Goal: Transaction & Acquisition: Purchase product/service

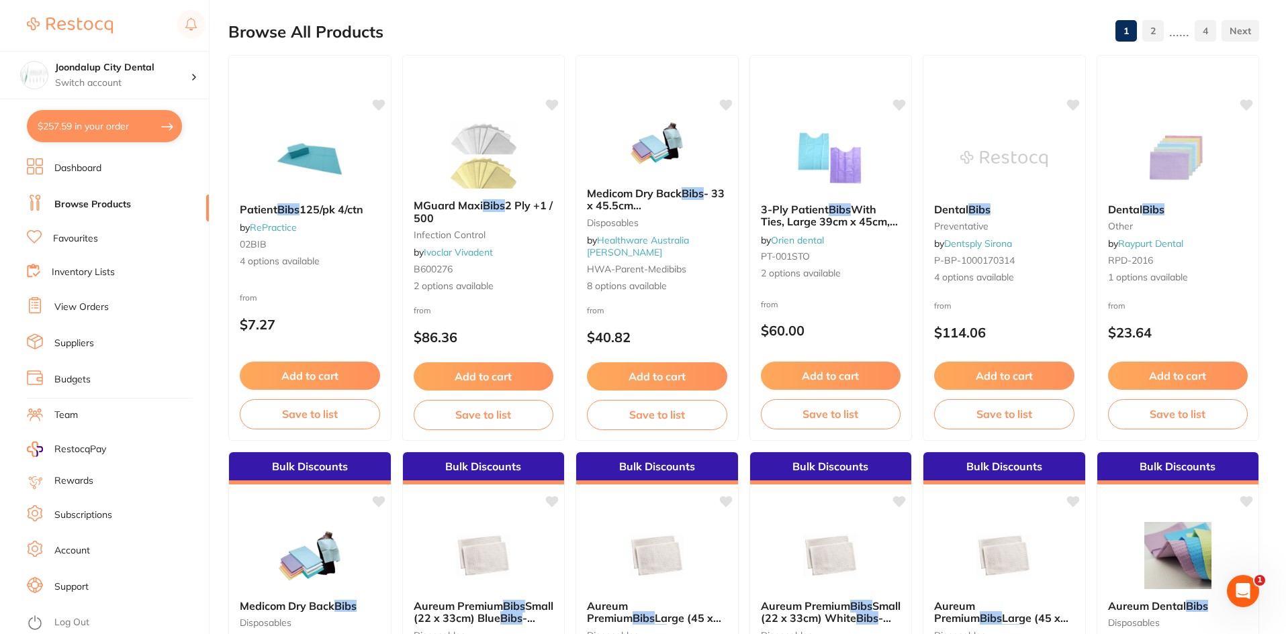
click at [50, 128] on button "$257.59 in your order" at bounding box center [104, 126] width 155 height 32
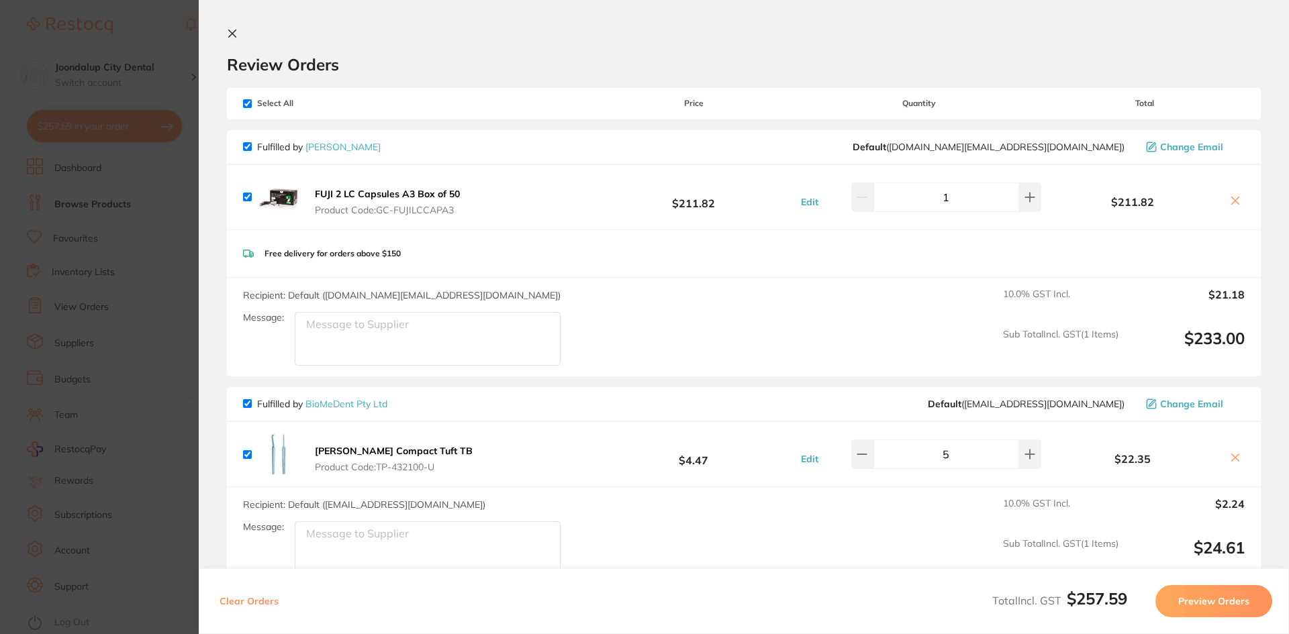
click at [232, 28] on section "Review Orders Your orders are being processed and we will notify you once we ha…" at bounding box center [744, 317] width 1090 height 634
click at [92, 205] on section "Update RRP Set your pre negotiated price for this item. Item Agreed RRP (excl. …" at bounding box center [644, 317] width 1289 height 634
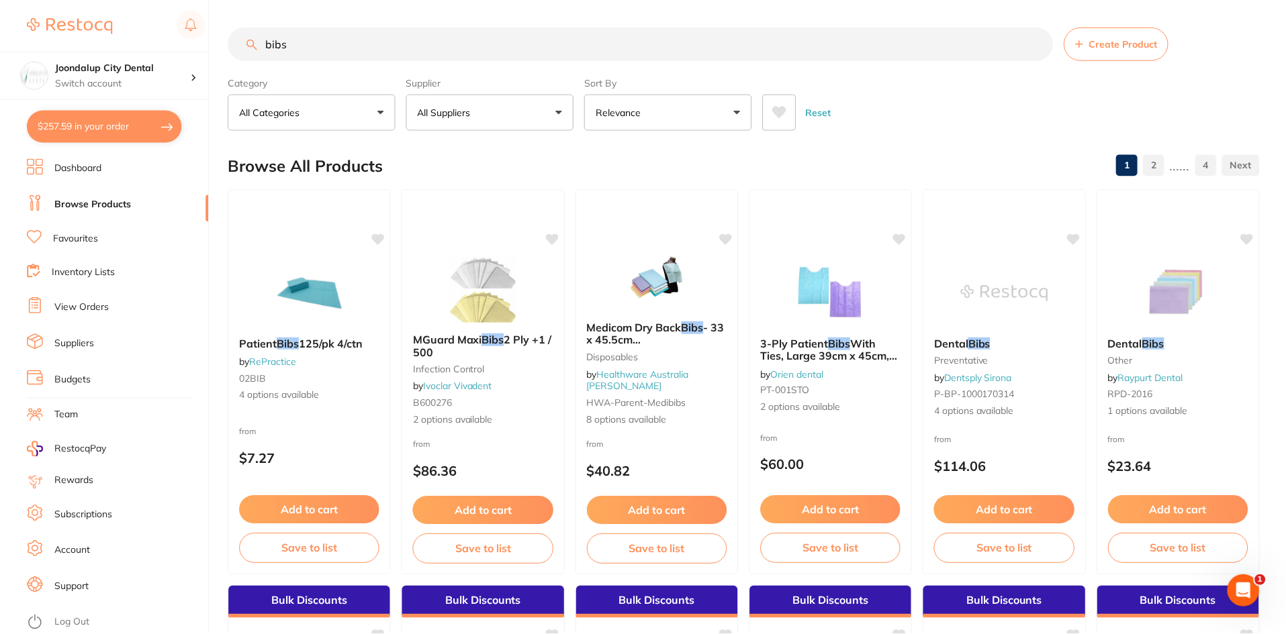
scroll to position [134, 0]
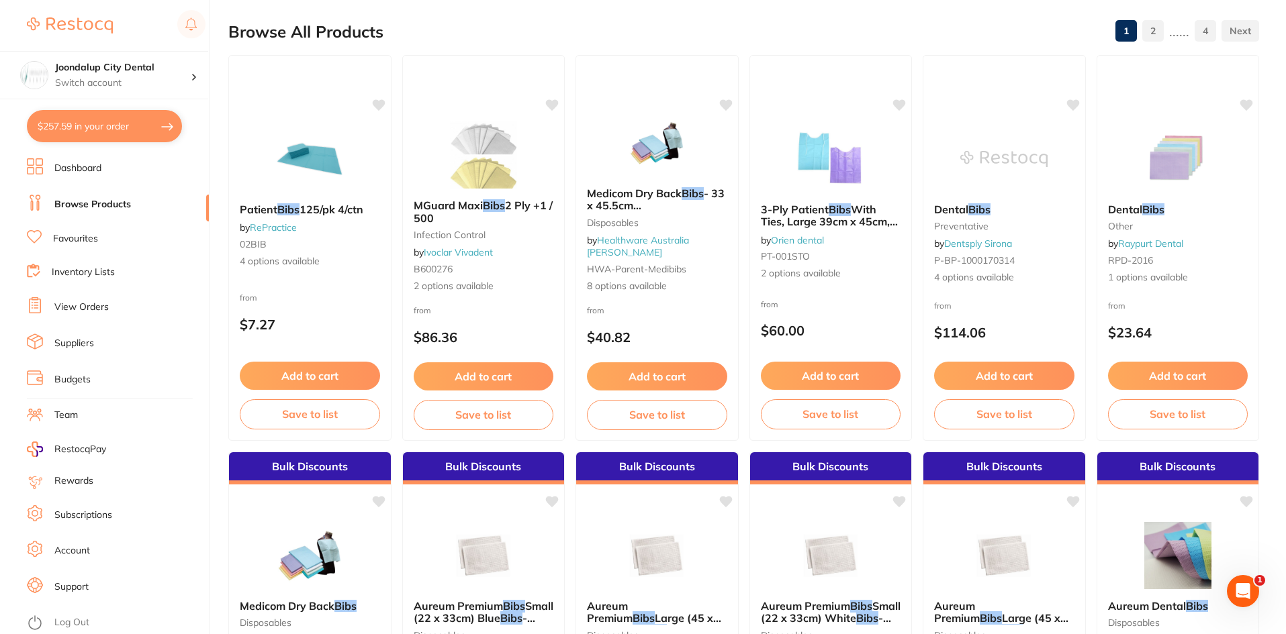
drag, startPoint x: 101, startPoint y: 201, endPoint x: 152, endPoint y: 192, distance: 51.2
click at [101, 201] on link "Browse Products" at bounding box center [92, 204] width 77 height 13
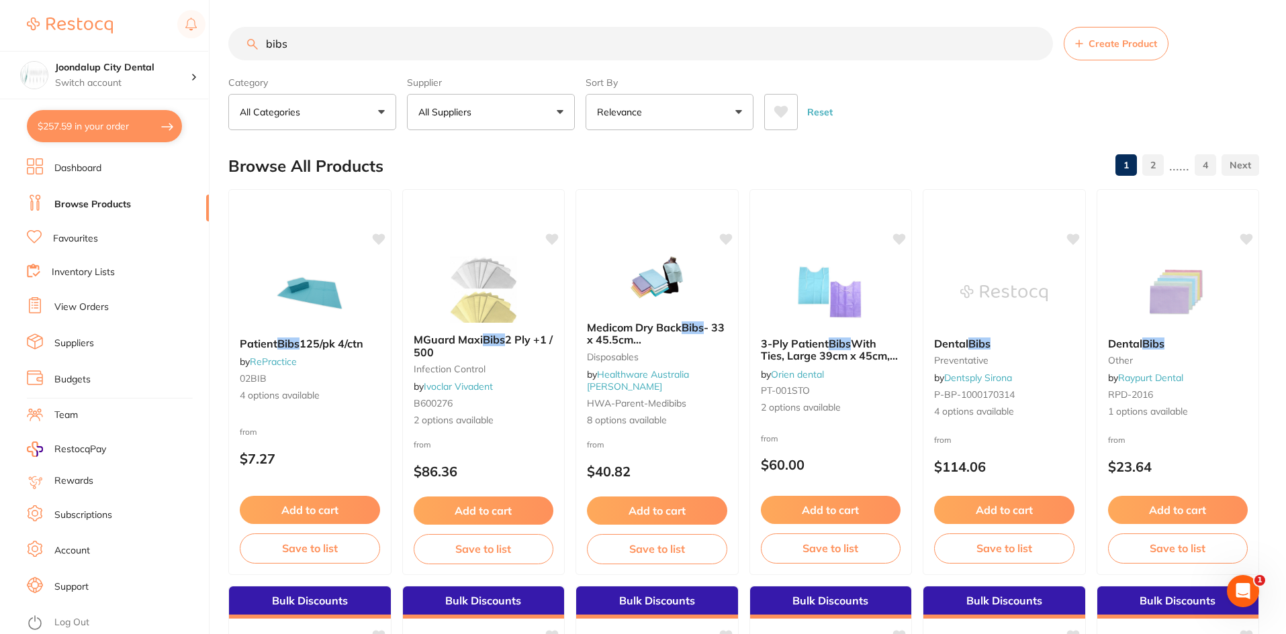
drag, startPoint x: 337, startPoint y: 46, endPoint x: 204, endPoint y: 44, distance: 132.9
click at [204, 44] on div "$257.59 Joondalup City Dental Switch account Joondalup City Dental $257.59 in y…" at bounding box center [643, 317] width 1286 height 634
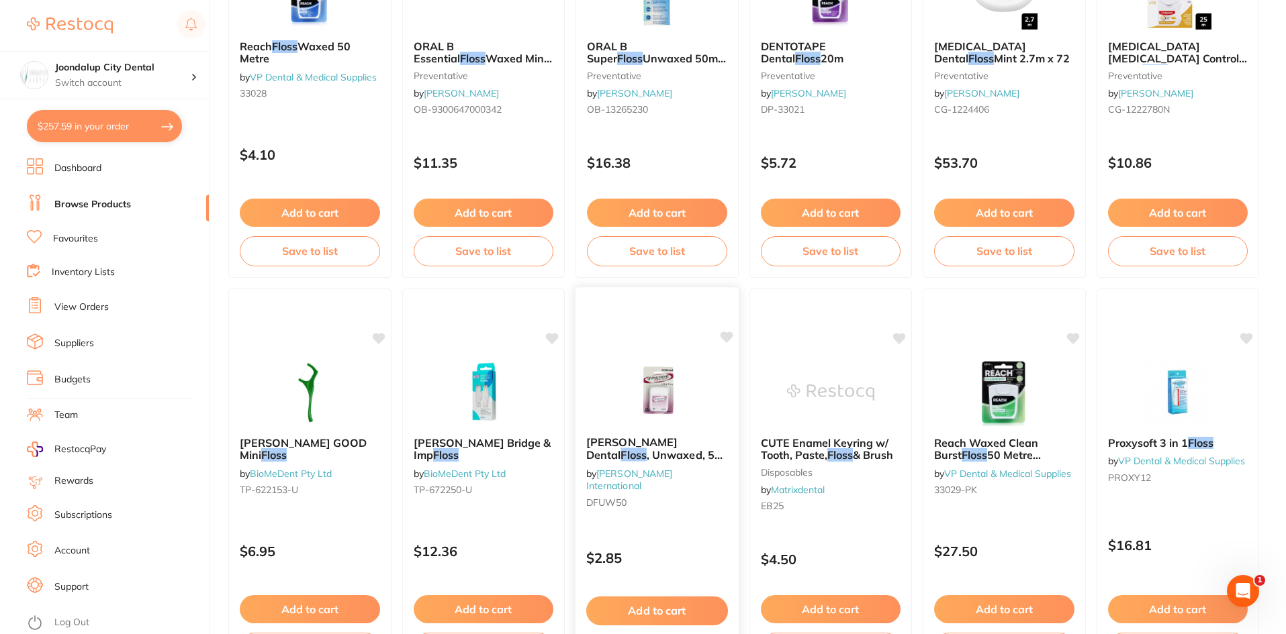
scroll to position [806, 0]
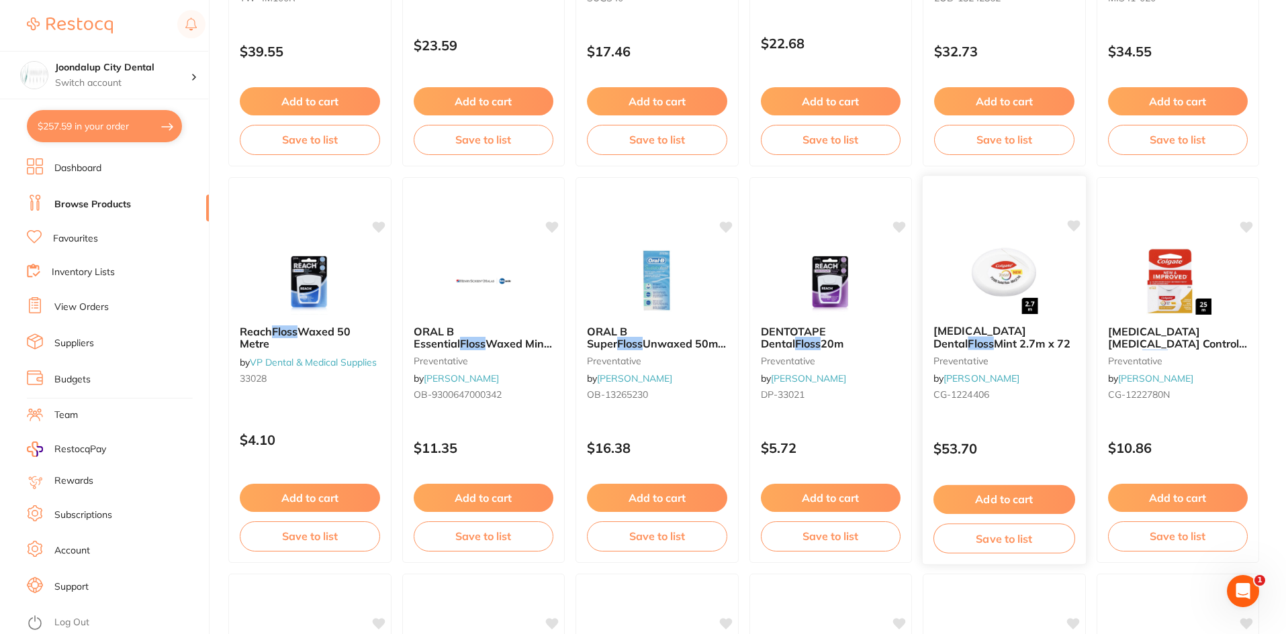
type input "floss"
click at [982, 322] on div "Colgate Total Dental Floss Mint 2.7m x 72 preventative by Henry Schein Halas CG…" at bounding box center [1003, 365] width 163 height 103
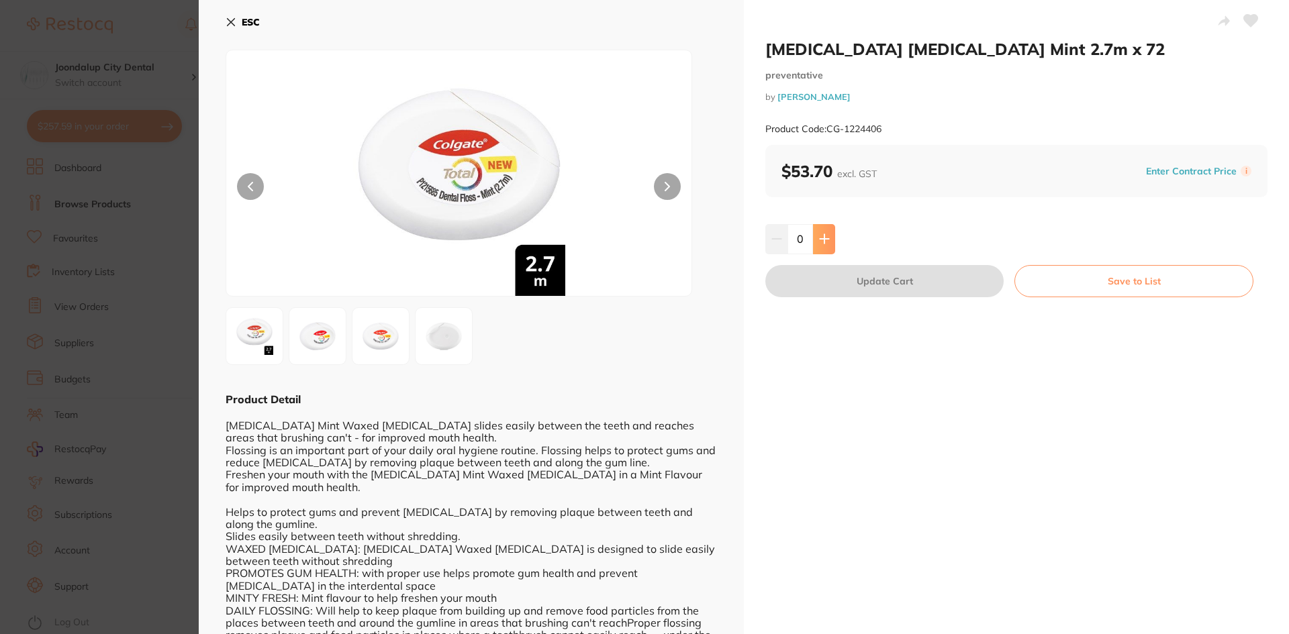
click at [831, 238] on button at bounding box center [824, 239] width 22 height 30
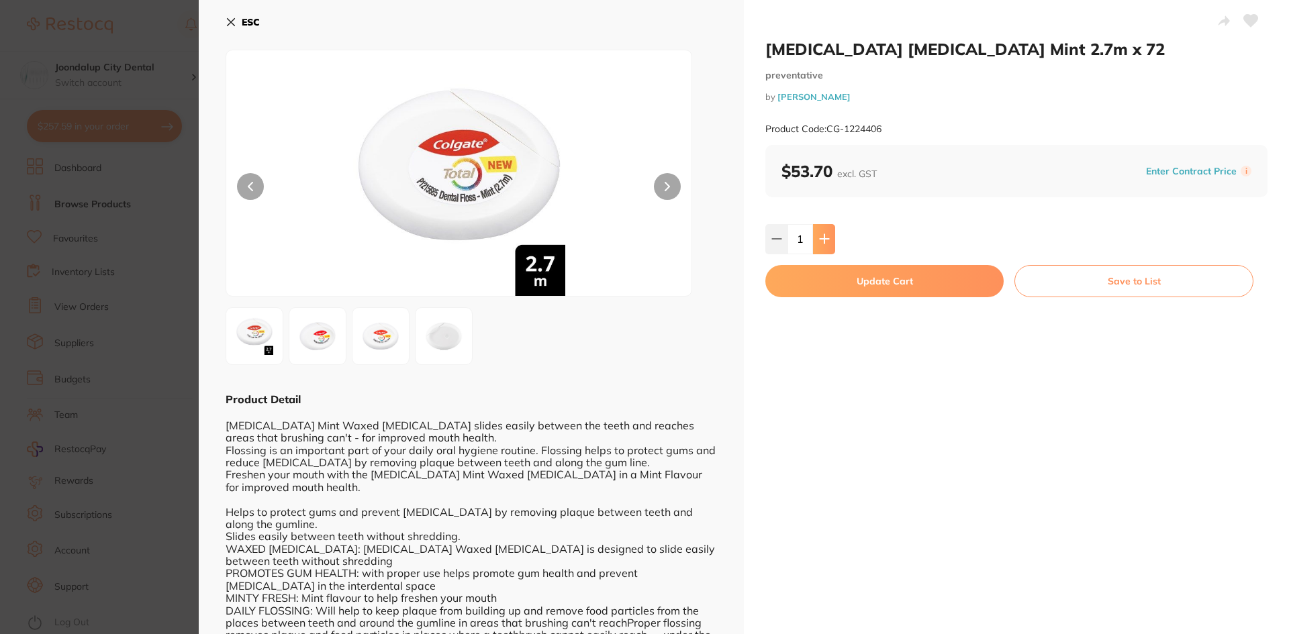
click at [831, 238] on button at bounding box center [824, 239] width 22 height 30
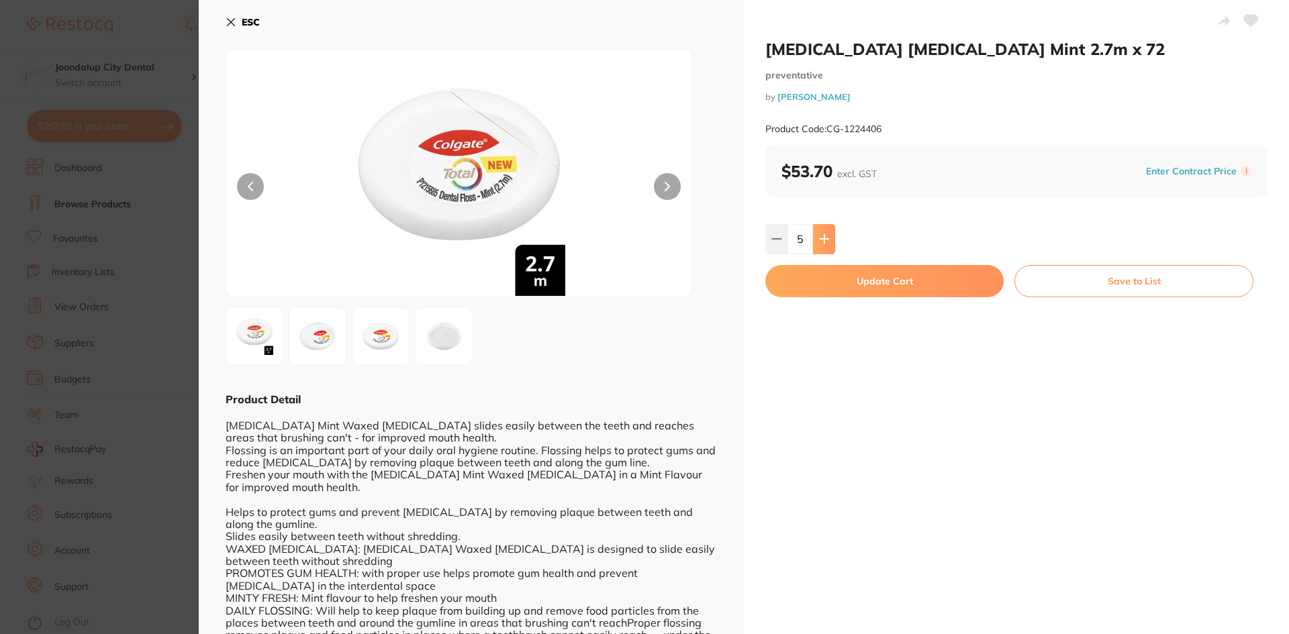
type input "6"
click at [836, 287] on button "Update Cart" at bounding box center [884, 281] width 238 height 32
checkbox input "false"
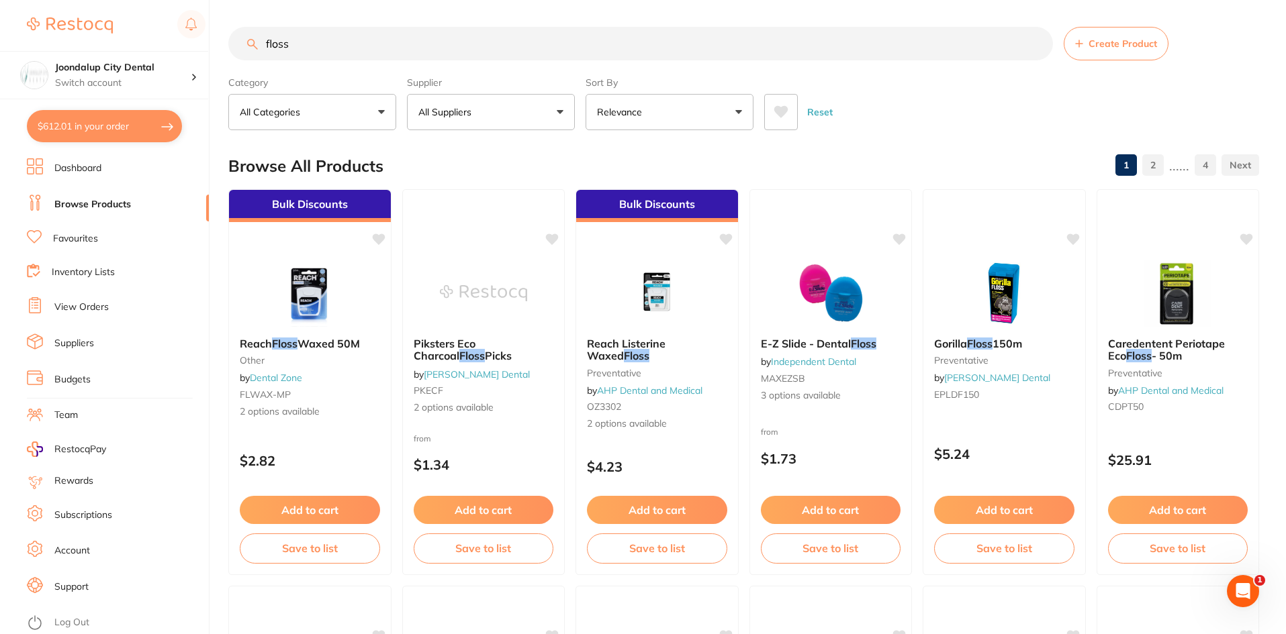
click at [511, 110] on button "All Suppliers" at bounding box center [491, 112] width 168 height 36
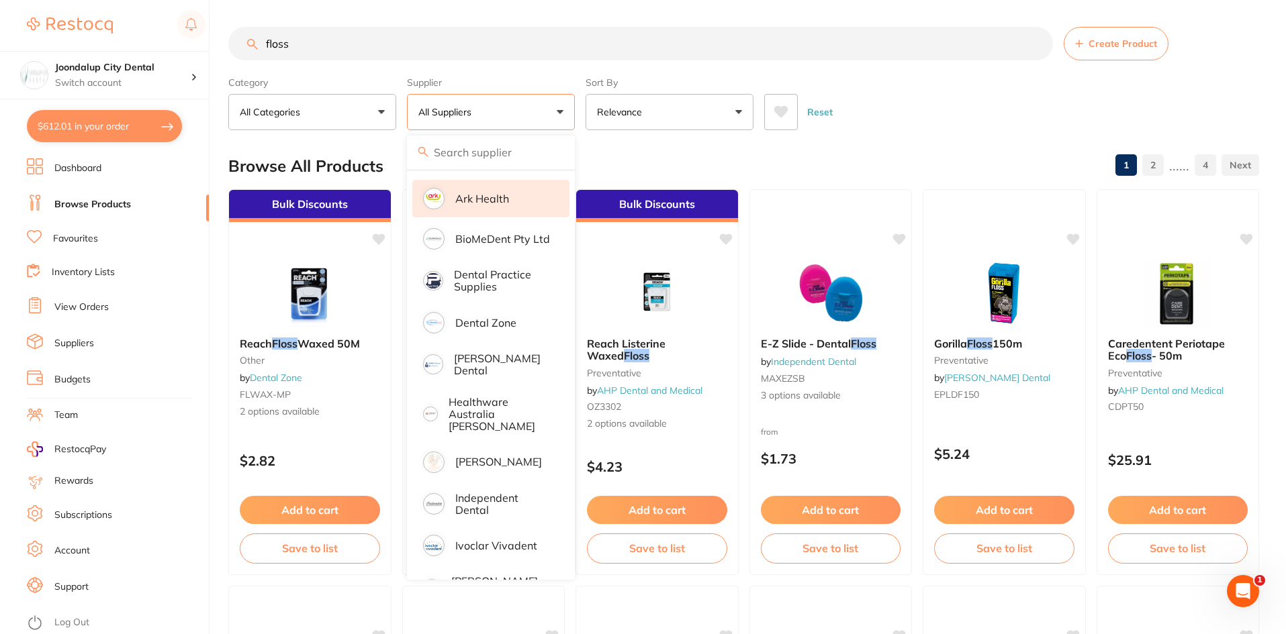
scroll to position [201, 0]
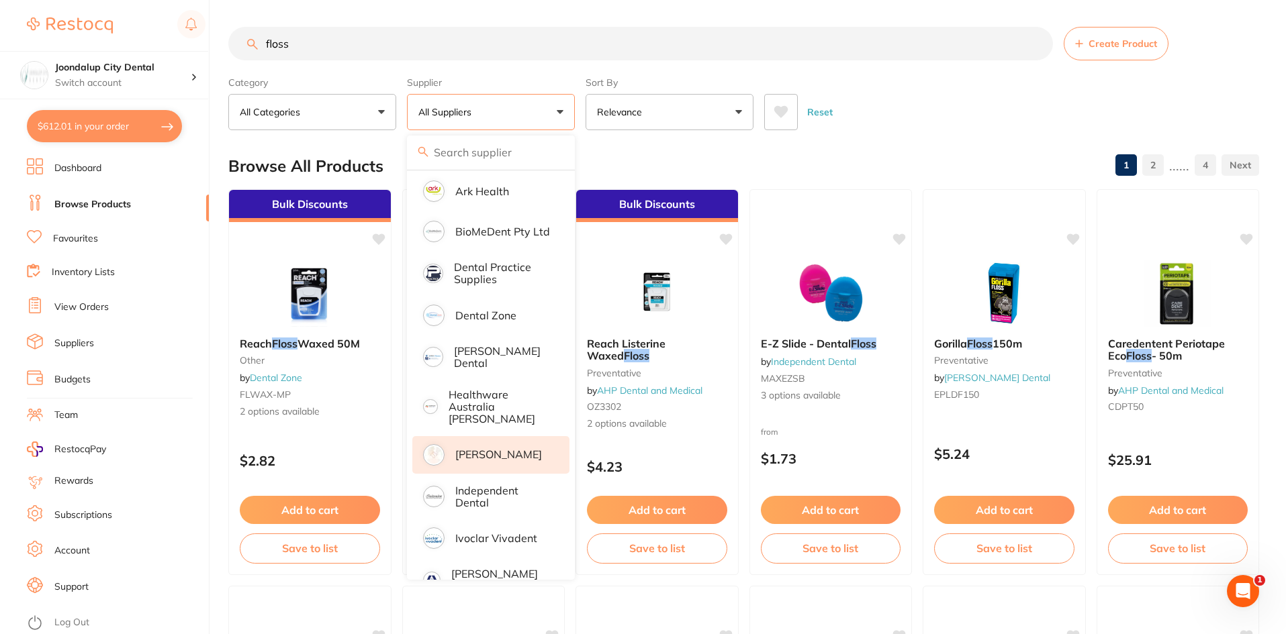
click at [501, 448] on p "[PERSON_NAME]" at bounding box center [498, 454] width 87 height 12
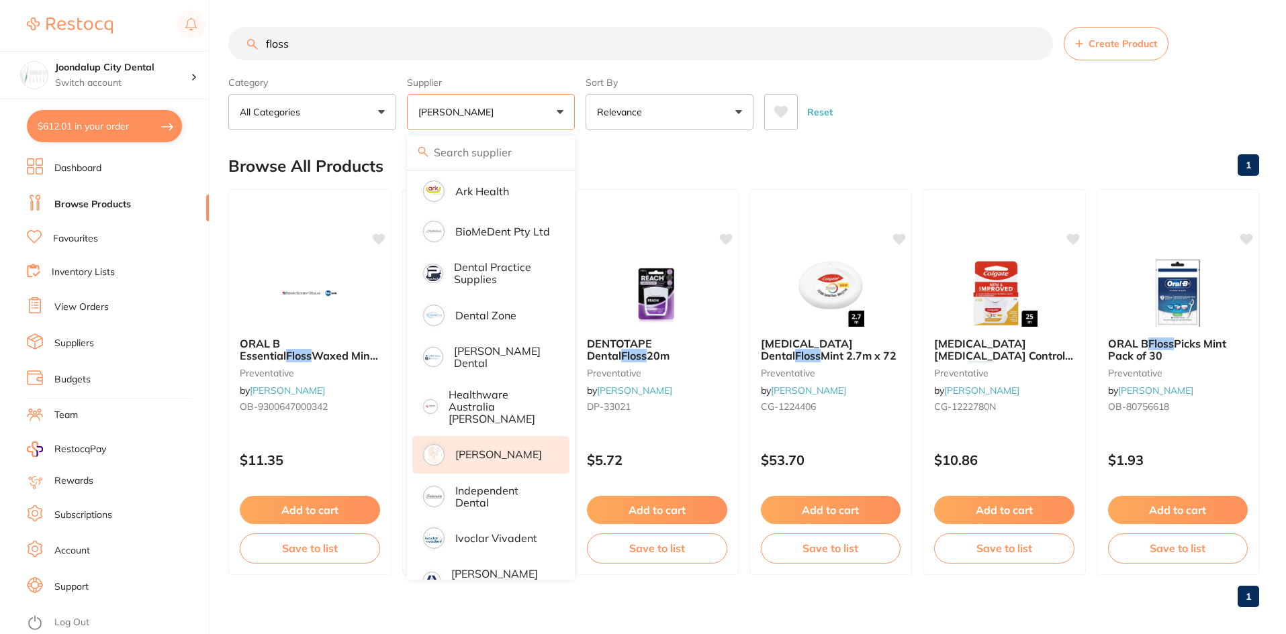
drag, startPoint x: 316, startPoint y: 50, endPoint x: 262, endPoint y: 46, distance: 54.5
click at [262, 46] on input "floss" at bounding box center [640, 44] width 824 height 34
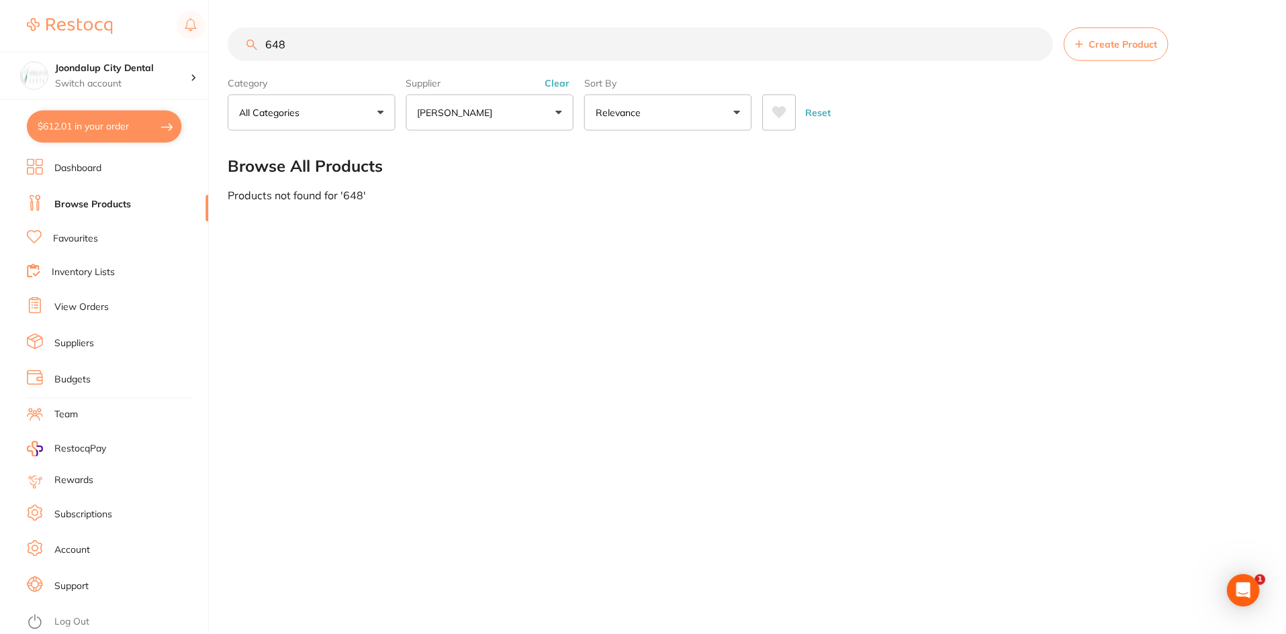
scroll to position [0, 0]
click at [292, 43] on input "6484314023" at bounding box center [641, 44] width 827 height 34
click at [363, 39] on input "6848314023" at bounding box center [641, 44] width 827 height 34
type input "6848314023"
drag, startPoint x: 409, startPoint y: 38, endPoint x: 265, endPoint y: 40, distance: 144.4
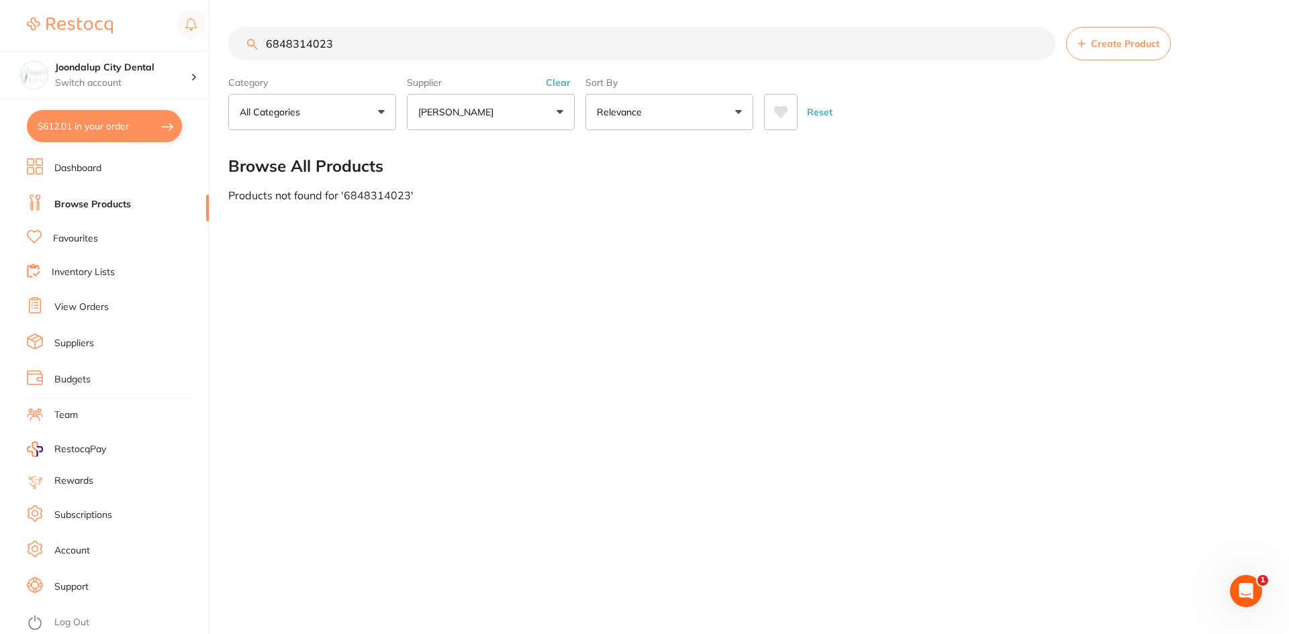
click at [265, 40] on input "6848314023" at bounding box center [641, 44] width 827 height 34
type input "2"
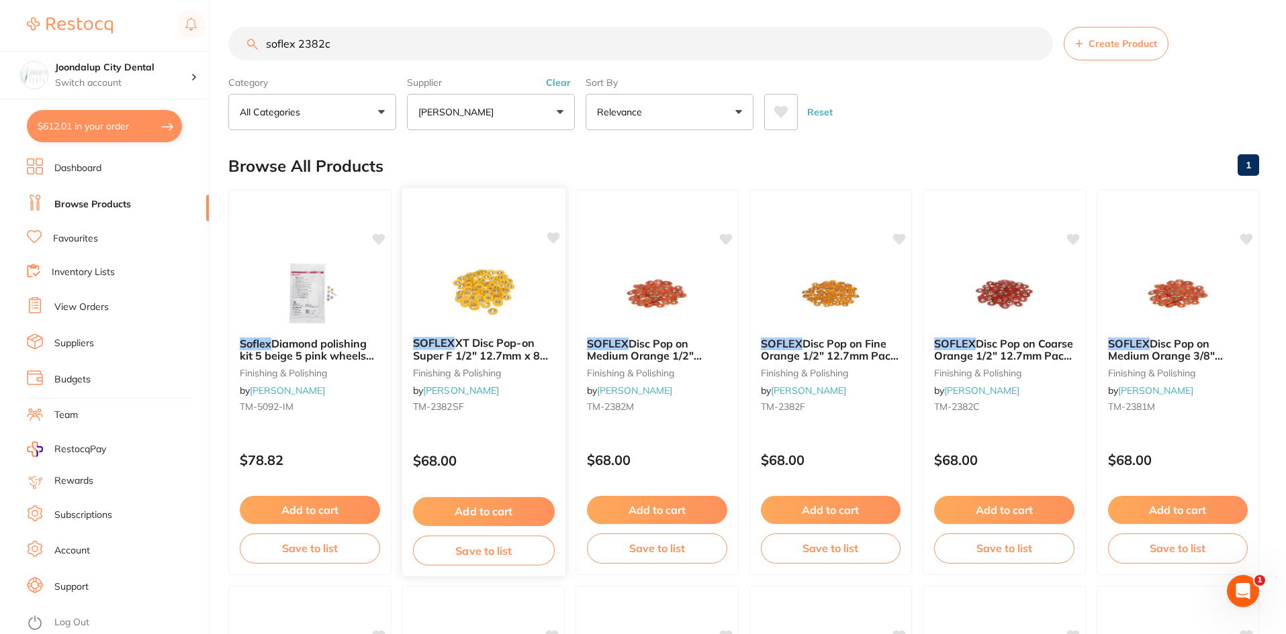
type input "soflex 2382c"
click at [486, 303] on img at bounding box center [483, 292] width 88 height 68
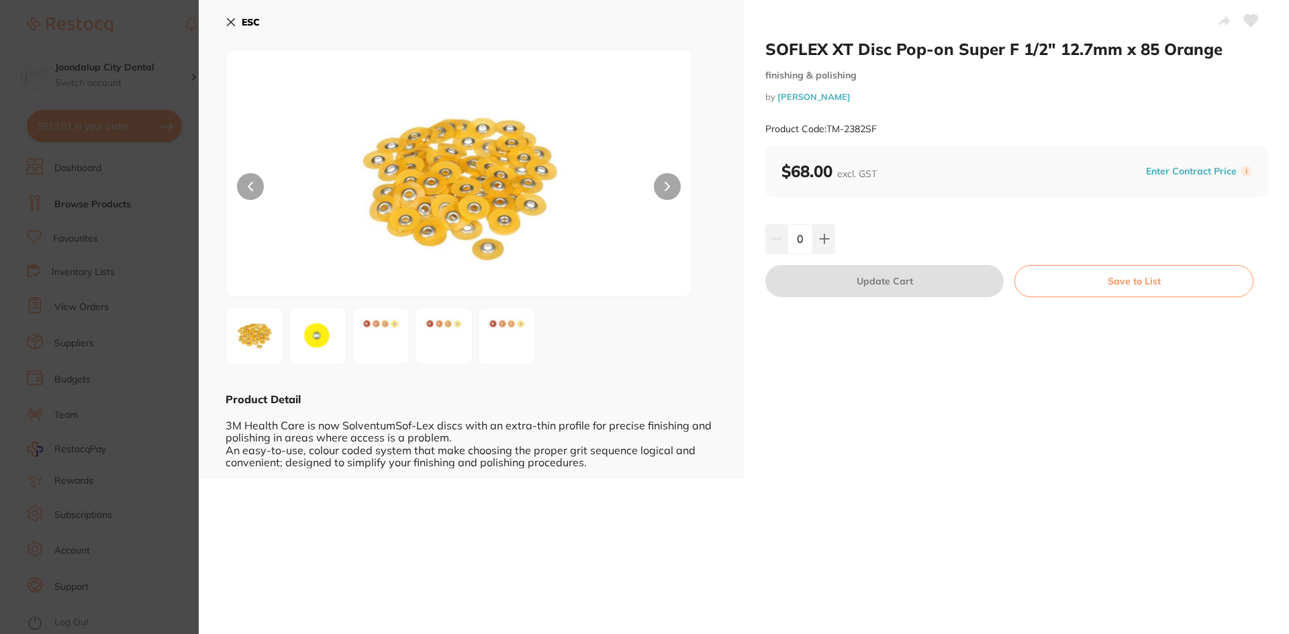
click at [234, 19] on icon at bounding box center [231, 22] width 7 height 7
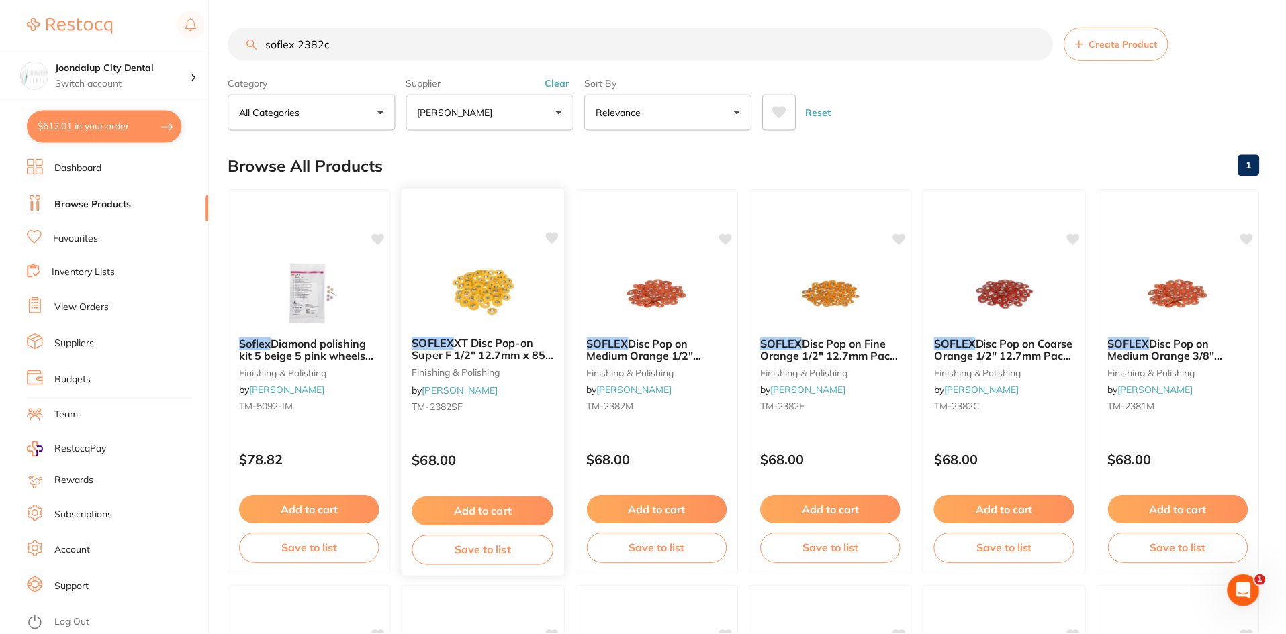
scroll to position [1, 0]
click at [816, 316] on img at bounding box center [830, 292] width 88 height 68
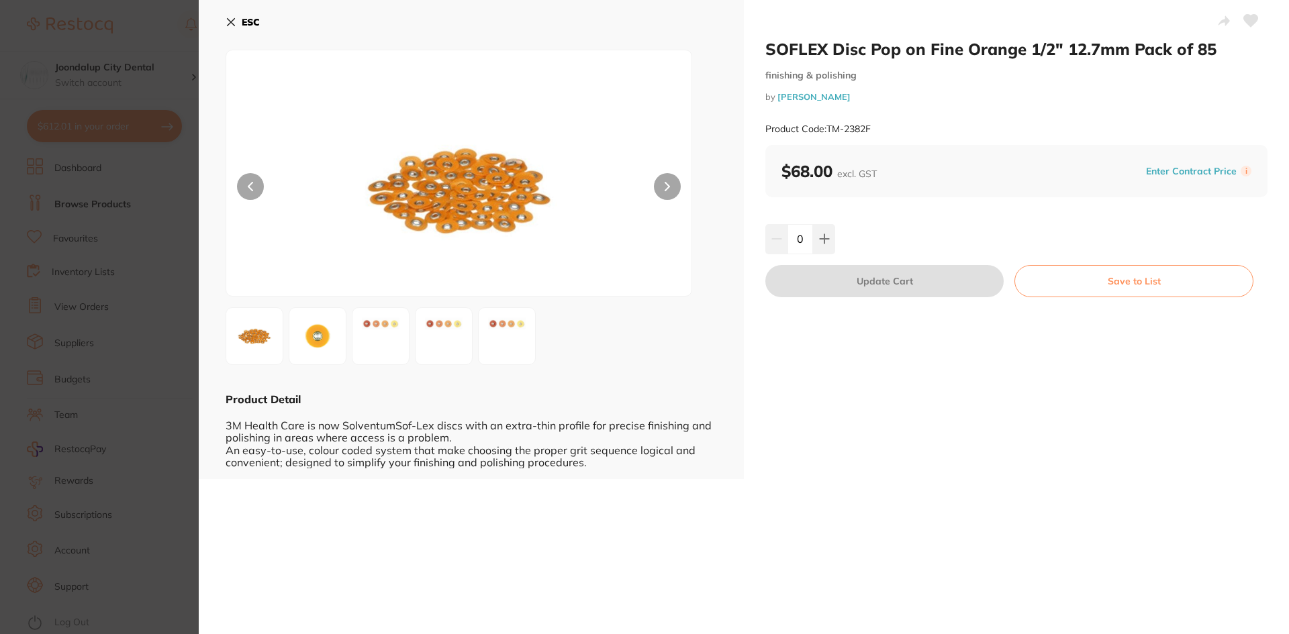
click at [230, 20] on icon at bounding box center [231, 22] width 11 height 11
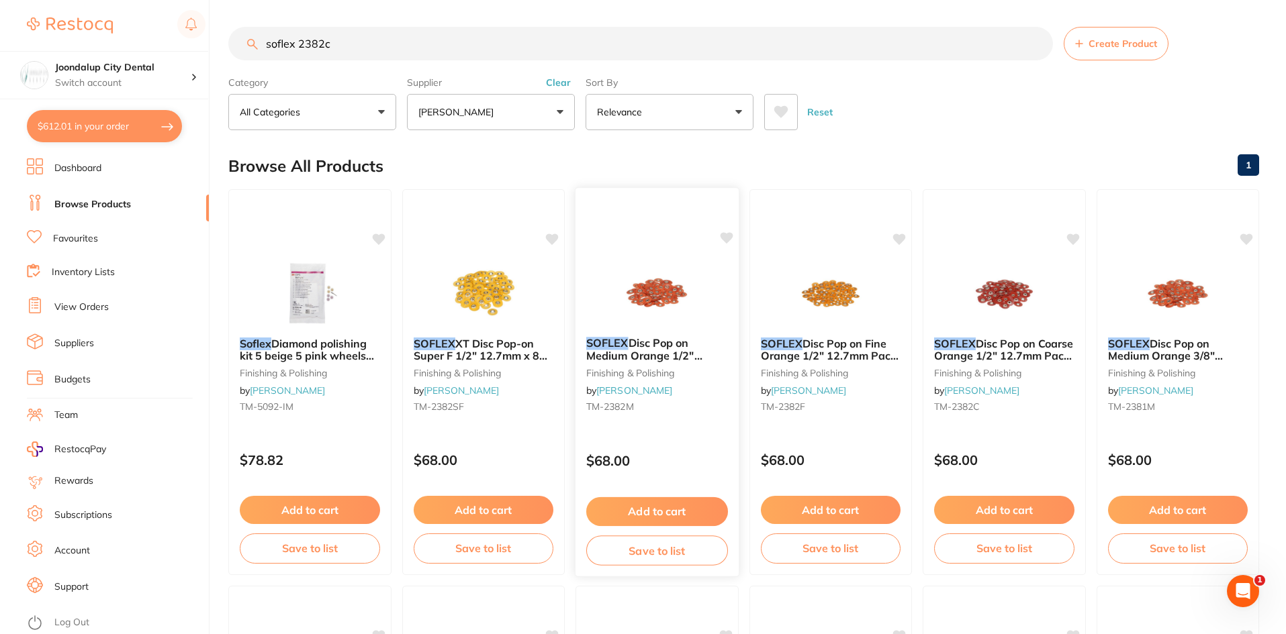
click at [657, 287] on img at bounding box center [657, 292] width 88 height 68
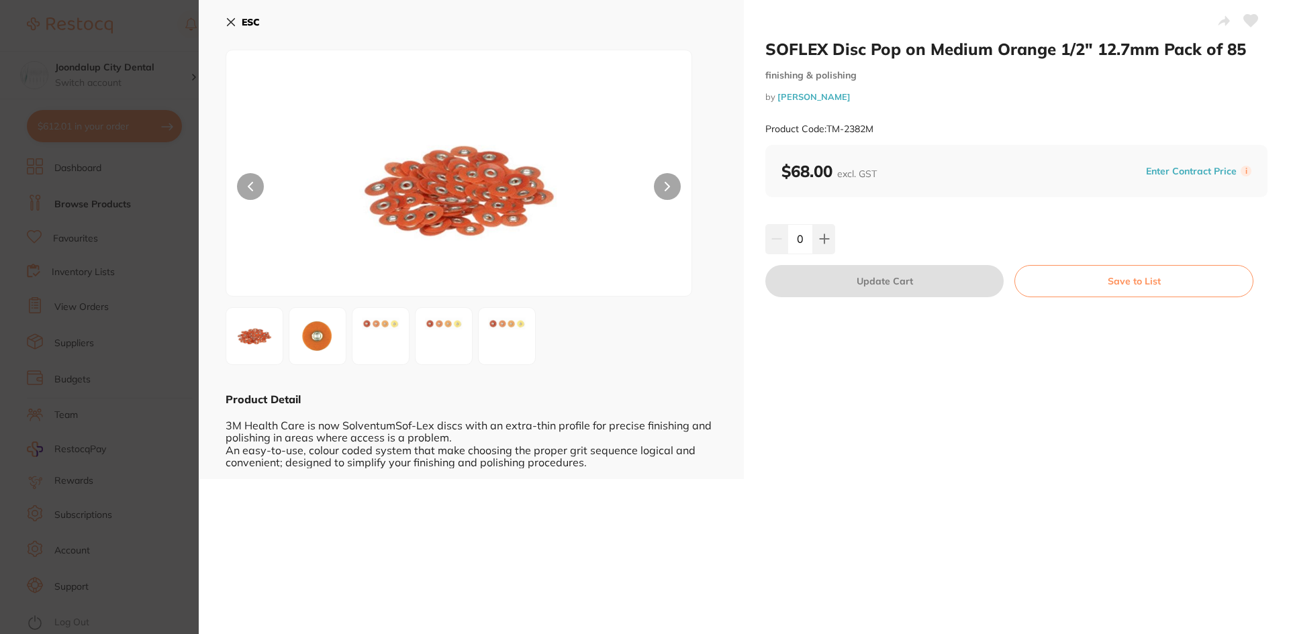
click at [234, 19] on icon at bounding box center [231, 22] width 7 height 7
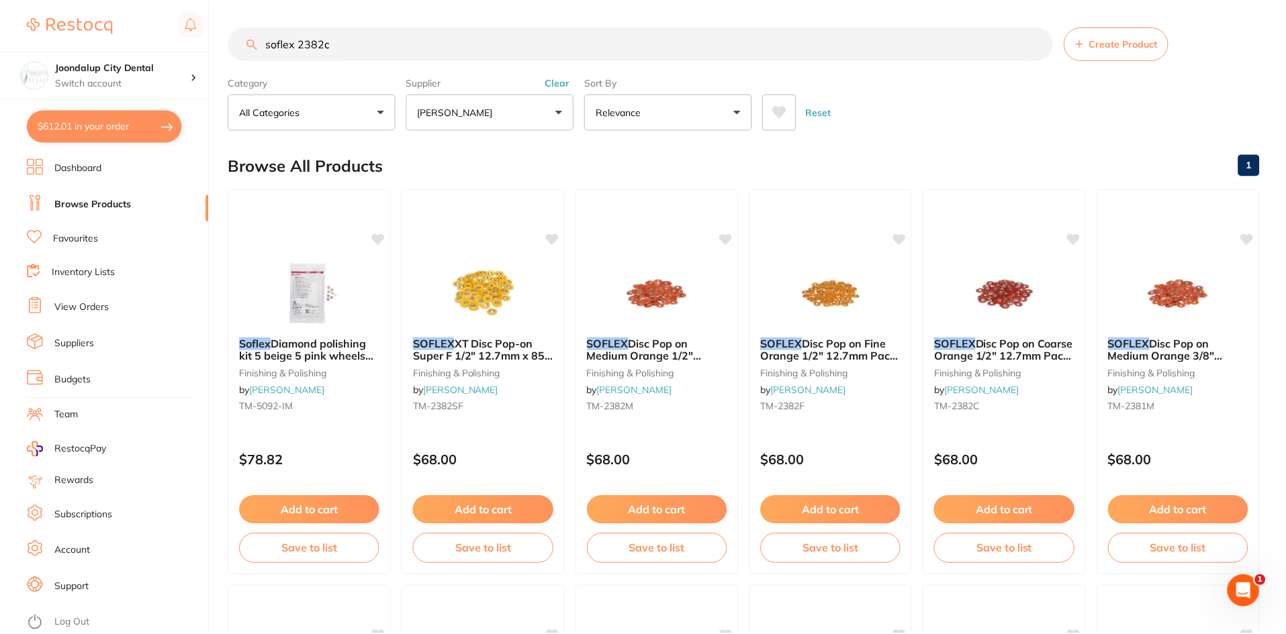
scroll to position [1, 0]
click at [978, 318] on img at bounding box center [1004, 292] width 88 height 68
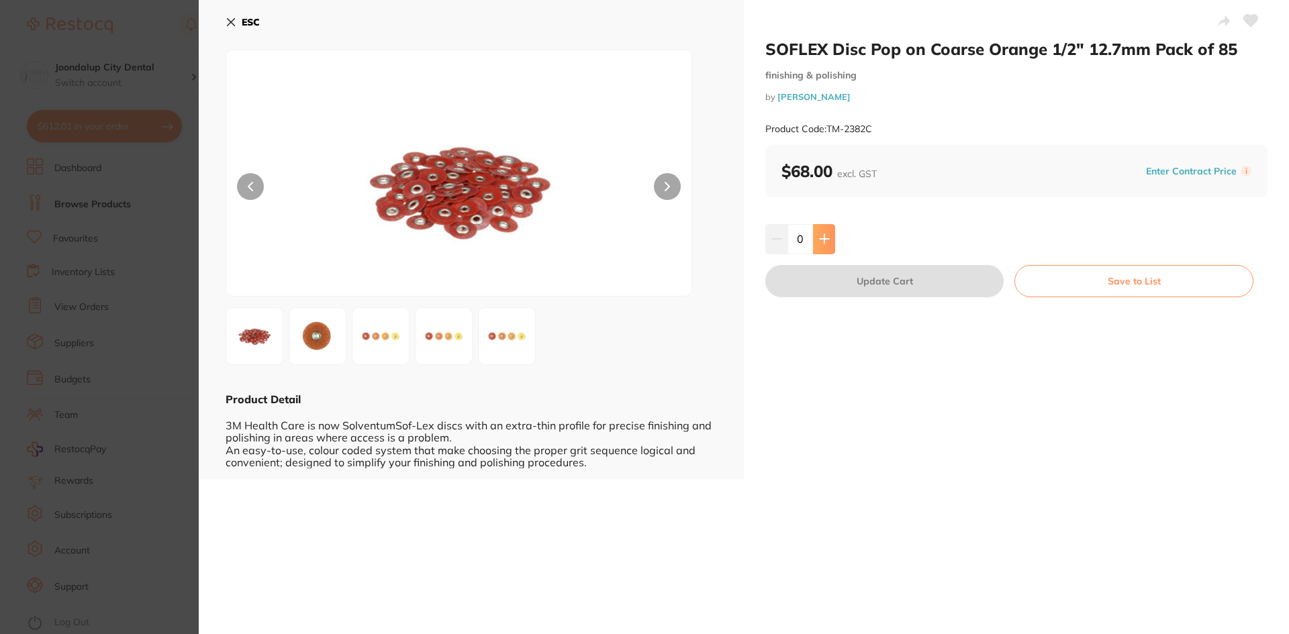
click at [824, 240] on icon at bounding box center [824, 239] width 11 height 11
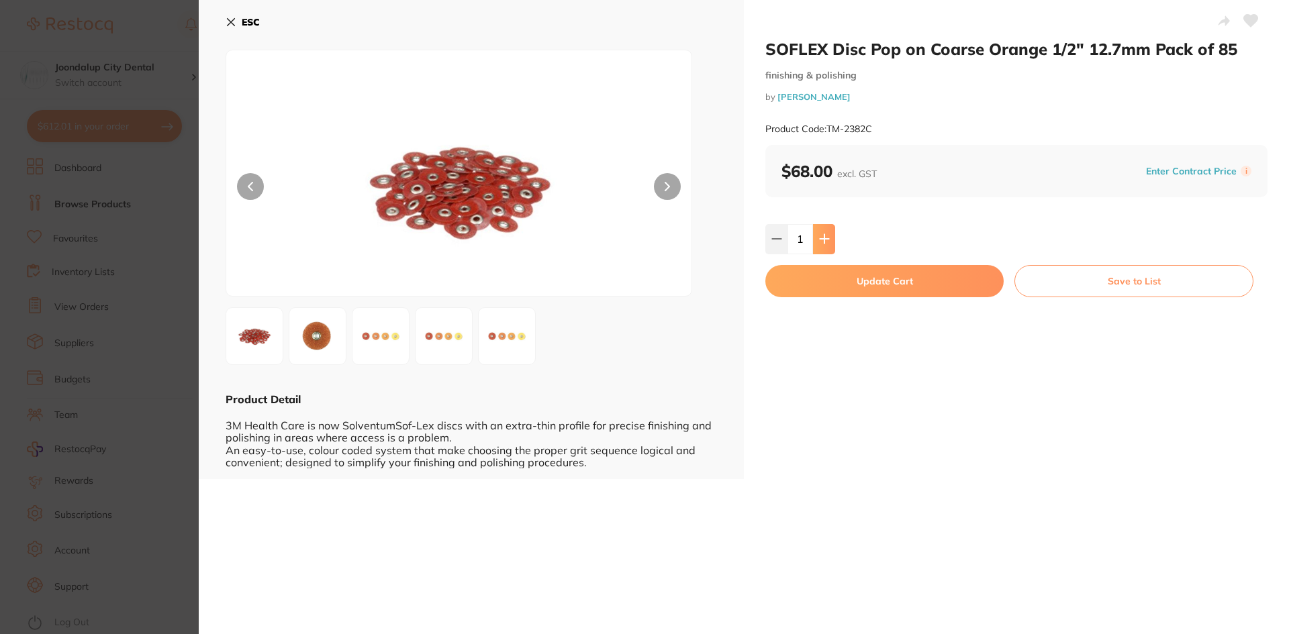
click at [824, 240] on icon at bounding box center [824, 239] width 9 height 9
type input "2"
click at [858, 285] on button "Update Cart" at bounding box center [884, 281] width 238 height 32
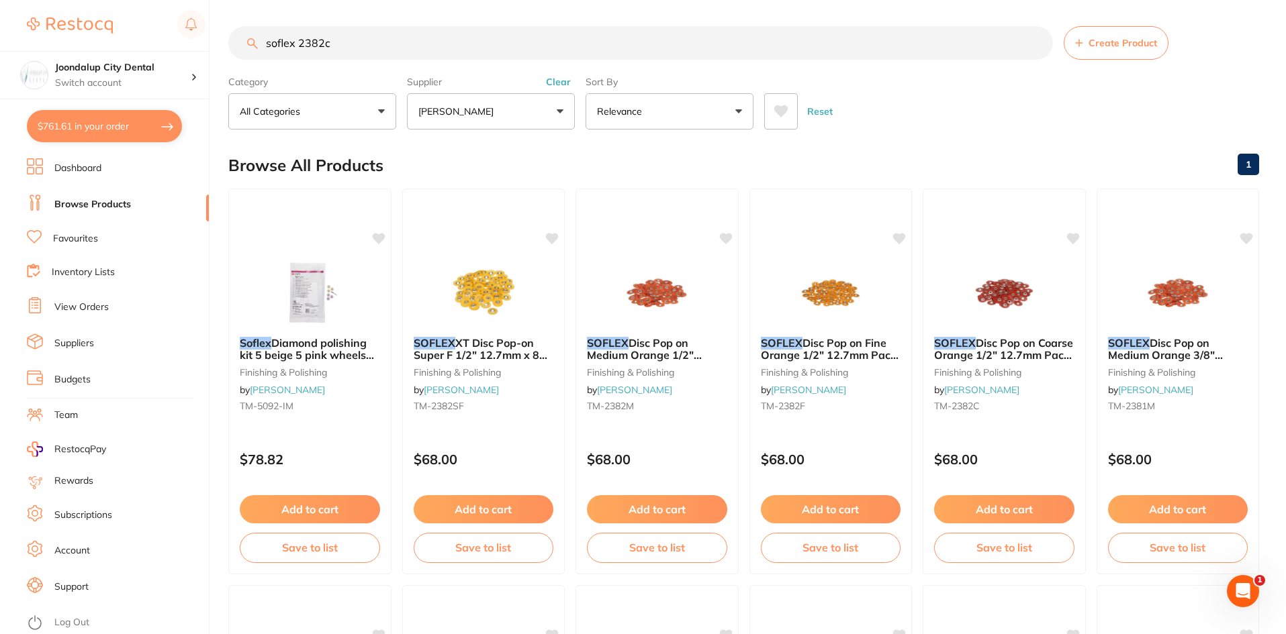
drag, startPoint x: 394, startPoint y: 49, endPoint x: 244, endPoint y: 48, distance: 150.4
click at [244, 48] on input "soflex 2382c" at bounding box center [640, 43] width 824 height 34
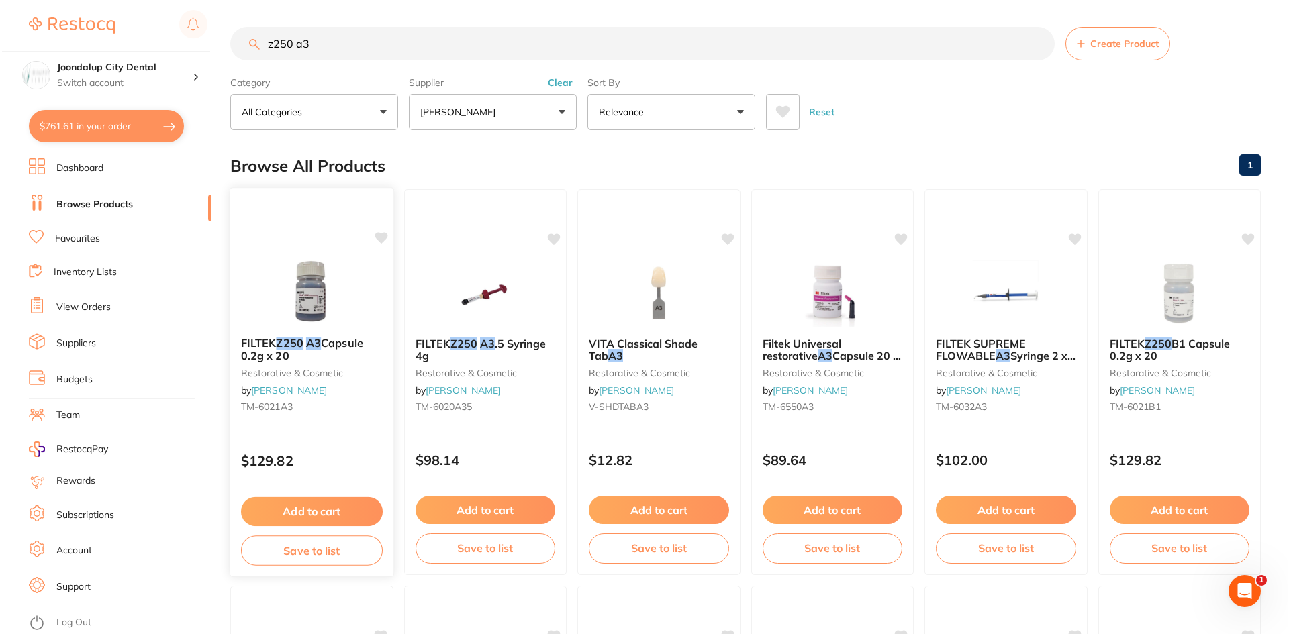
scroll to position [0, 0]
type input "z250 a3"
click at [306, 335] on div "FILTEK Z250 A3 Capsule 0.2g x 20 restorative & cosmetic by Henry Schein Halas T…" at bounding box center [309, 377] width 163 height 103
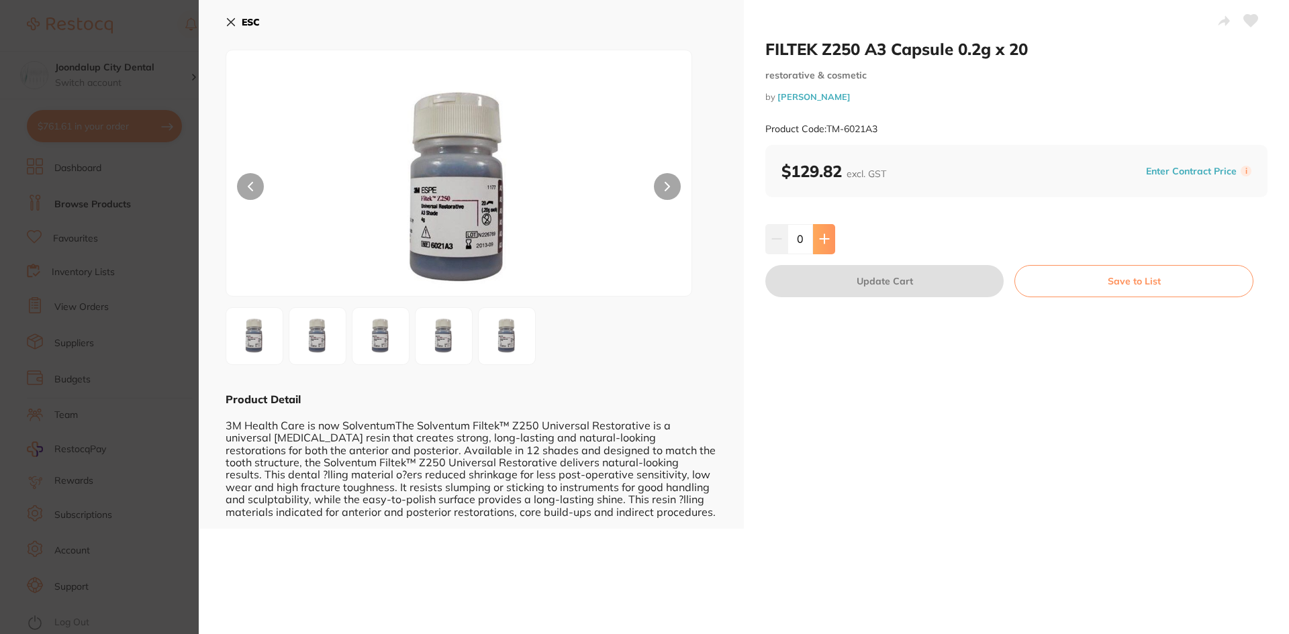
click at [819, 240] on icon at bounding box center [824, 239] width 11 height 11
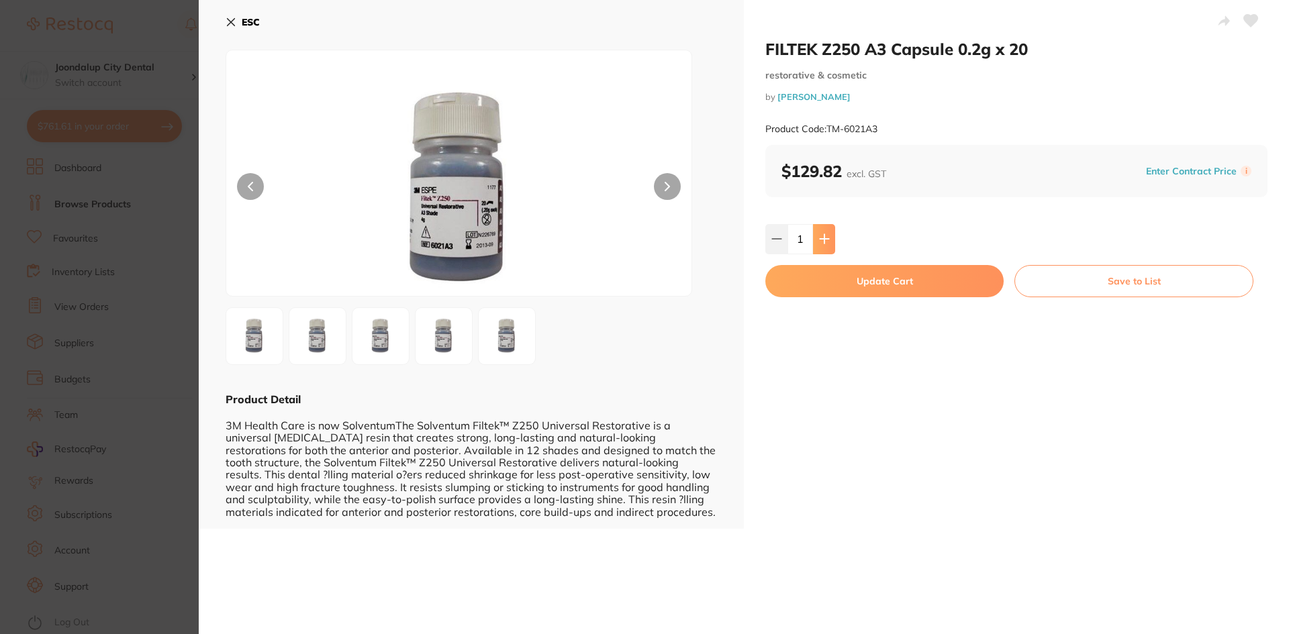
click at [819, 240] on icon at bounding box center [824, 239] width 11 height 11
type input "2"
click at [828, 281] on button "Update Cart" at bounding box center [884, 281] width 238 height 32
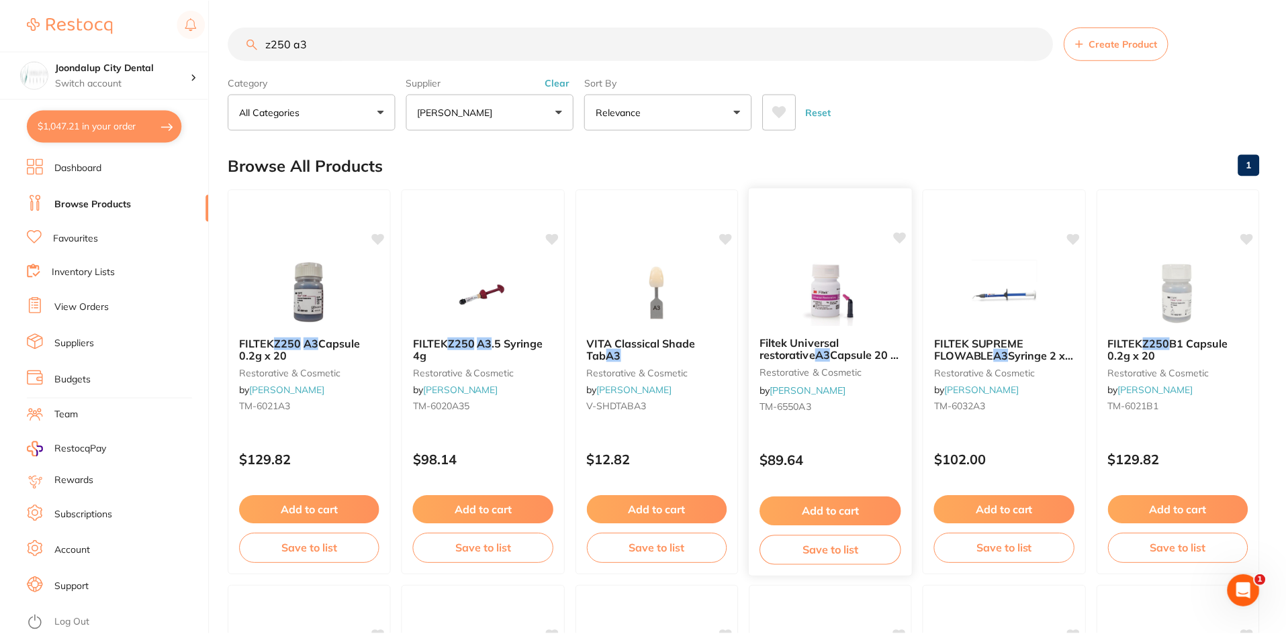
scroll to position [1, 0]
click at [328, 41] on input "z250 a3" at bounding box center [640, 43] width 824 height 34
type input "z250 a2"
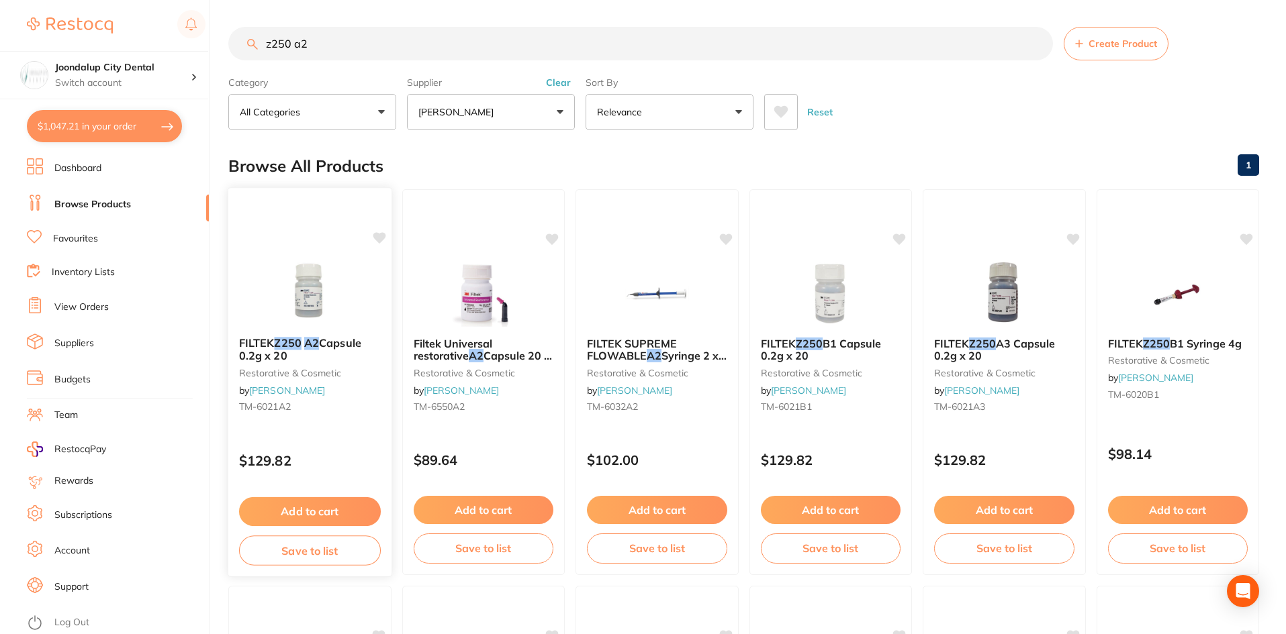
click at [328, 330] on div "FILTEK Z250 A2 Capsule 0.2g x 20 restorative & cosmetic by Henry Schein Halas T…" at bounding box center [309, 377] width 163 height 103
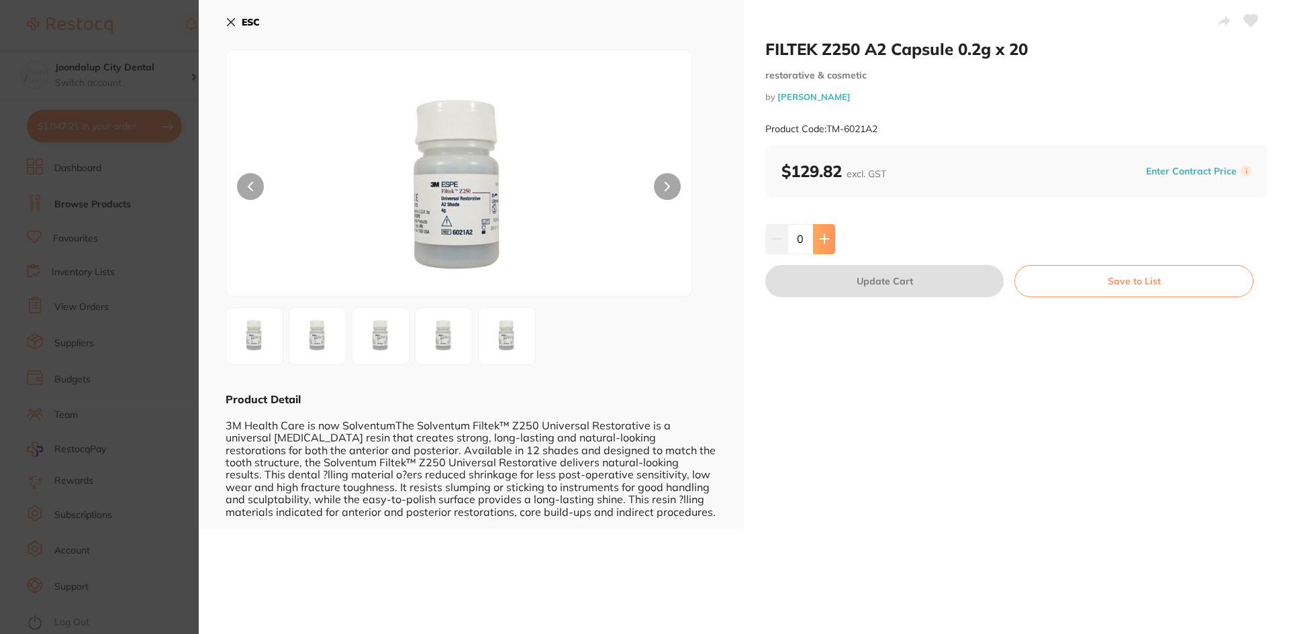
click at [822, 236] on icon at bounding box center [824, 239] width 9 height 9
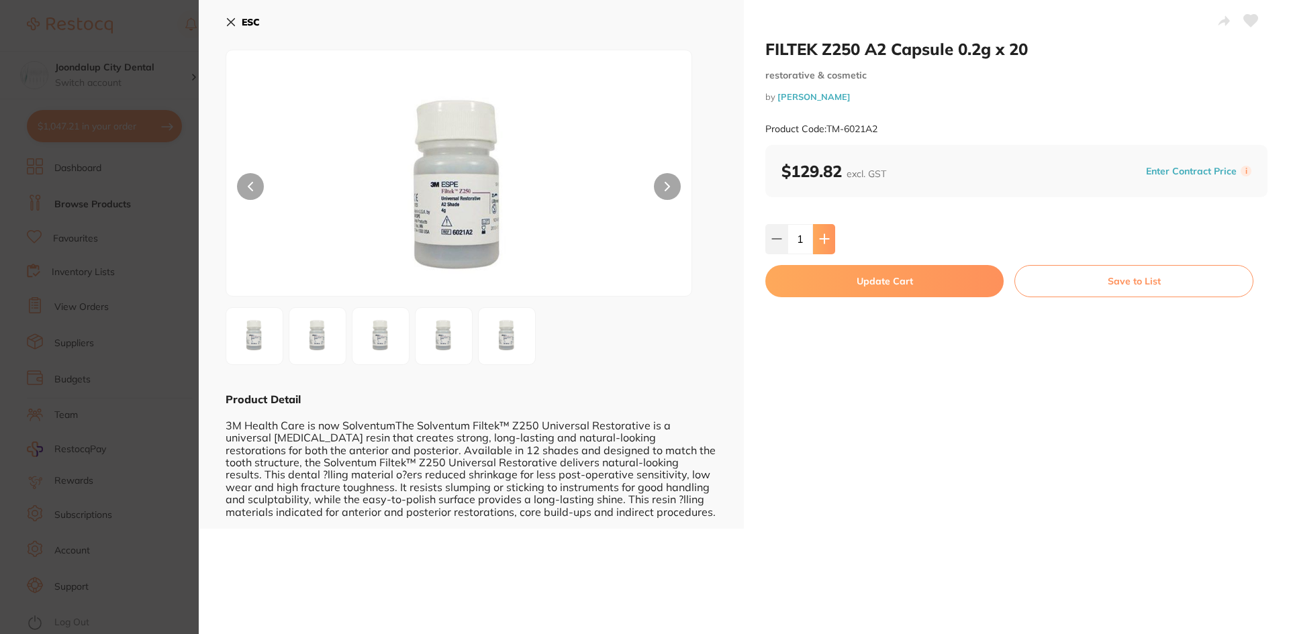
click at [822, 236] on icon at bounding box center [824, 239] width 9 height 9
type input "2"
click at [842, 281] on button "Update Cart" at bounding box center [884, 281] width 238 height 32
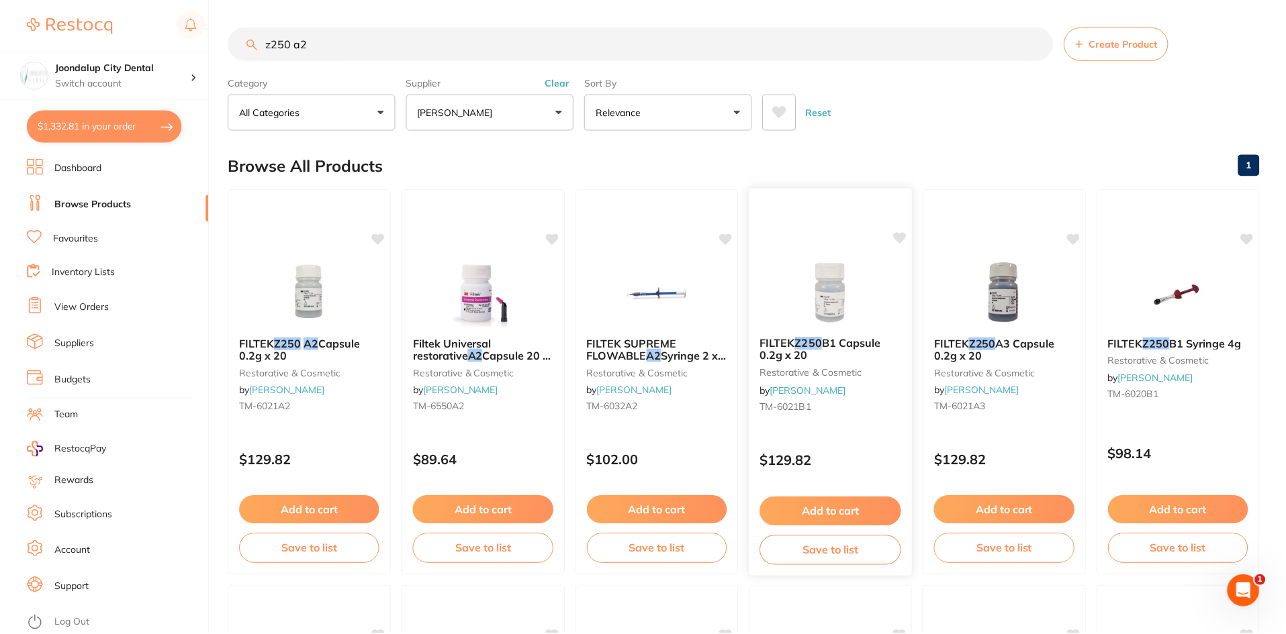
scroll to position [1, 0]
drag, startPoint x: 367, startPoint y: 46, endPoint x: 156, endPoint y: 48, distance: 210.2
click at [156, 48] on div "$1,332.81 Joondalup City Dental Switch account Joondalup City Dental $1,332.81 …" at bounding box center [643, 316] width 1286 height 634
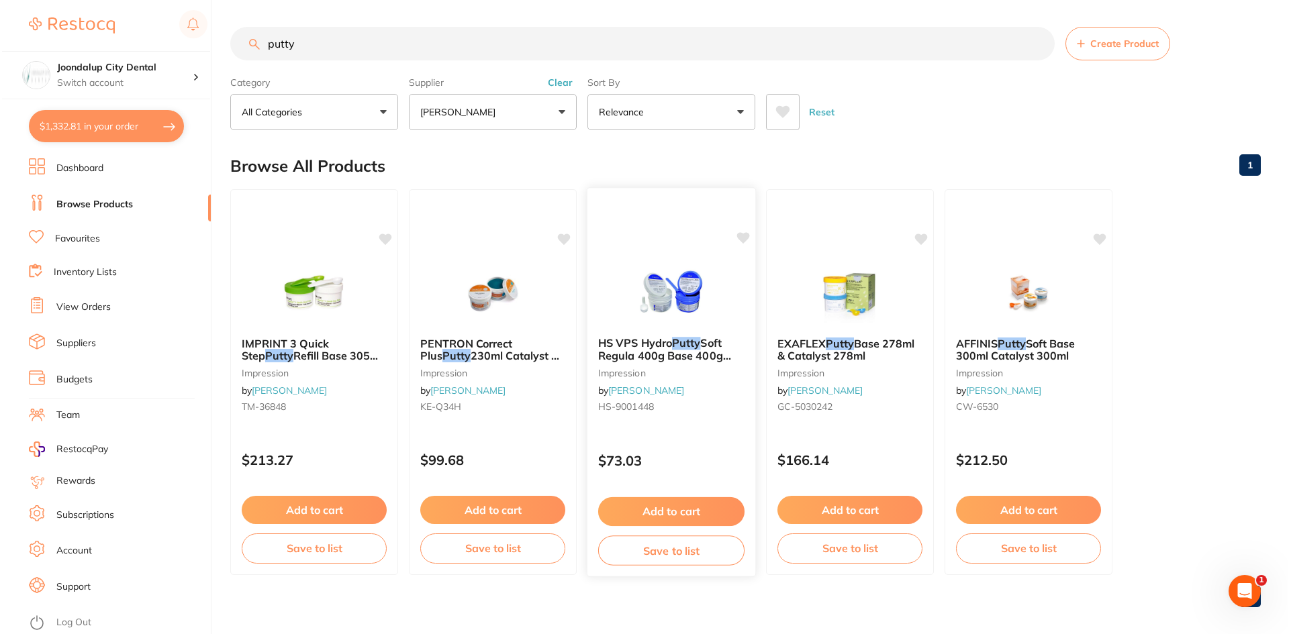
scroll to position [0, 0]
type input "putty"
click at [647, 330] on div "HS VPS Hydro Putty Soft Regula 400g Base 400g Catalyst impression by Henry Sche…" at bounding box center [669, 377] width 168 height 103
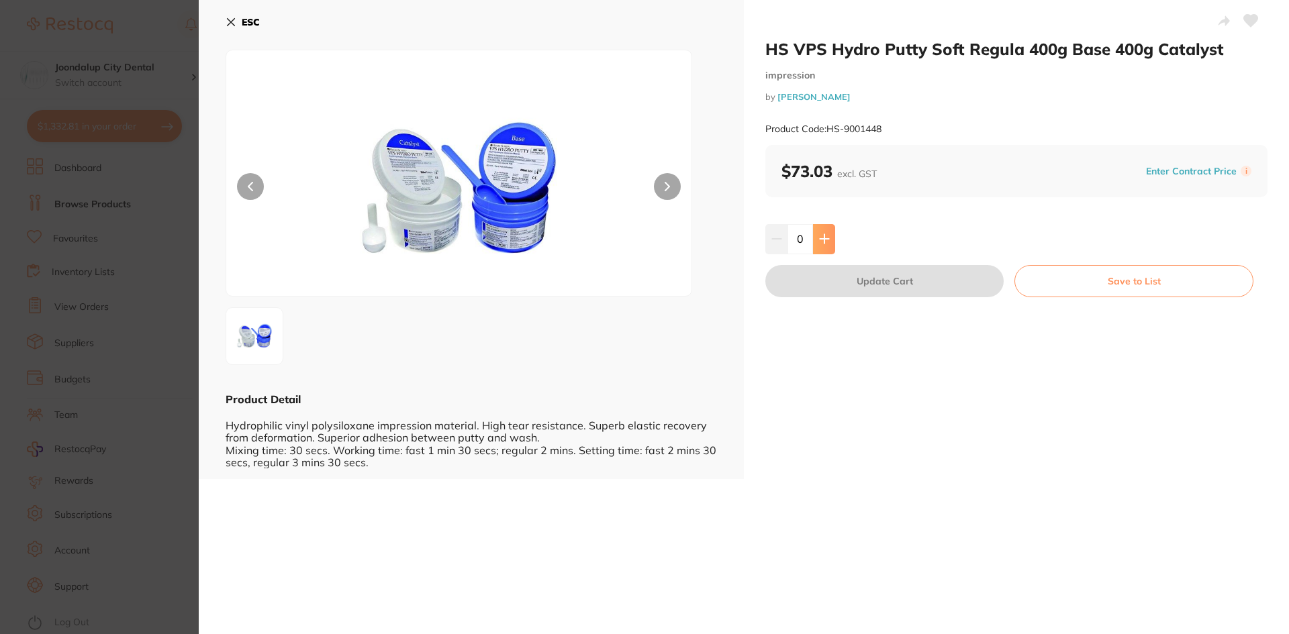
click at [826, 242] on icon at bounding box center [824, 239] width 11 height 11
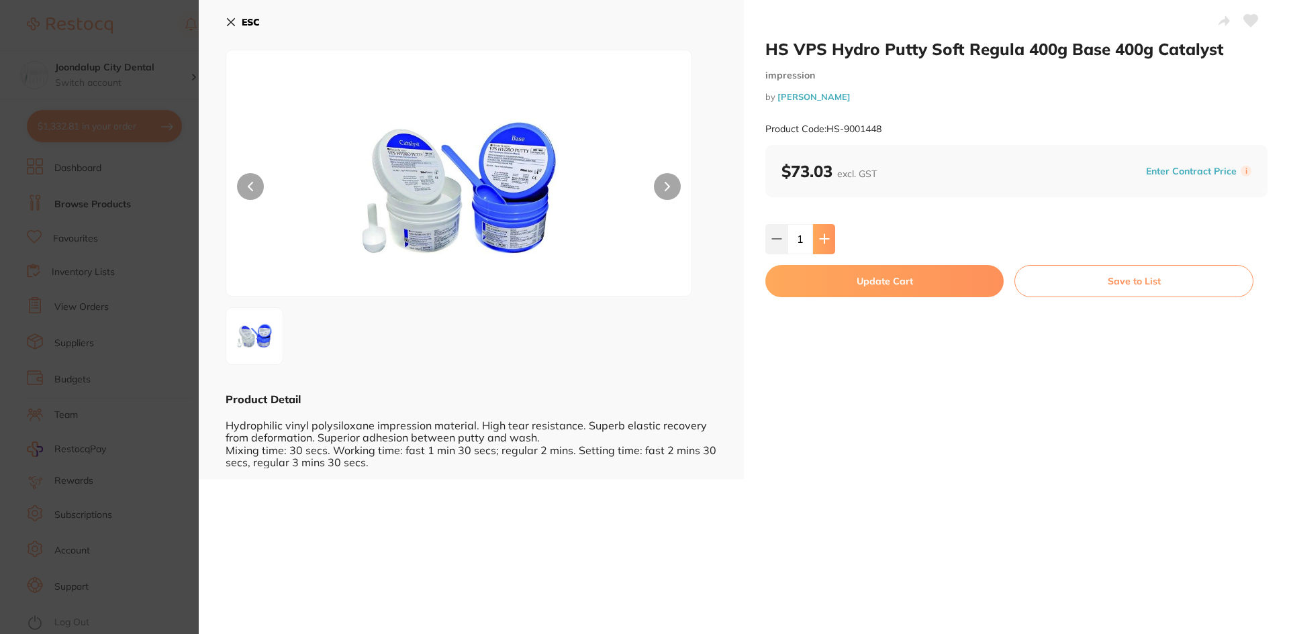
click at [825, 242] on icon at bounding box center [824, 239] width 11 height 11
type input "3"
click at [833, 290] on button "Update Cart" at bounding box center [884, 281] width 238 height 32
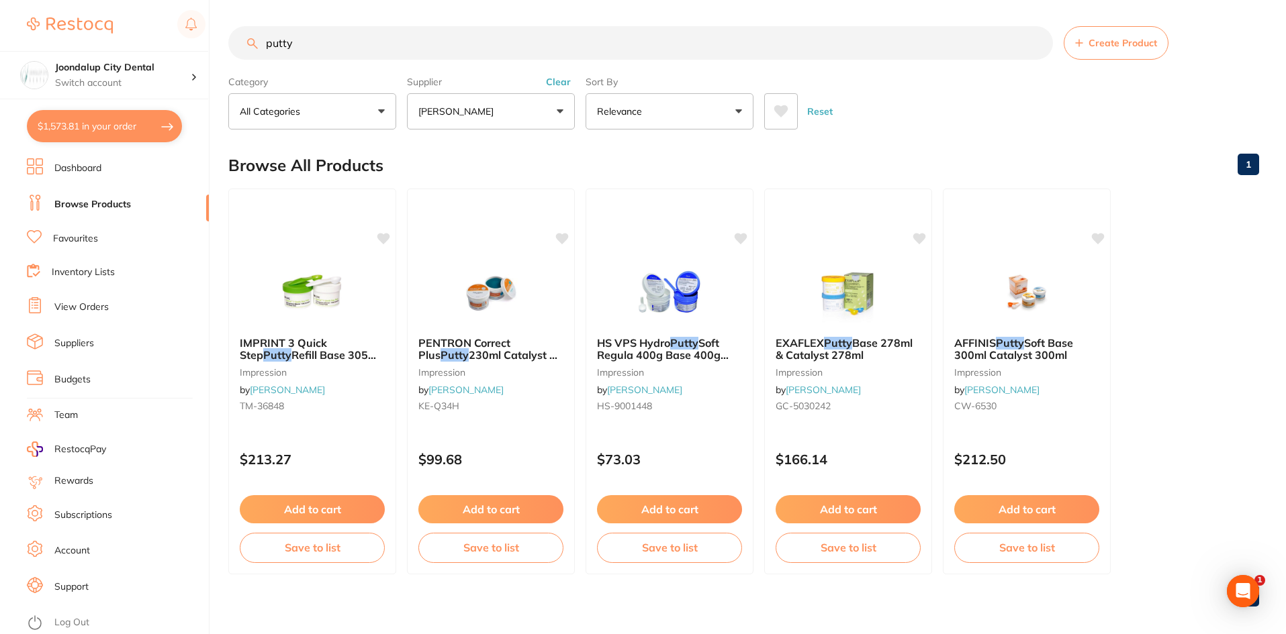
click at [141, 124] on button "$1,573.81 in your order" at bounding box center [104, 126] width 155 height 32
checkbox input "true"
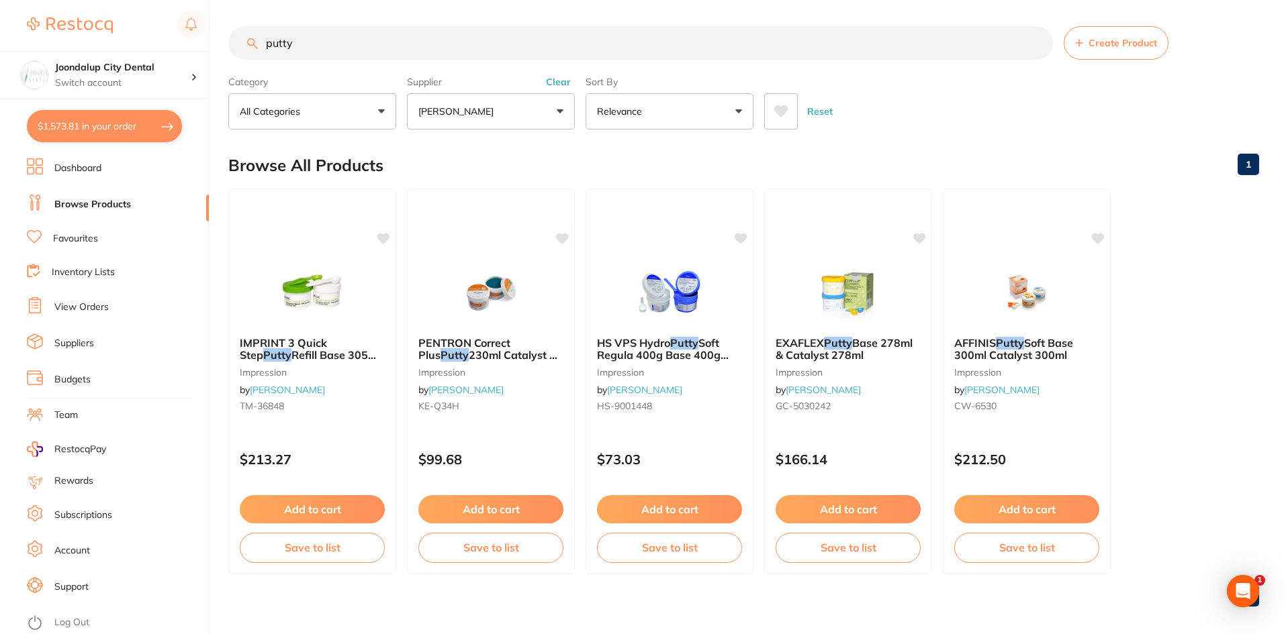
checkbox input "true"
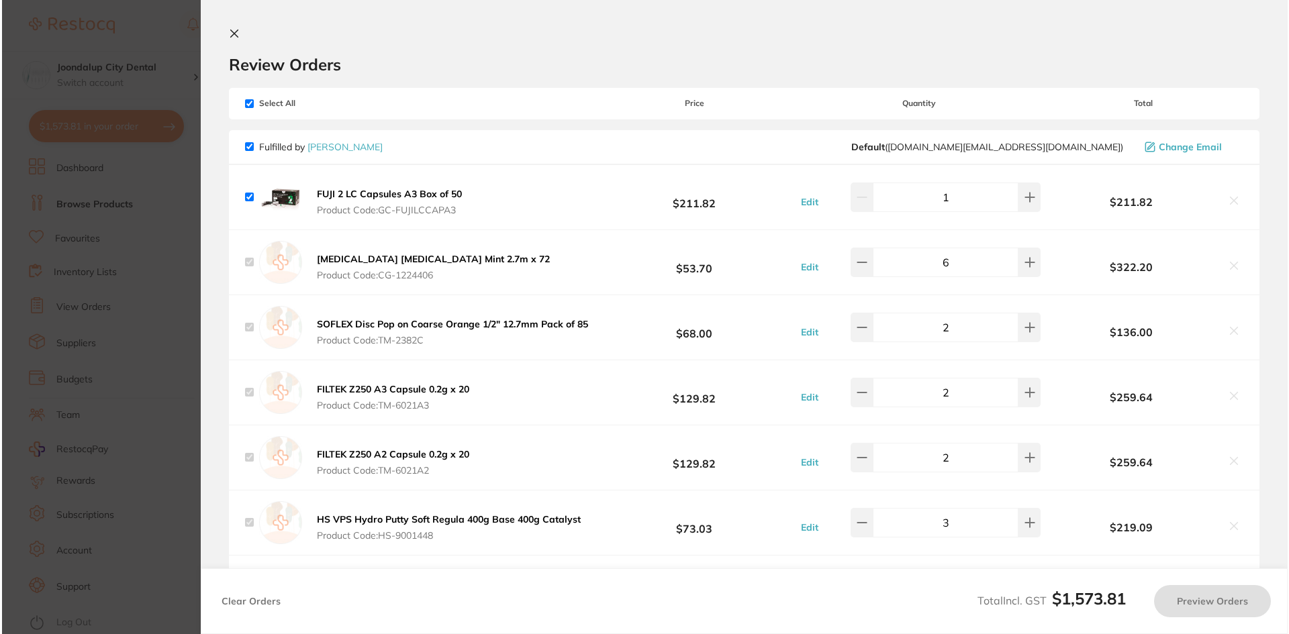
scroll to position [0, 0]
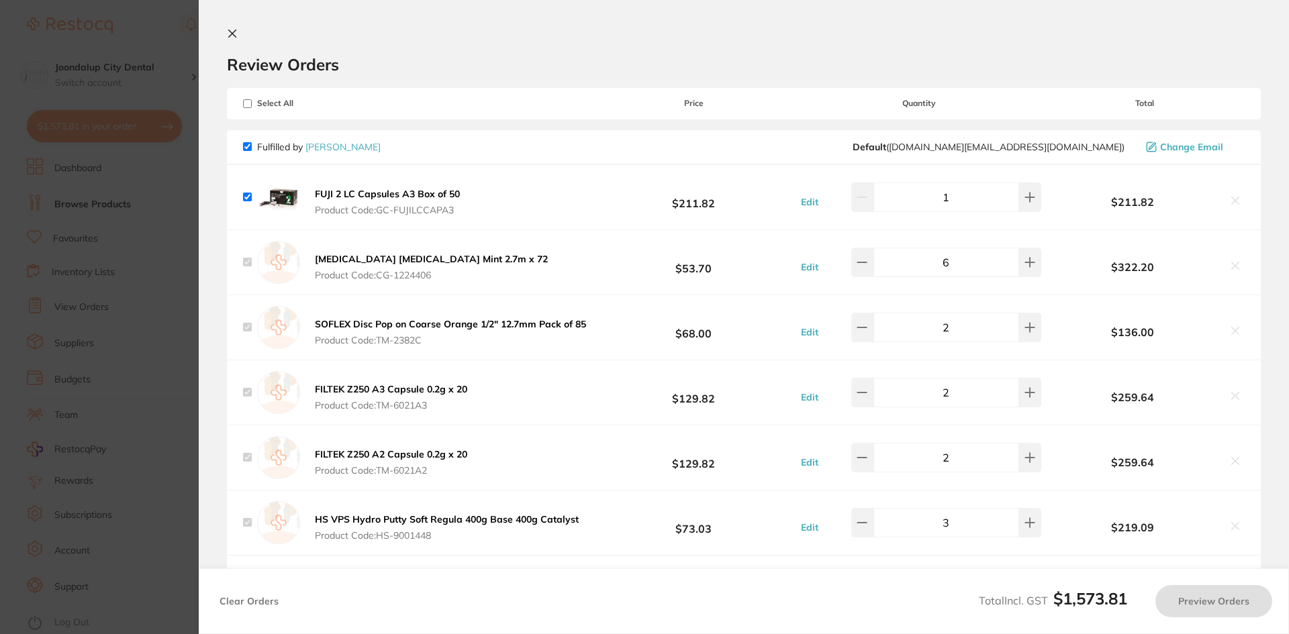
checkbox input "true"
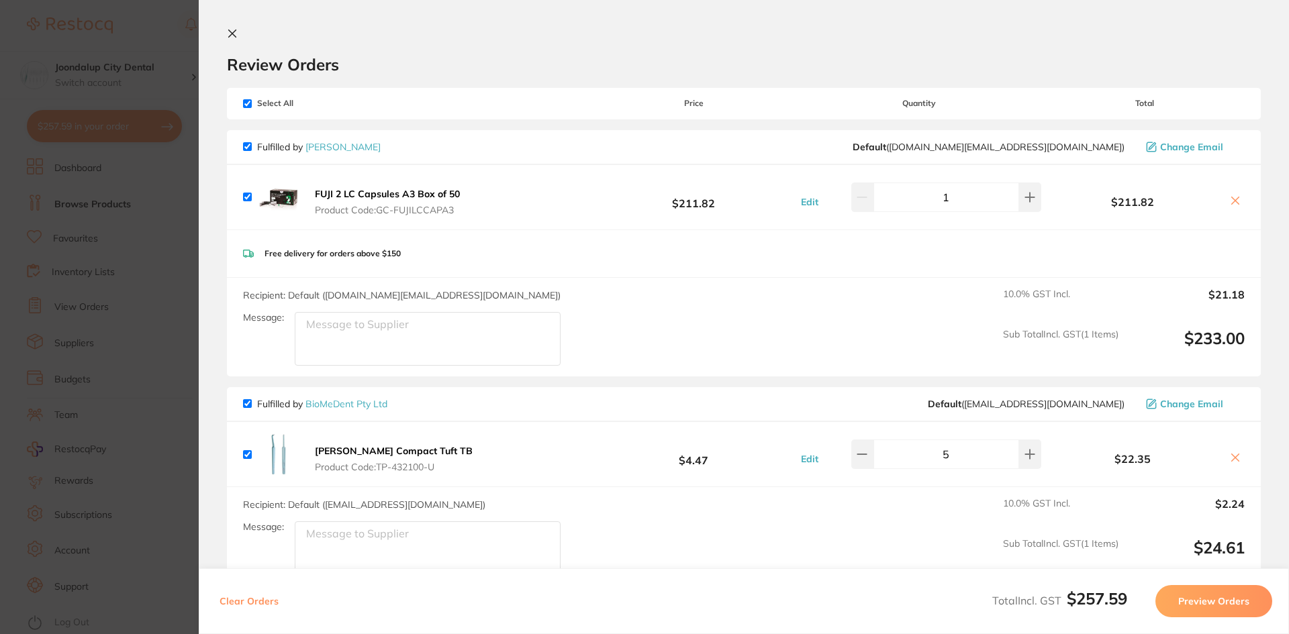
scroll to position [170, 0]
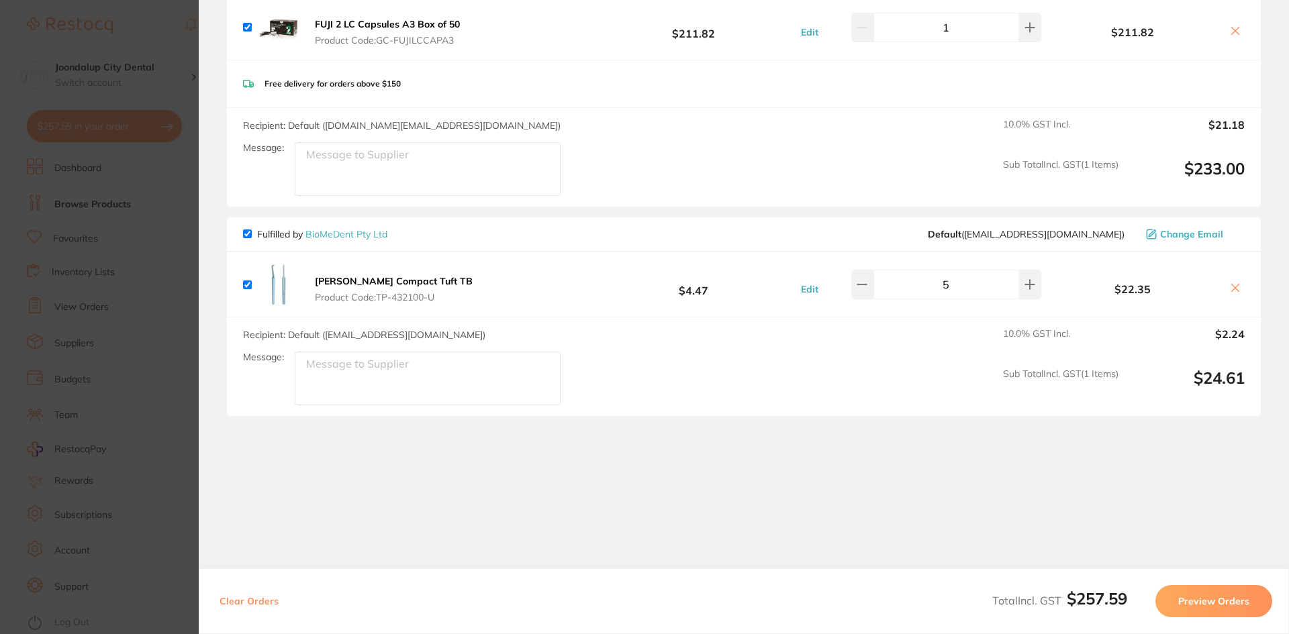
click at [247, 236] on input "checkbox" at bounding box center [247, 234] width 9 height 9
checkbox input "false"
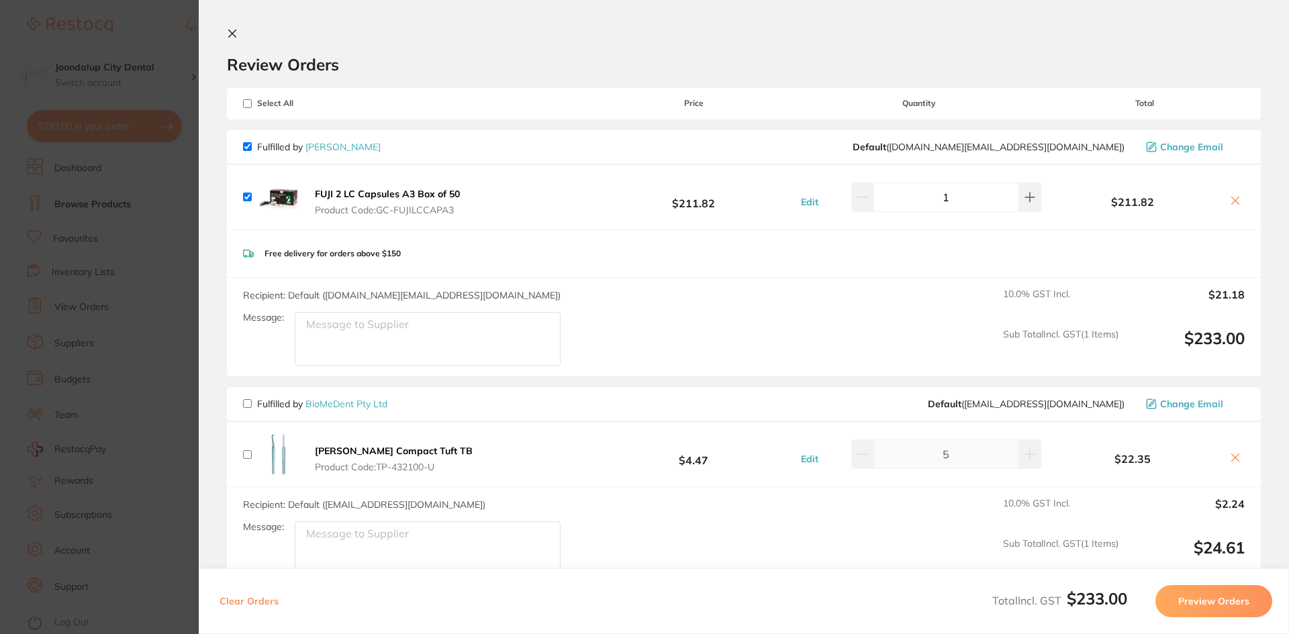
click at [228, 31] on icon at bounding box center [232, 33] width 11 height 11
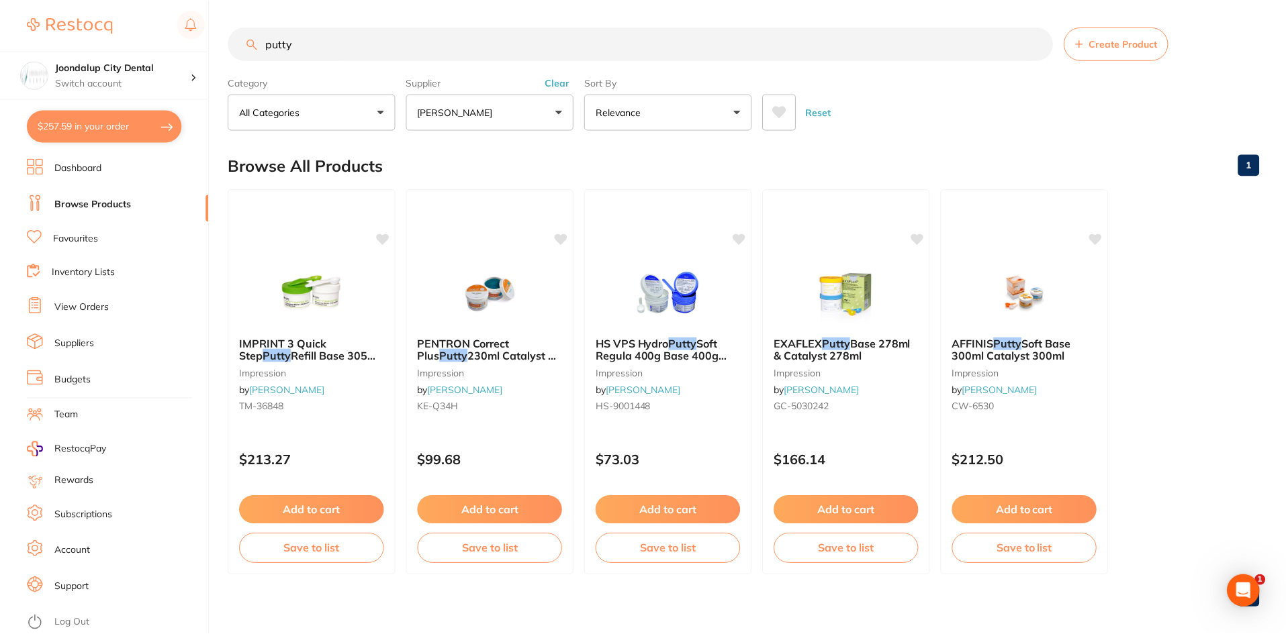
scroll to position [1, 0]
drag, startPoint x: 139, startPoint y: 113, endPoint x: 145, endPoint y: 109, distance: 7.3
click at [140, 113] on button "$257.59 in your order" at bounding box center [104, 126] width 155 height 32
checkbox input "true"
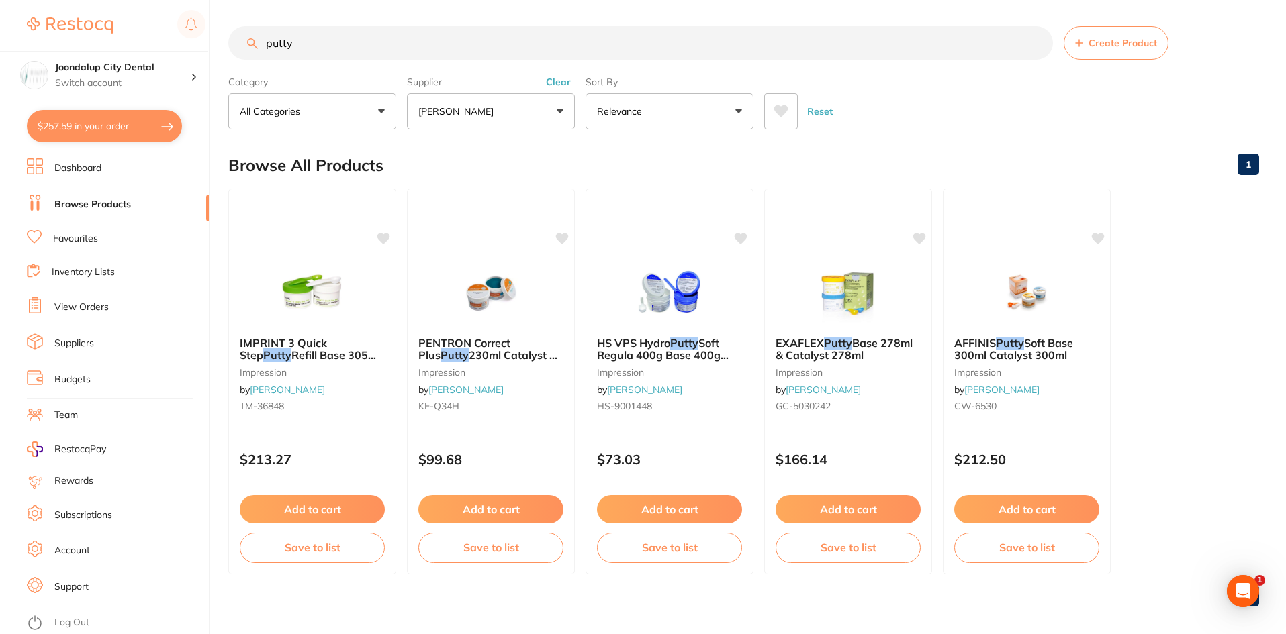
checkbox input "true"
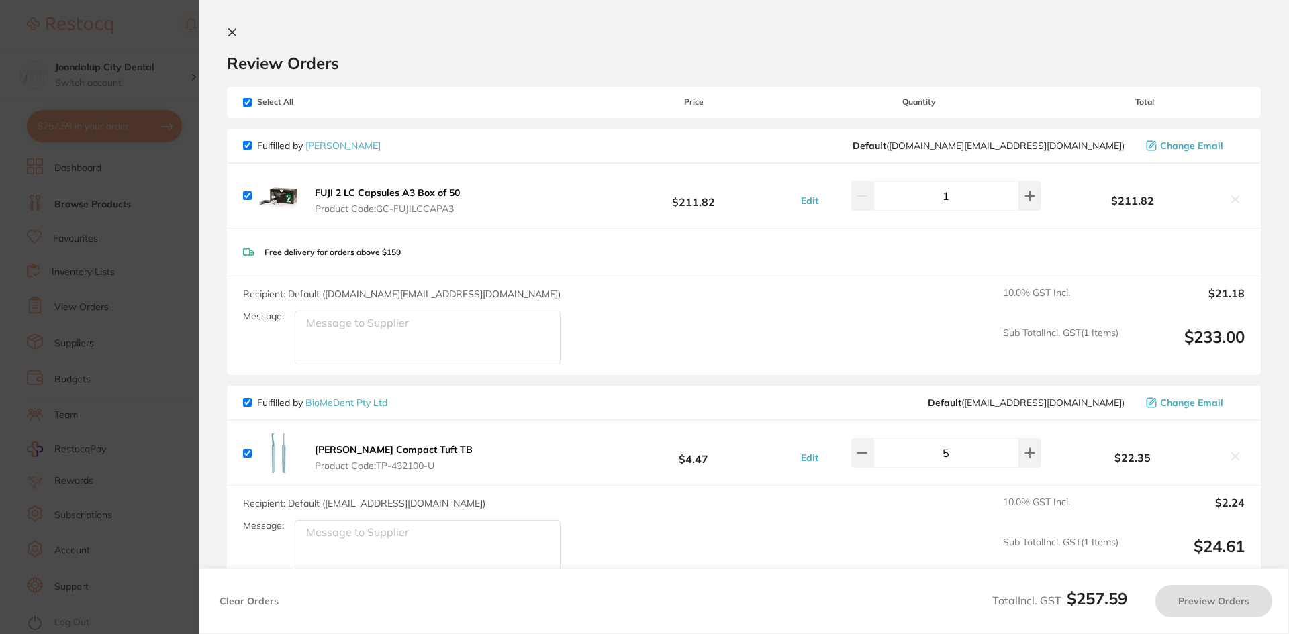
scroll to position [0, 0]
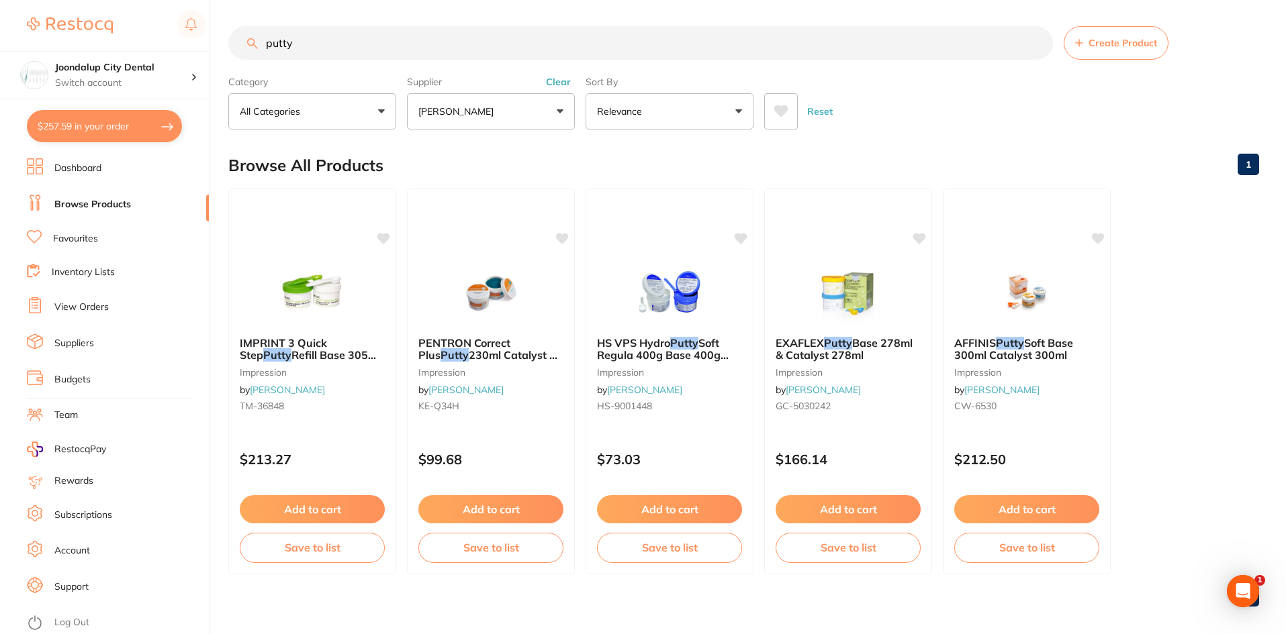
click at [117, 205] on link "Browse Products" at bounding box center [92, 204] width 77 height 13
click at [86, 129] on button "$257.59 in your order" at bounding box center [104, 126] width 155 height 32
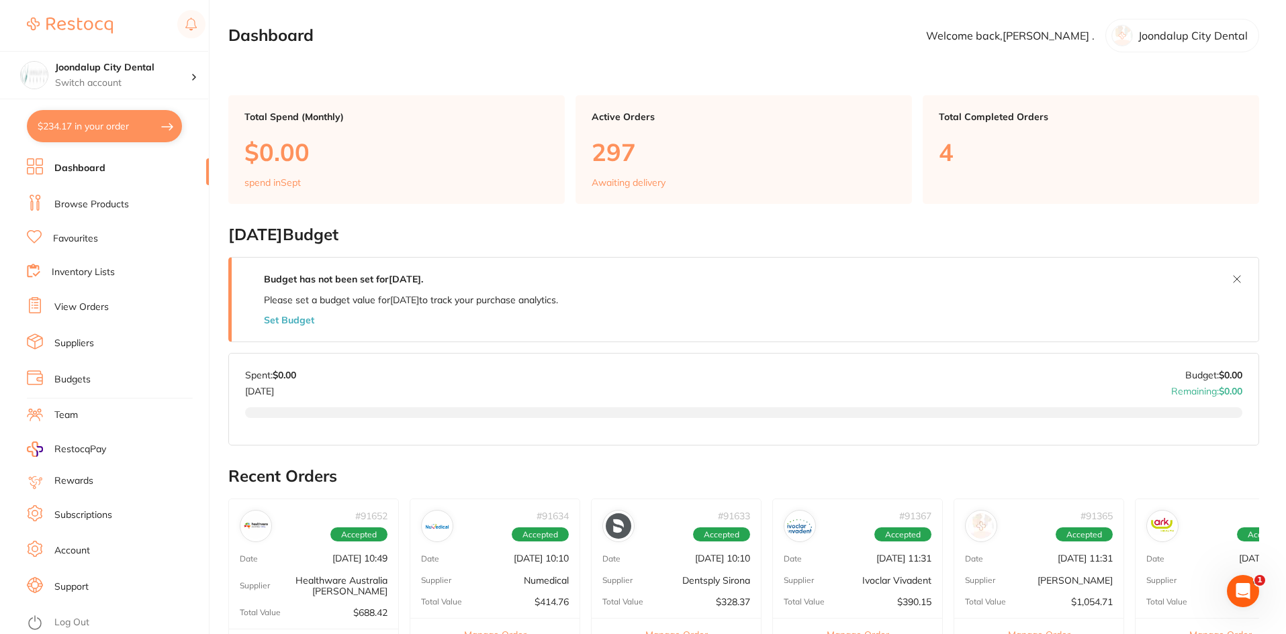
click at [126, 133] on button "$234.17 in your order" at bounding box center [104, 126] width 155 height 32
checkbox input "true"
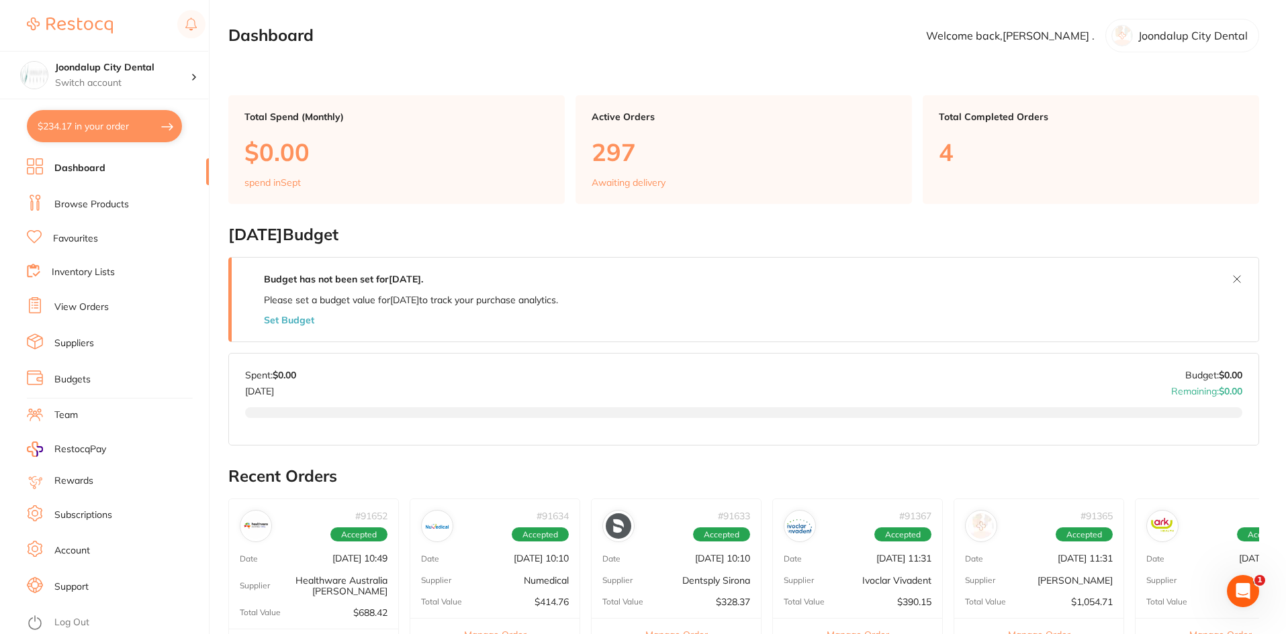
checkbox input "true"
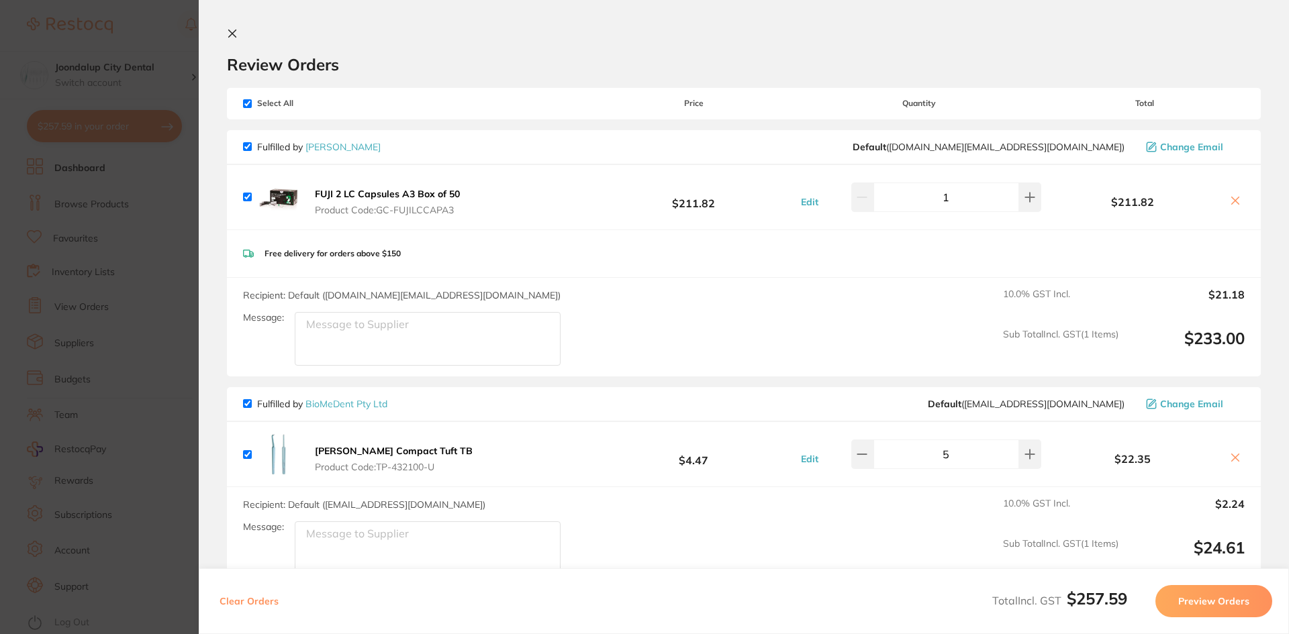
click at [238, 33] on button at bounding box center [235, 34] width 16 height 13
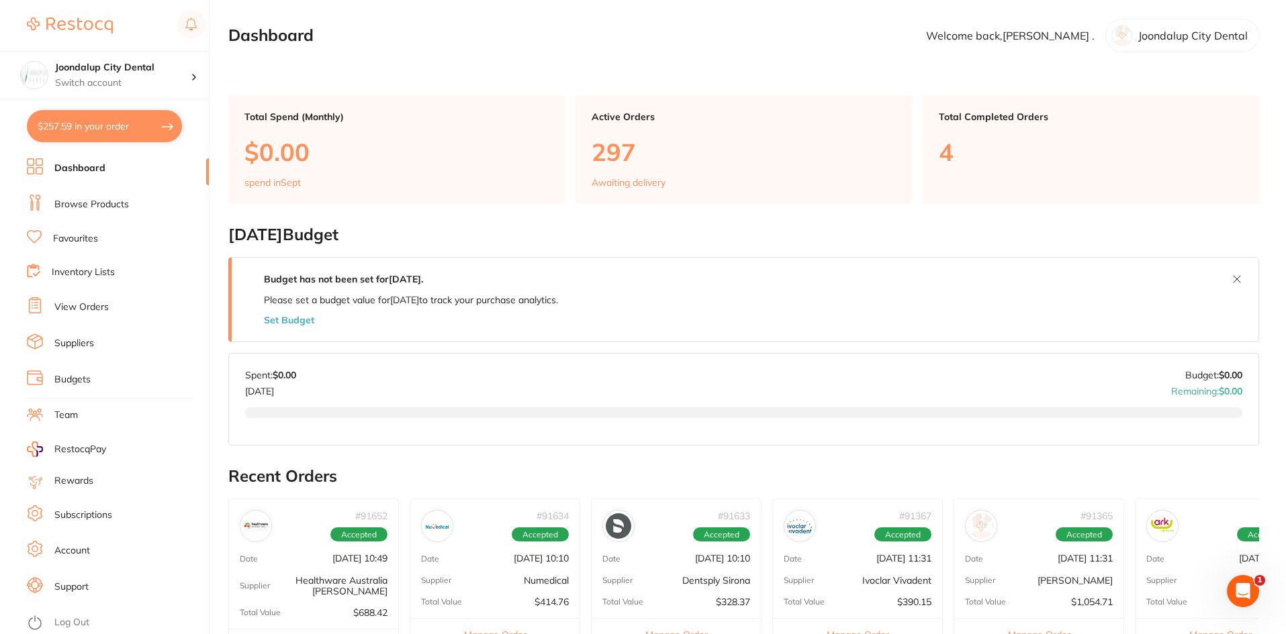
click at [75, 207] on link "Browse Products" at bounding box center [91, 204] width 75 height 13
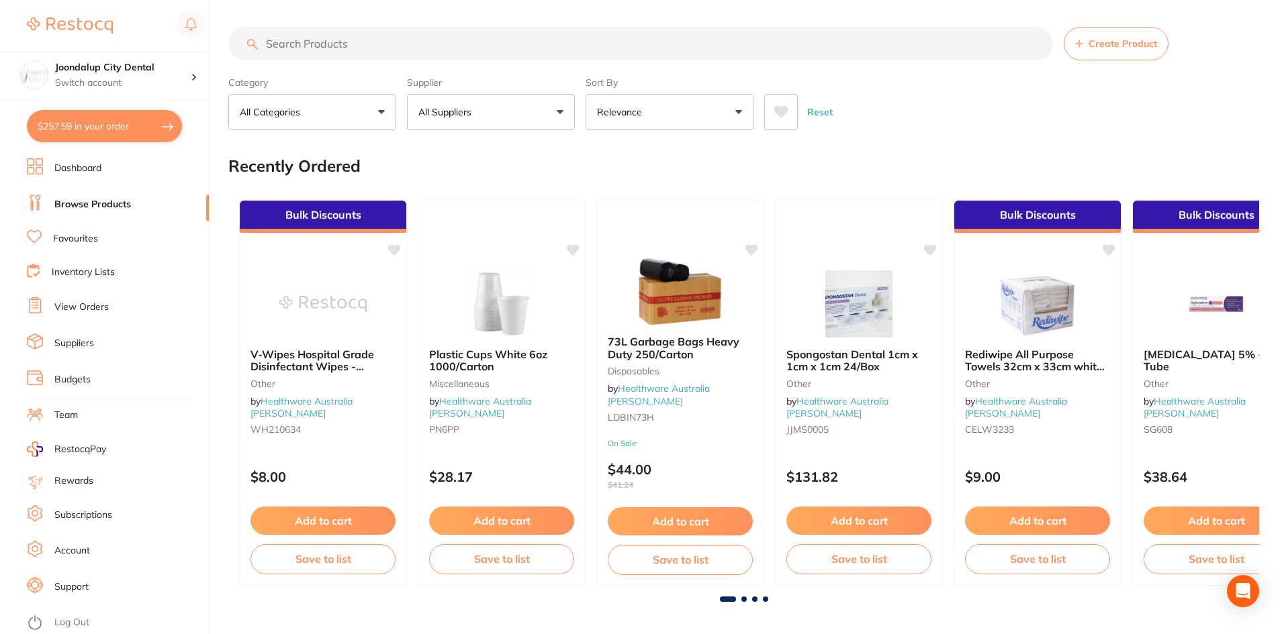
drag, startPoint x: 376, startPoint y: 44, endPoint x: 281, endPoint y: 44, distance: 94.7
click at [281, 44] on input "search" at bounding box center [640, 44] width 824 height 34
type input "floss"
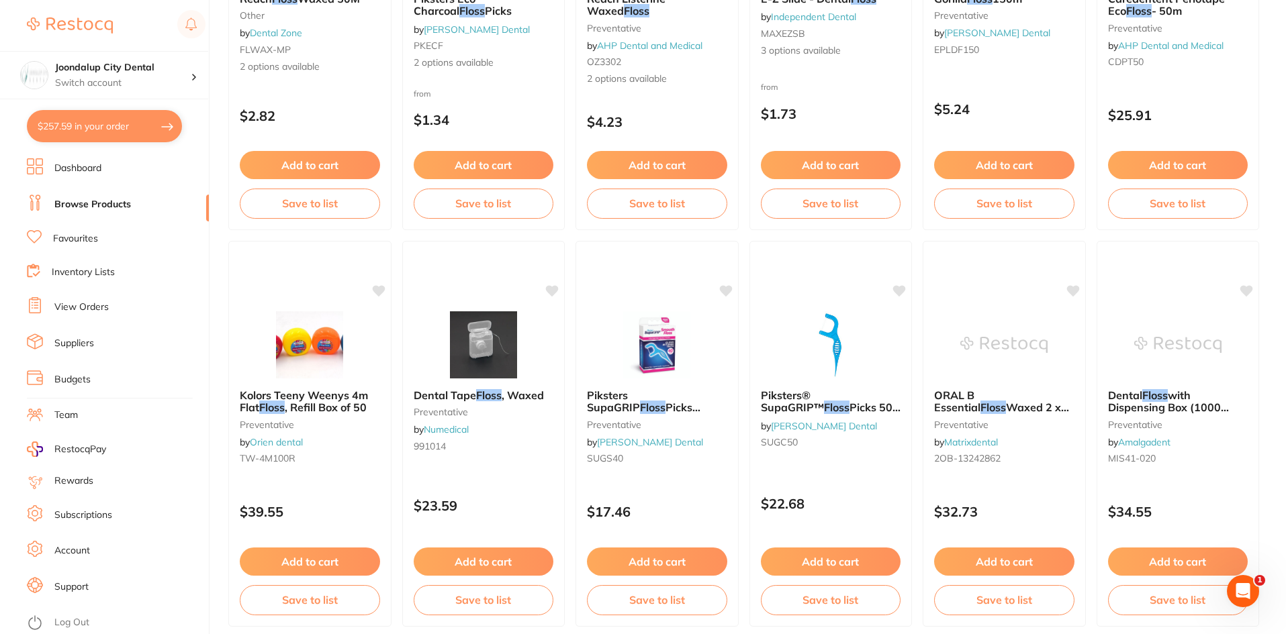
scroll to position [604, 0]
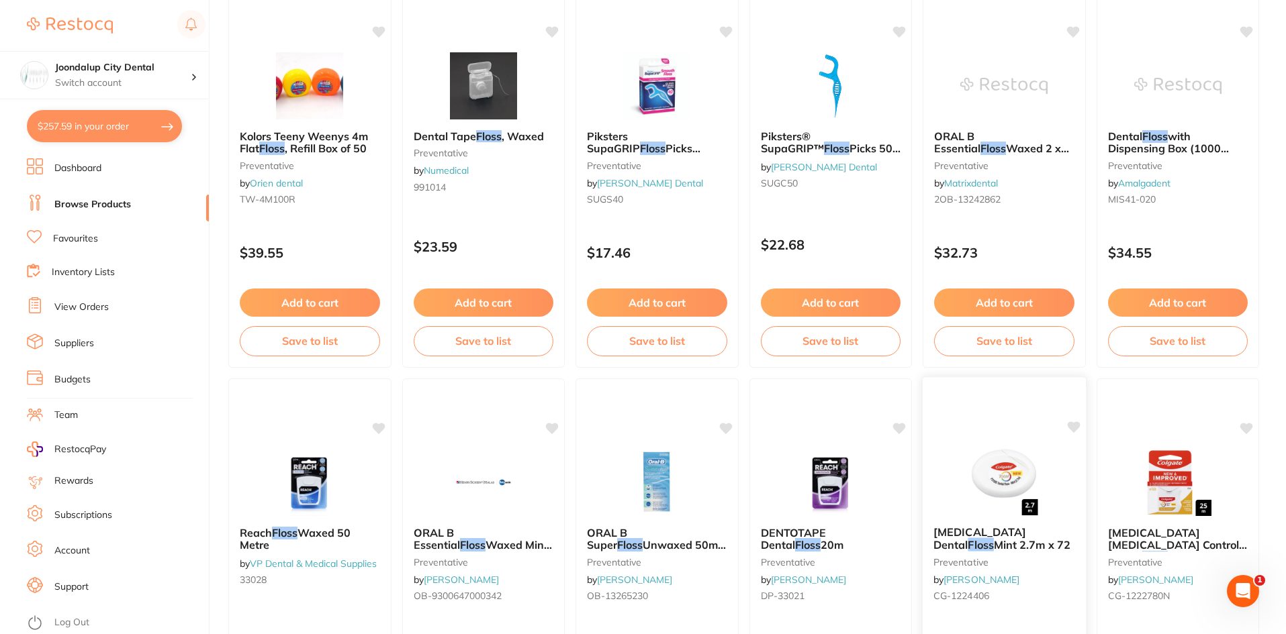
click at [987, 469] on img at bounding box center [1004, 482] width 88 height 68
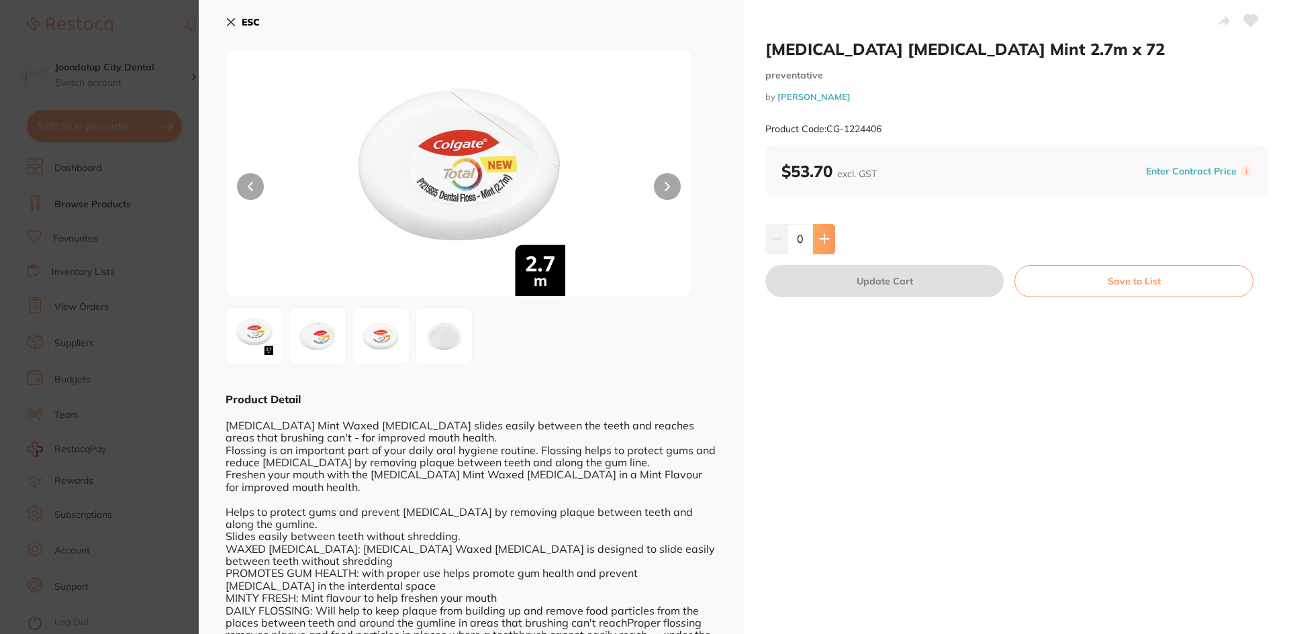
click at [816, 242] on button at bounding box center [824, 239] width 22 height 30
click at [813, 243] on button at bounding box center [824, 239] width 22 height 30
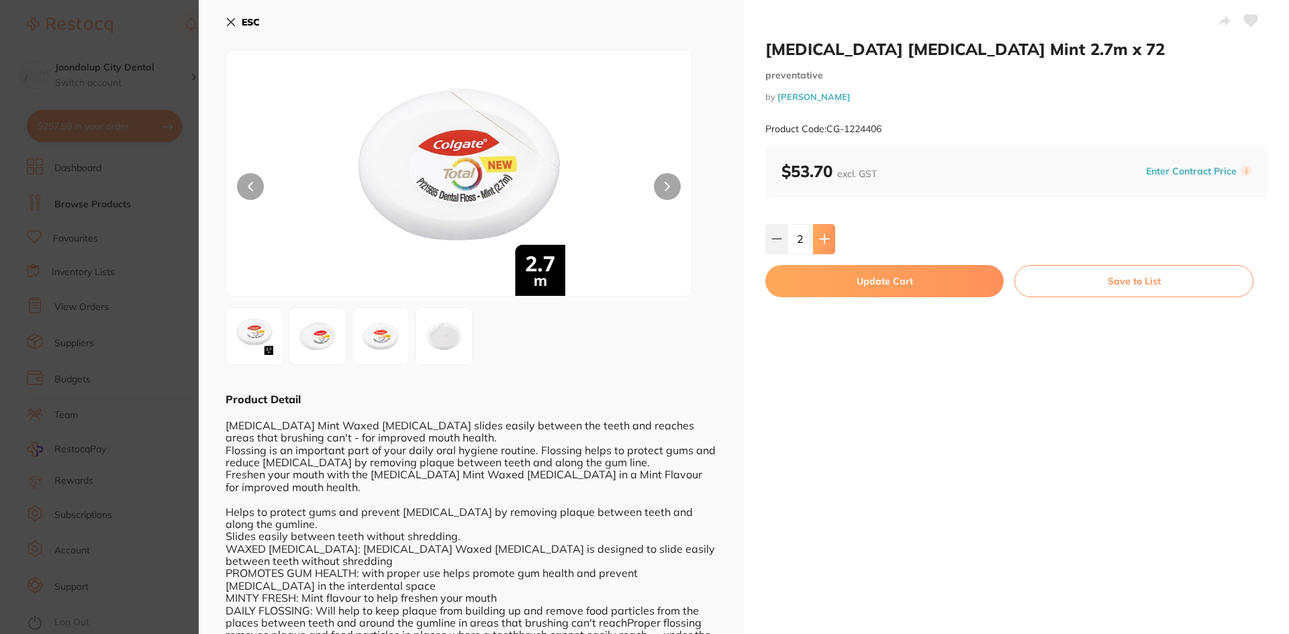
click at [813, 243] on button at bounding box center [824, 239] width 22 height 30
type input "4"
click at [814, 283] on button "Update Cart" at bounding box center [884, 281] width 238 height 32
checkbox input "false"
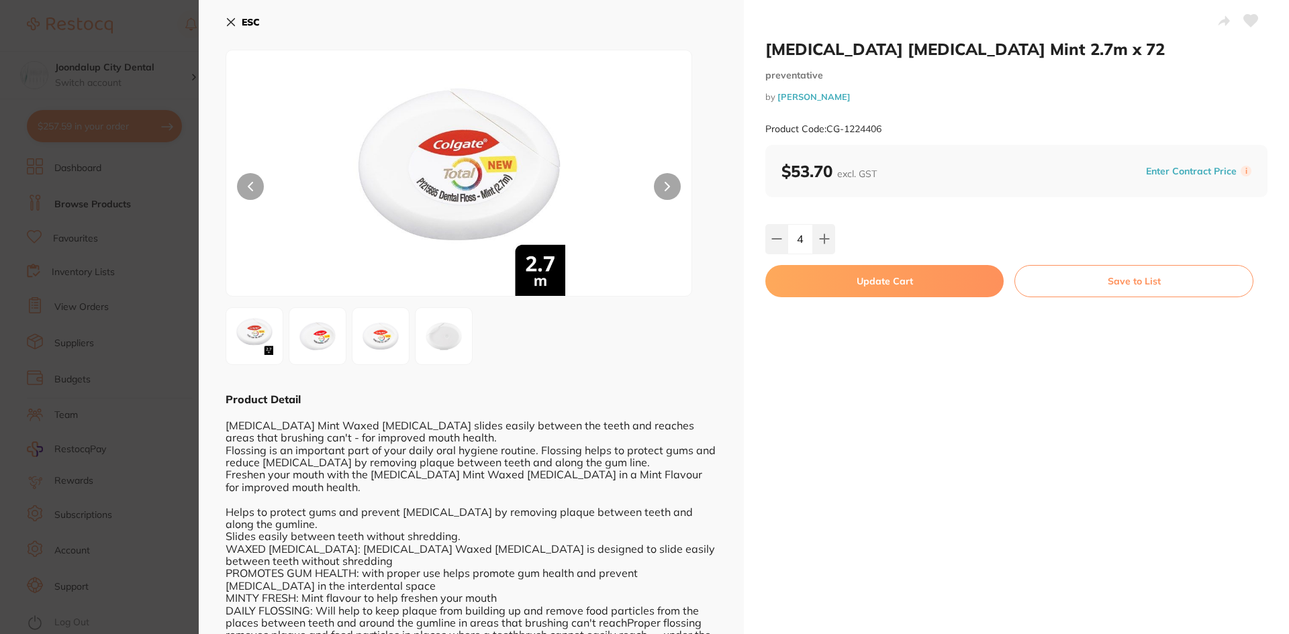
checkbox input "false"
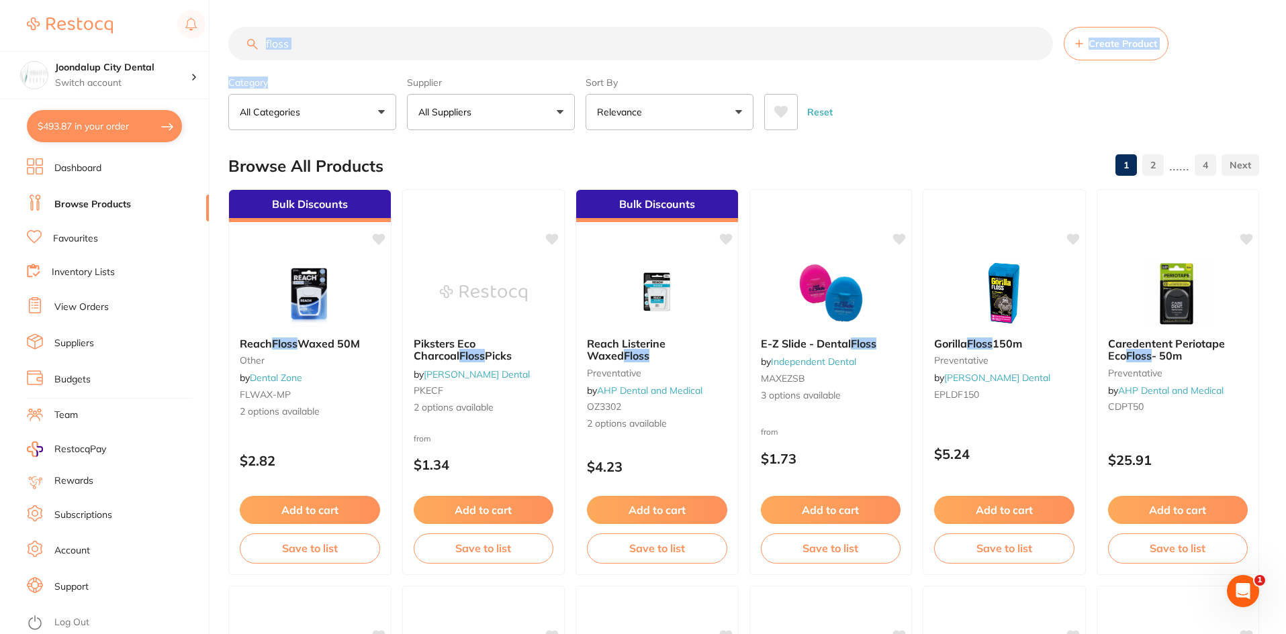
drag, startPoint x: 311, startPoint y: 65, endPoint x: 261, endPoint y: 46, distance: 53.4
click at [261, 46] on section "floss Create Product Category All Categories All Categories burs disposables en…" at bounding box center [743, 78] width 1031 height 103
click at [332, 36] on input "floss" at bounding box center [640, 44] width 824 height 34
click at [295, 64] on section "floss Create Product Category All Categories All Categories burs disposables en…" at bounding box center [743, 78] width 1031 height 103
click at [298, 60] on input "floss" at bounding box center [640, 44] width 824 height 34
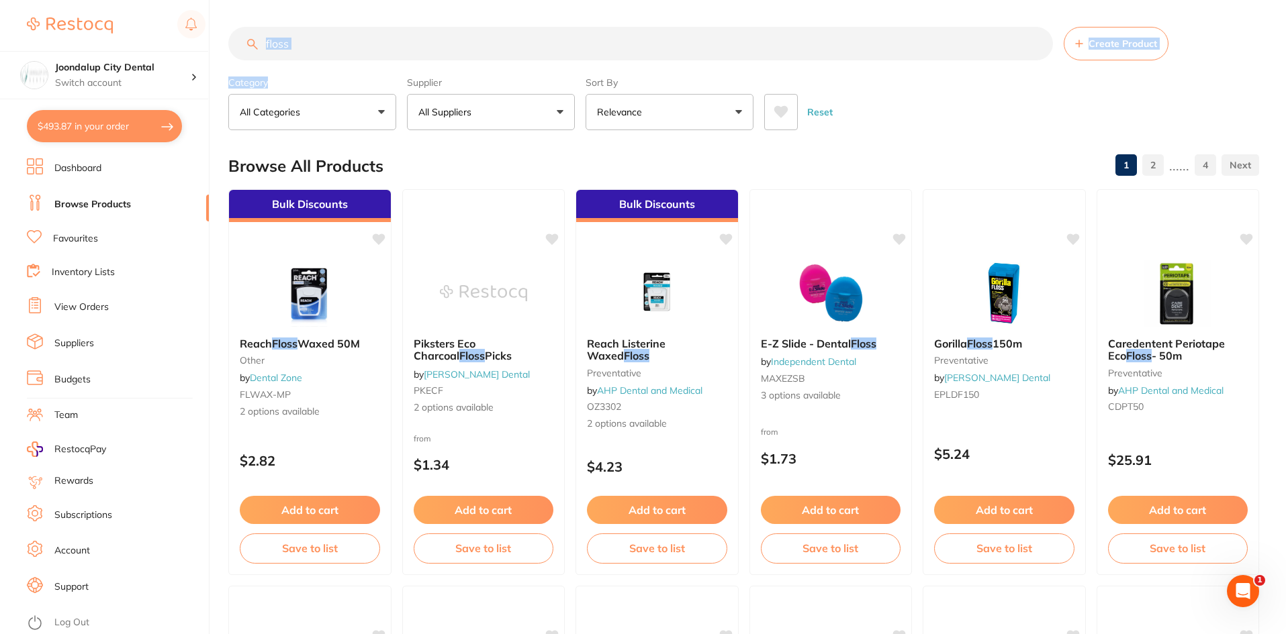
drag, startPoint x: 302, startPoint y: 42, endPoint x: 256, endPoint y: 40, distance: 46.4
click at [256, 40] on div "floss Create Product" at bounding box center [743, 44] width 1031 height 34
type input "z250 a3"
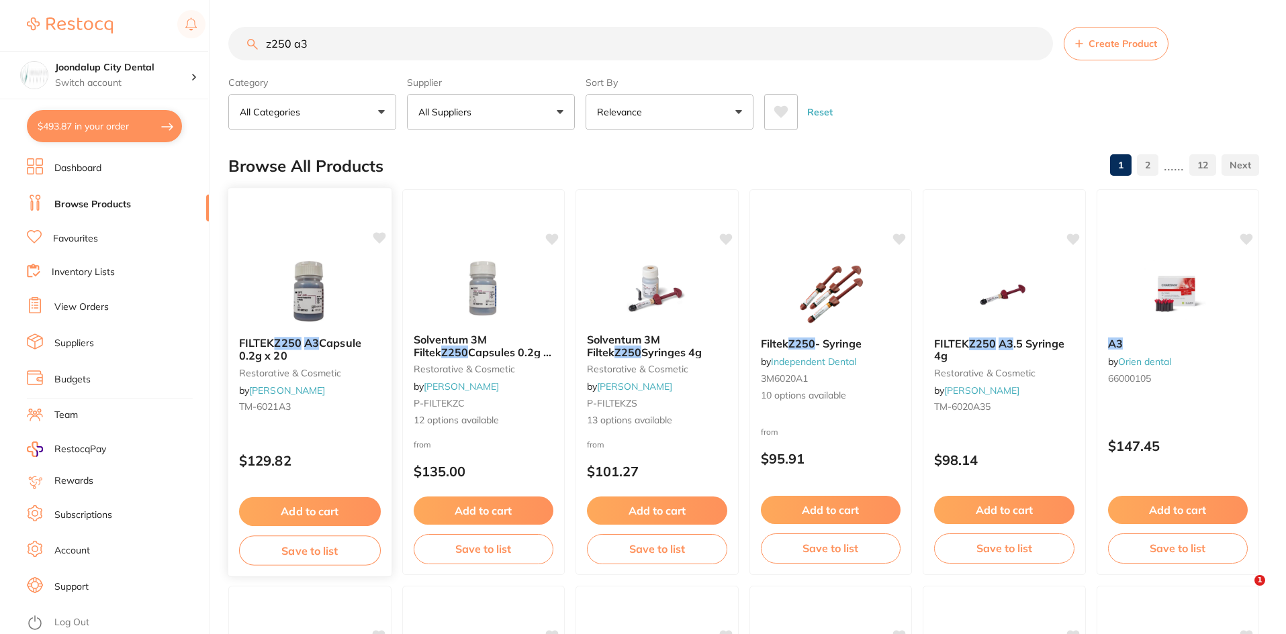
click at [316, 298] on img at bounding box center [310, 292] width 88 height 68
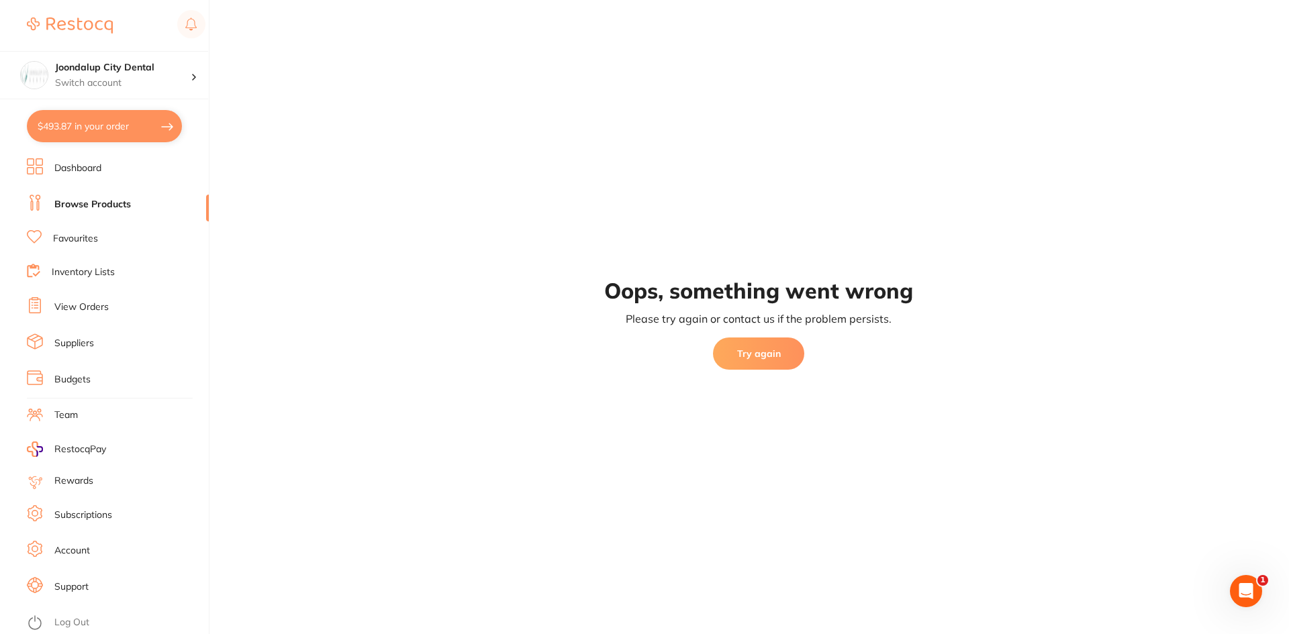
click at [107, 198] on link "Browse Products" at bounding box center [92, 204] width 77 height 13
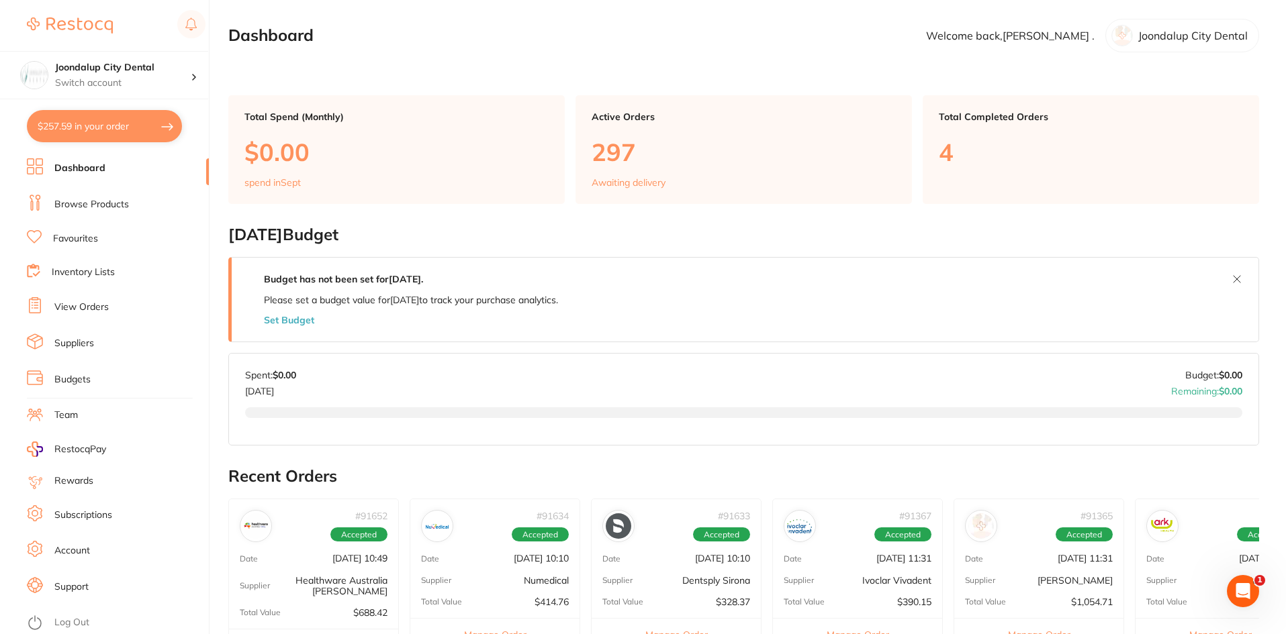
click at [74, 202] on link "Browse Products" at bounding box center [91, 204] width 75 height 13
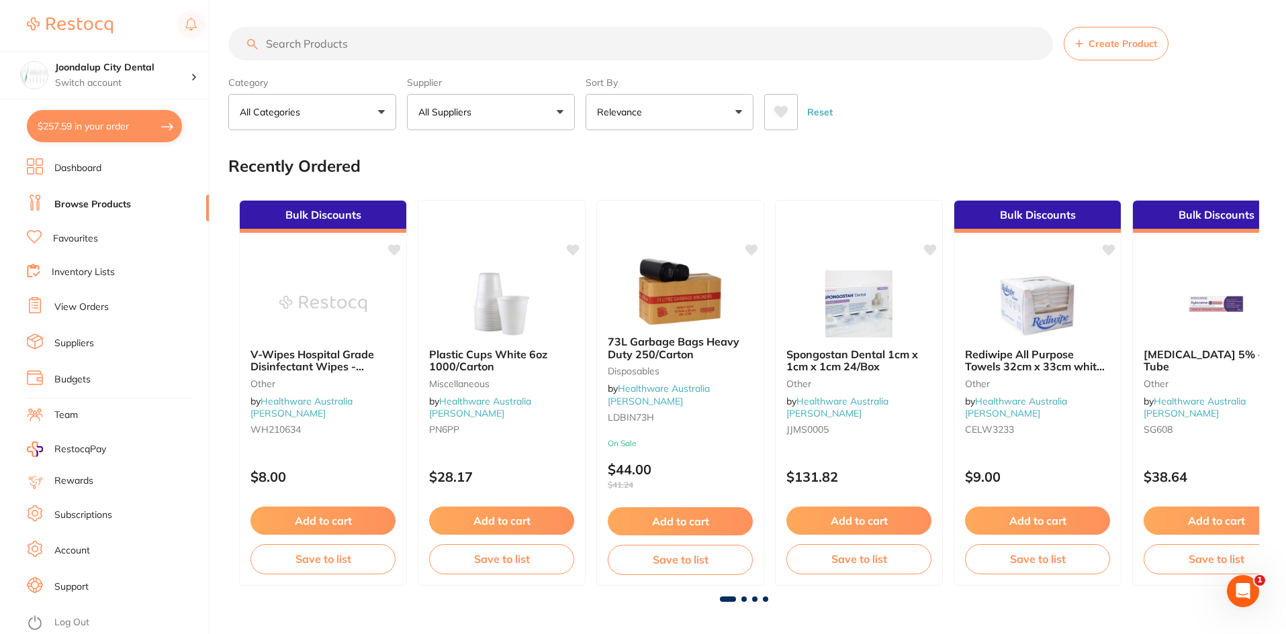
click at [89, 202] on link "Browse Products" at bounding box center [92, 204] width 77 height 13
click at [91, 122] on button "$257.59 in your order" at bounding box center [104, 126] width 155 height 32
checkbox input "true"
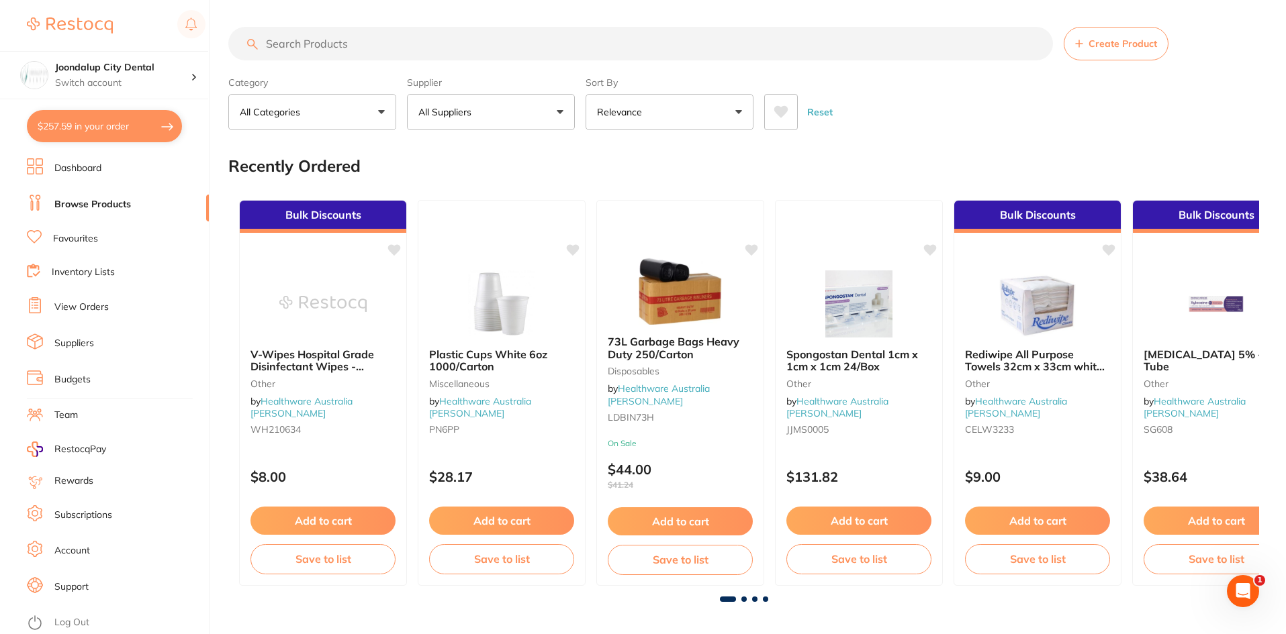
checkbox input "true"
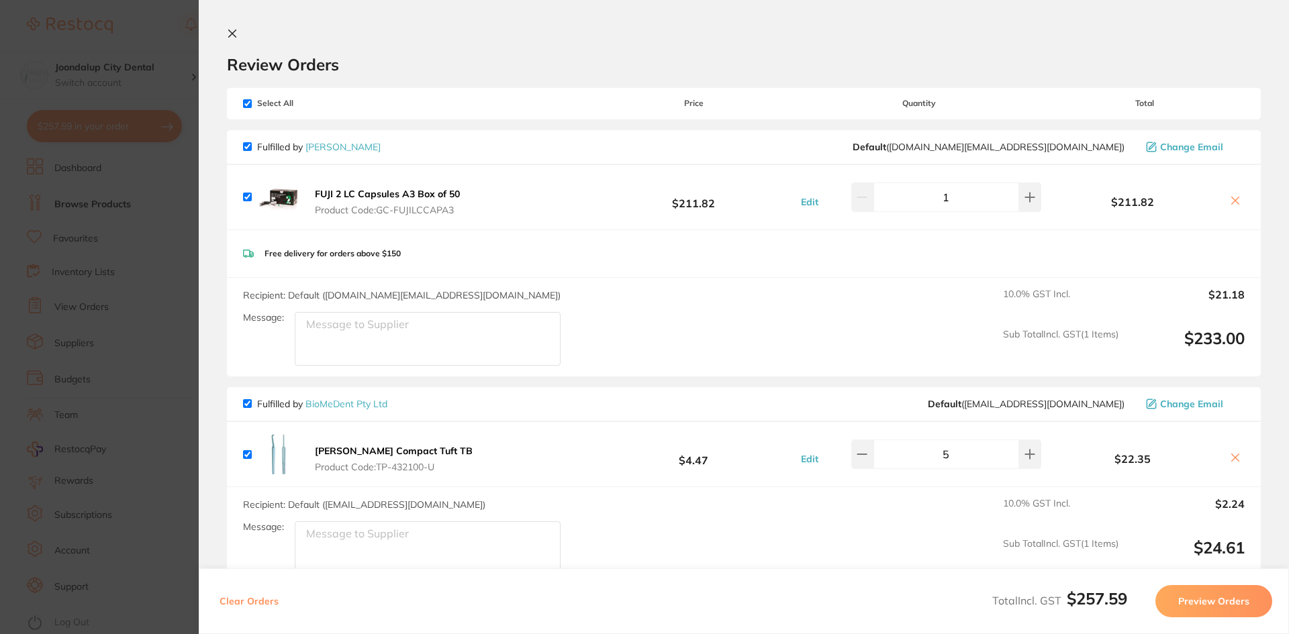
click at [238, 26] on section "Review Orders Your orders are being processed and we will notify you once we ha…" at bounding box center [744, 317] width 1090 height 634
click at [234, 32] on icon at bounding box center [232, 33] width 7 height 7
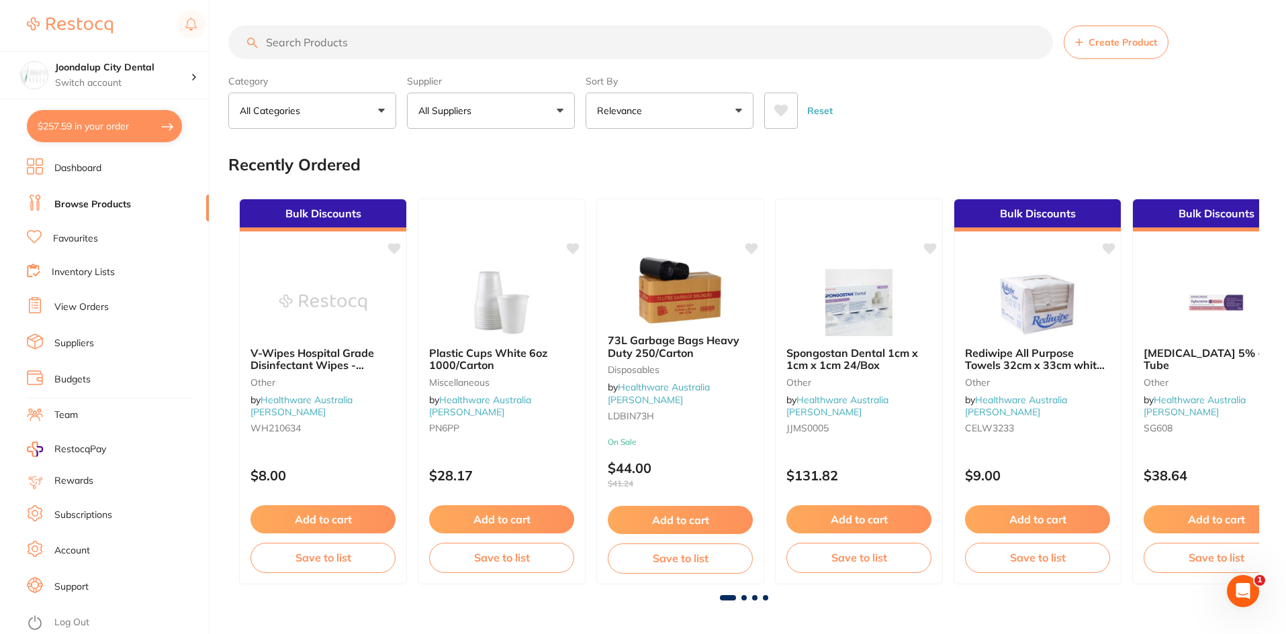
click at [82, 205] on link "Browse Products" at bounding box center [92, 204] width 77 height 13
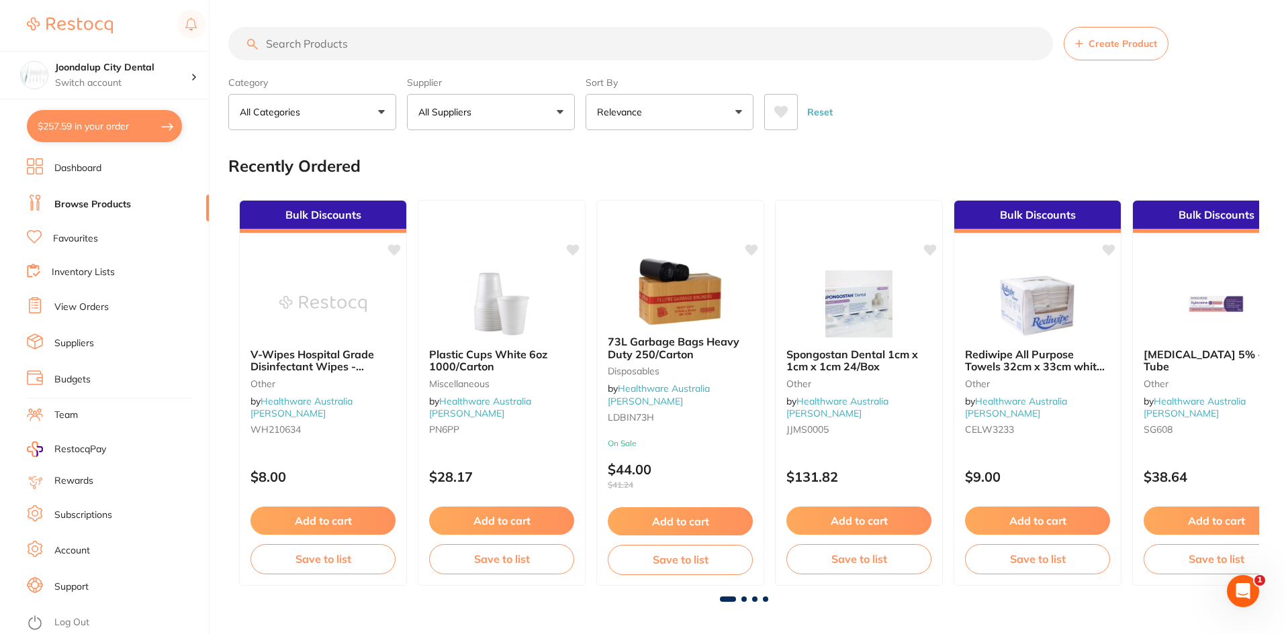
click at [332, 50] on input "search" at bounding box center [640, 44] width 824 height 34
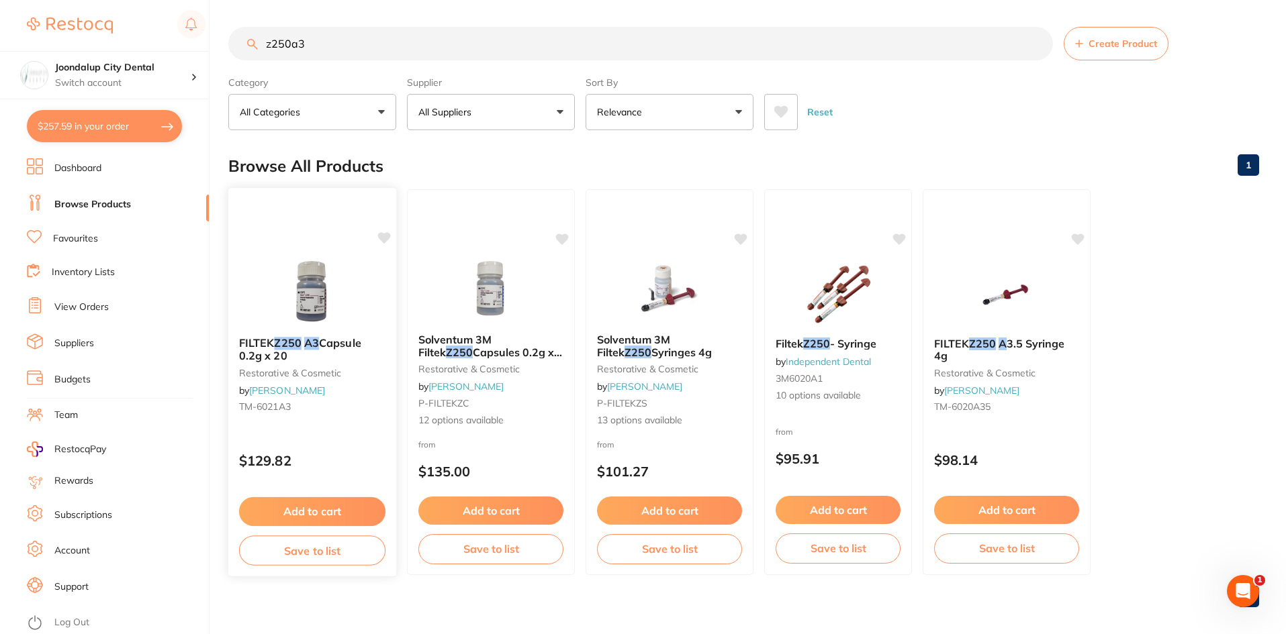
type input "z250a3"
click at [306, 336] on div "FILTEK Z250 A3 Capsule 0.2g x 20 restorative & cosmetic by Henry Schein Halas T…" at bounding box center [312, 377] width 168 height 103
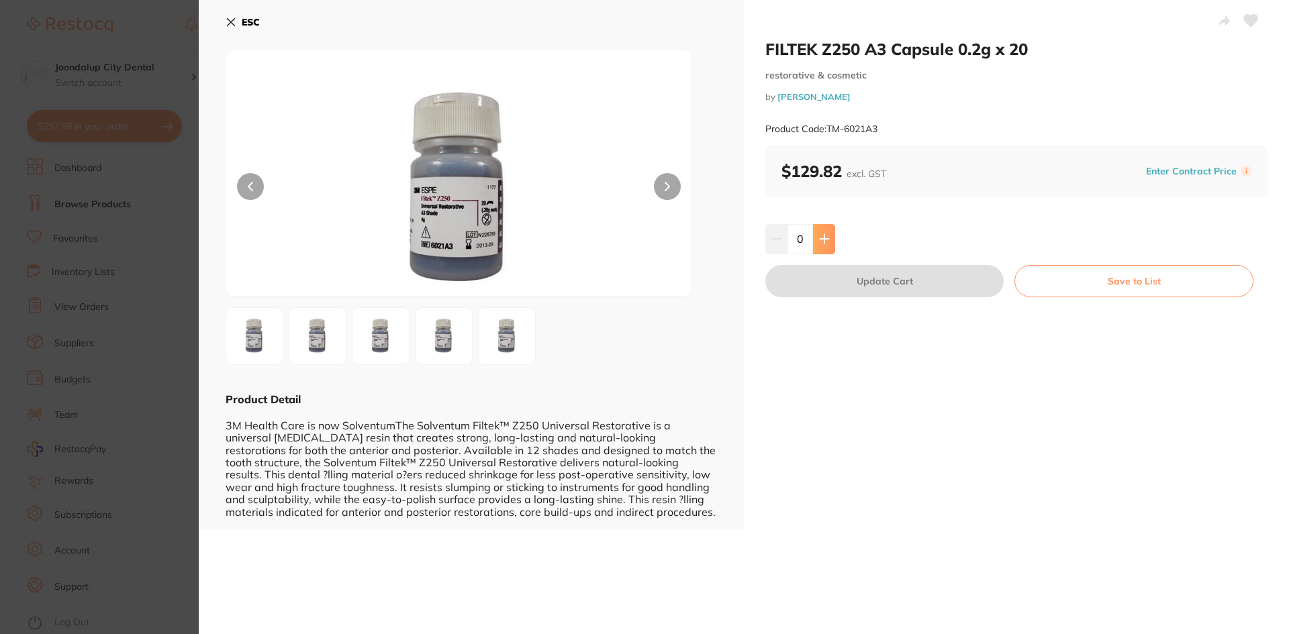
click at [822, 236] on icon at bounding box center [824, 239] width 9 height 9
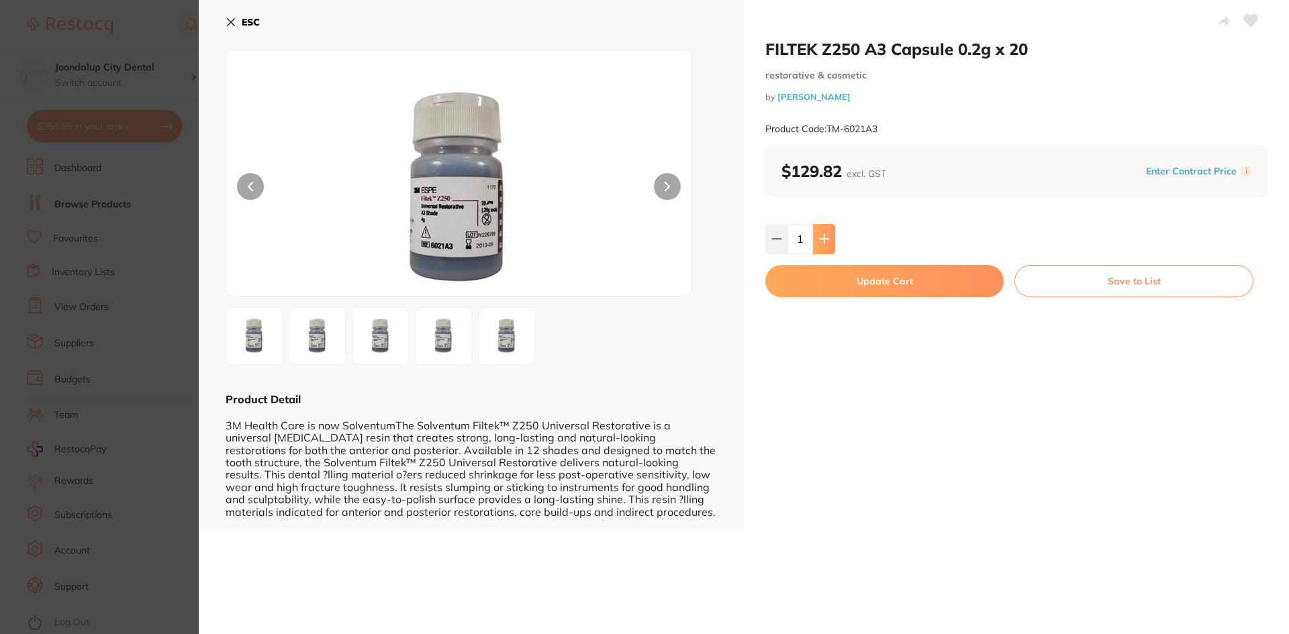
click at [822, 236] on icon at bounding box center [824, 239] width 9 height 9
click at [817, 232] on button at bounding box center [824, 239] width 22 height 30
type input "3"
click at [806, 280] on button "Update Cart" at bounding box center [884, 281] width 238 height 32
checkbox input "false"
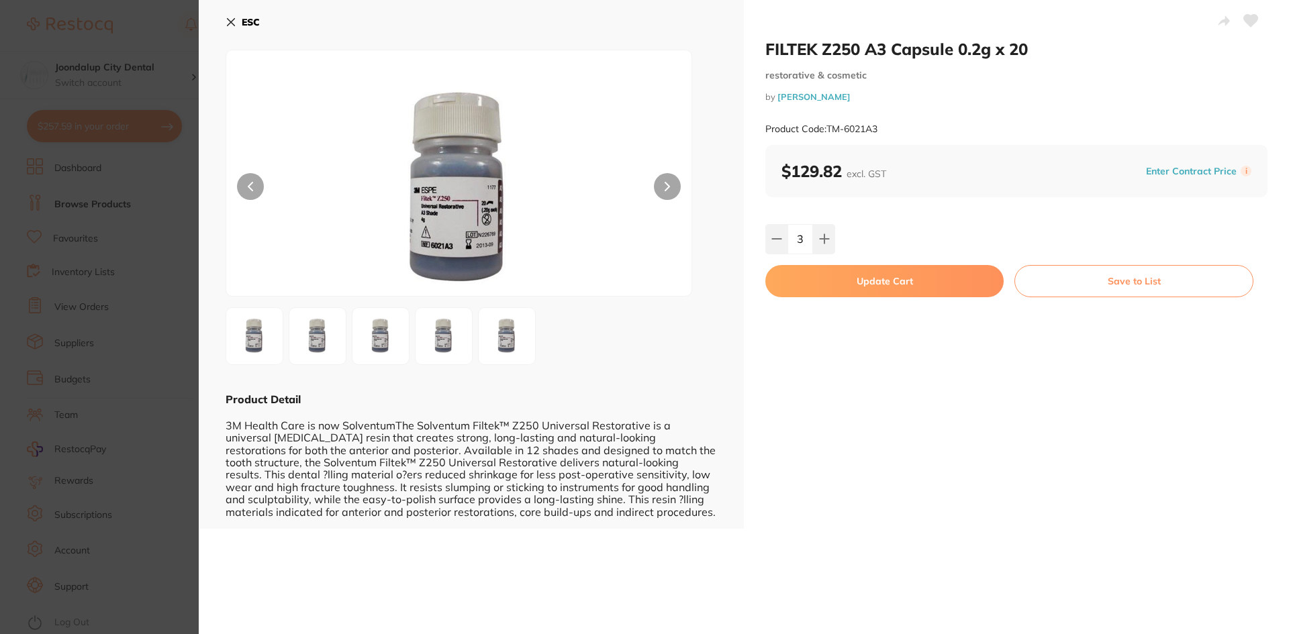
checkbox input "false"
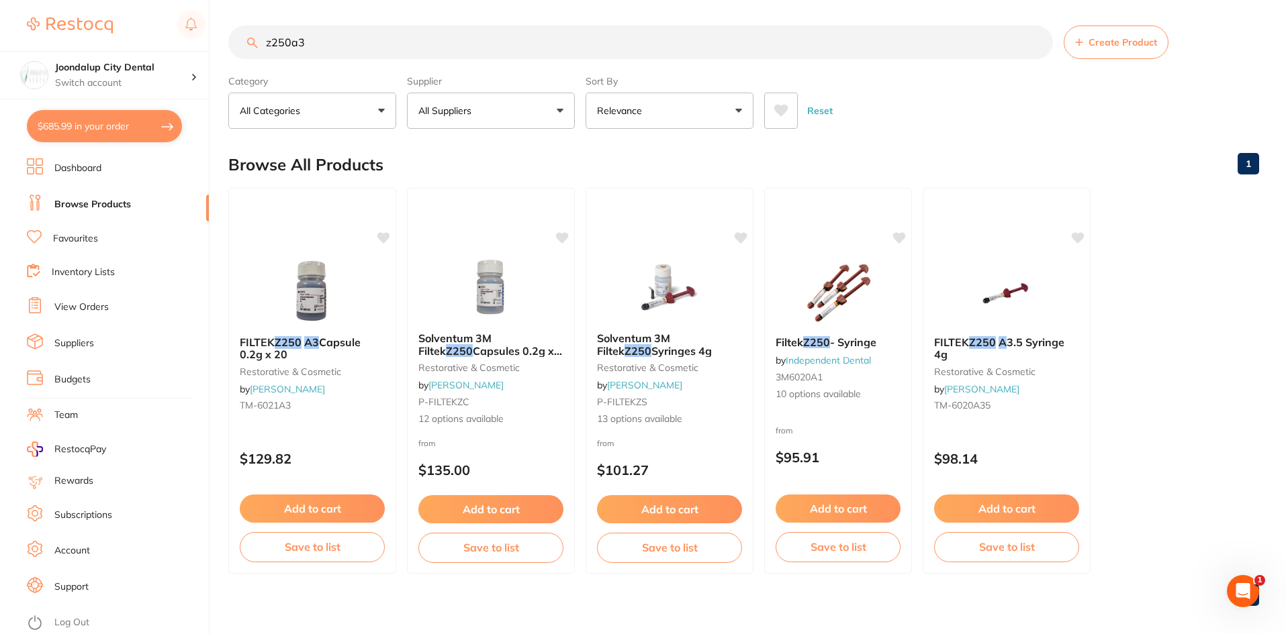
drag, startPoint x: 308, startPoint y: 45, endPoint x: 261, endPoint y: 39, distance: 47.4
click at [261, 39] on input "z250a3" at bounding box center [640, 43] width 824 height 34
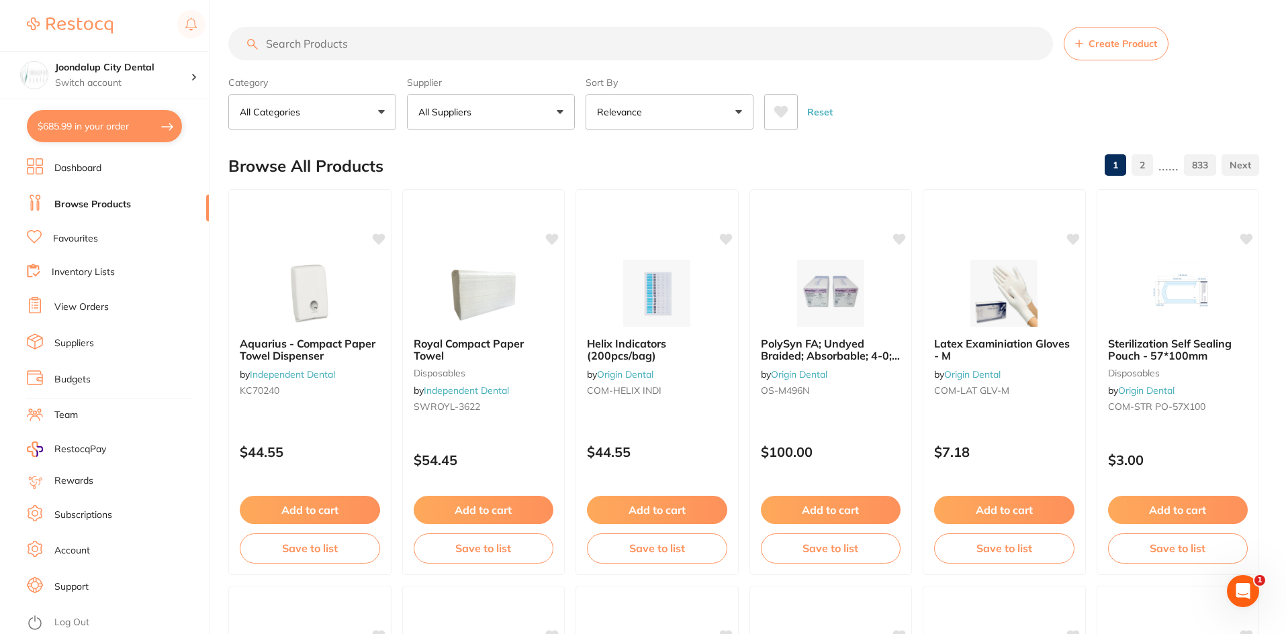
click at [433, 109] on p "All Suppliers" at bounding box center [447, 111] width 58 height 13
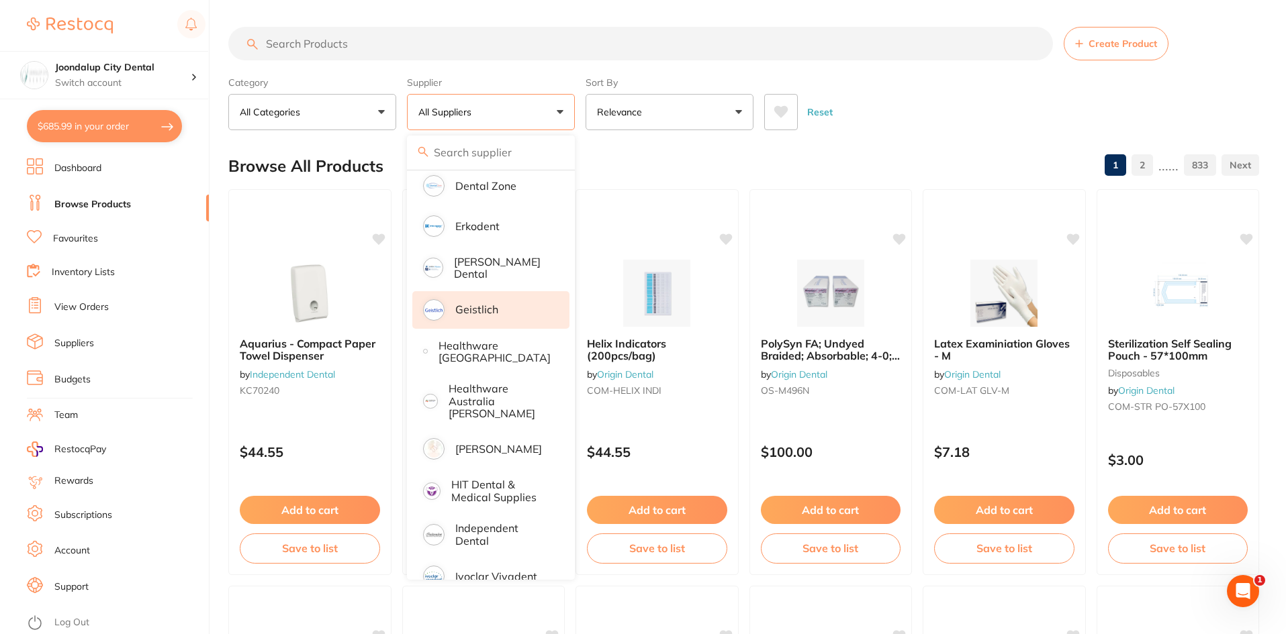
scroll to position [470, 0]
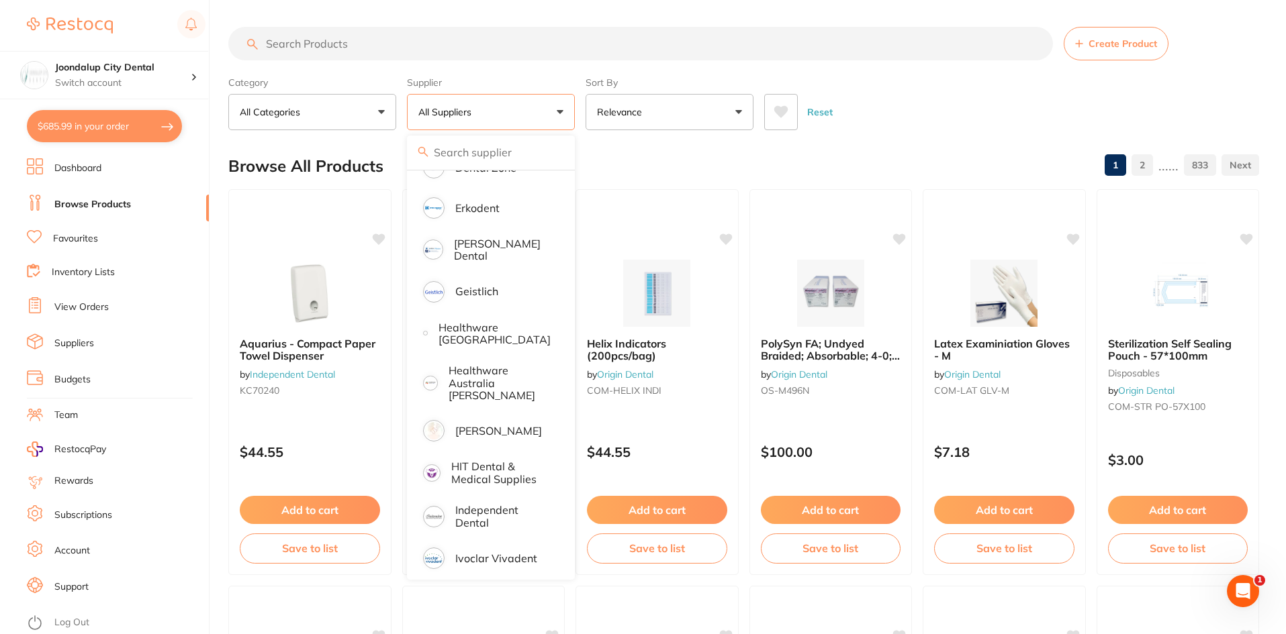
drag, startPoint x: 467, startPoint y: 420, endPoint x: 408, endPoint y: 354, distance: 87.9
click at [467, 425] on p "[PERSON_NAME]" at bounding box center [498, 431] width 87 height 12
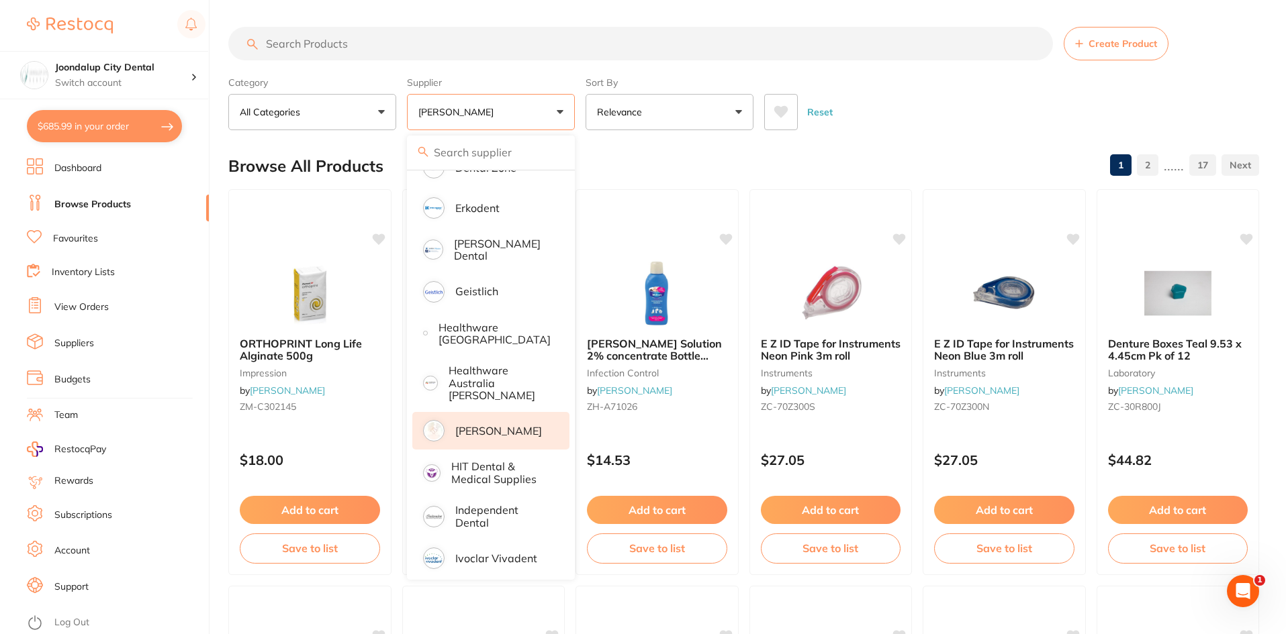
click at [286, 50] on input "search" at bounding box center [640, 44] width 824 height 34
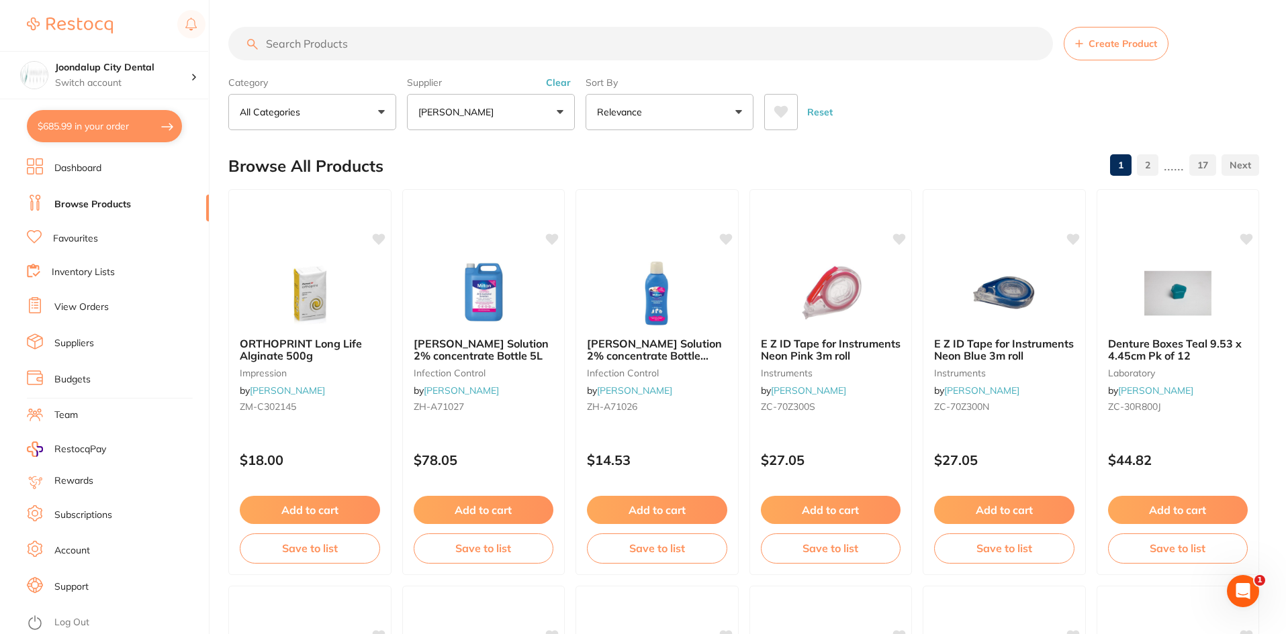
scroll to position [0, 0]
type input "putty"
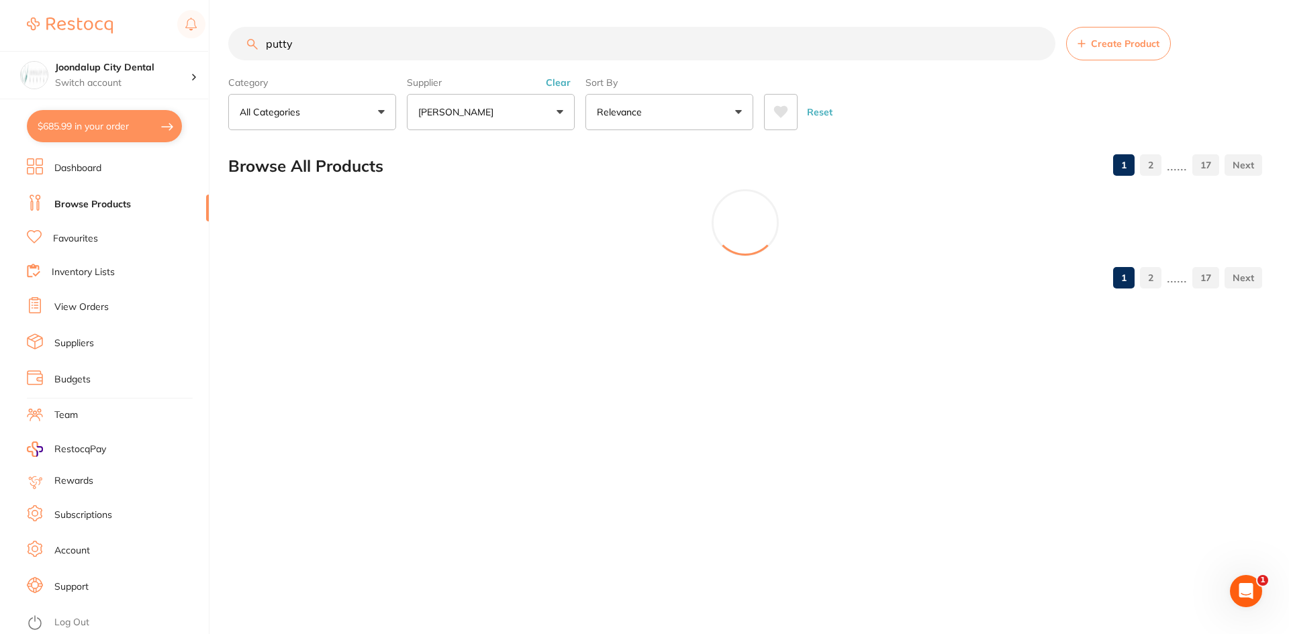
scroll to position [266, 0]
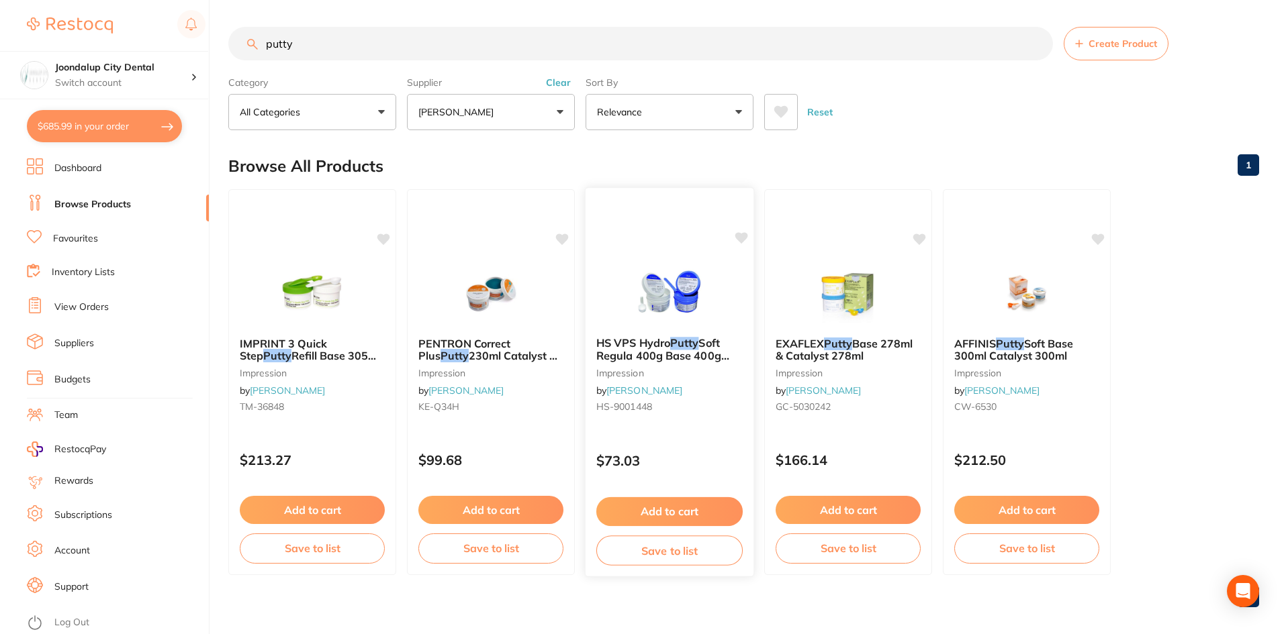
click at [677, 289] on img at bounding box center [669, 292] width 88 height 68
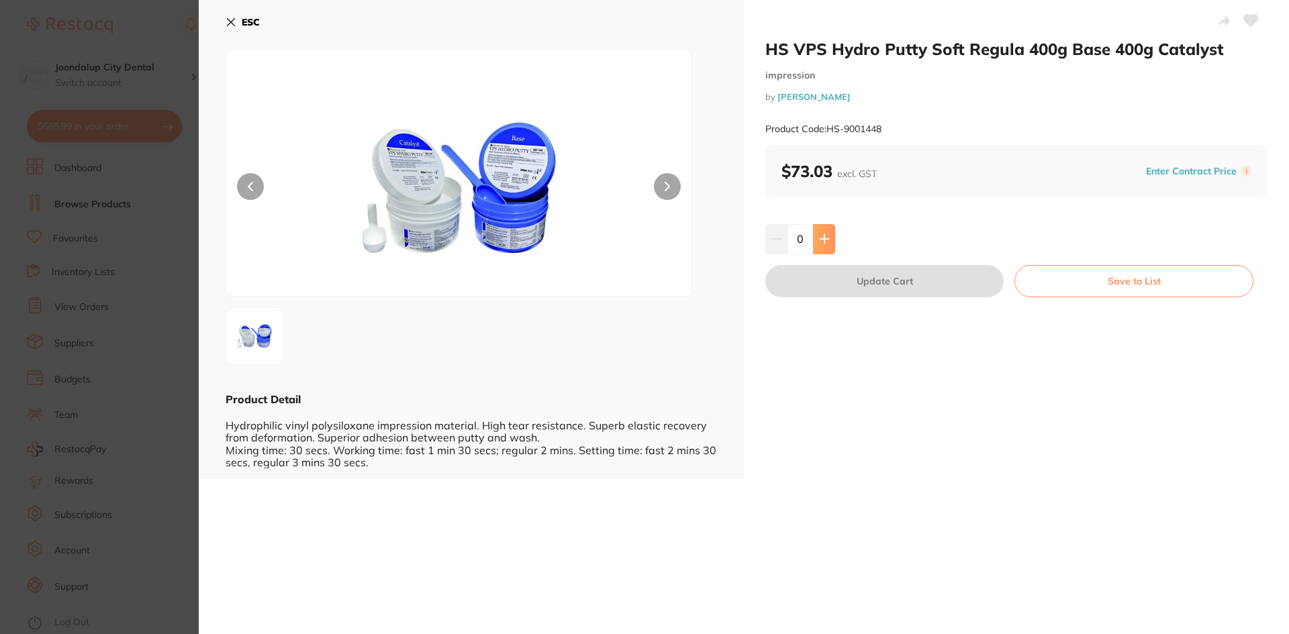
click at [822, 237] on icon at bounding box center [824, 239] width 9 height 9
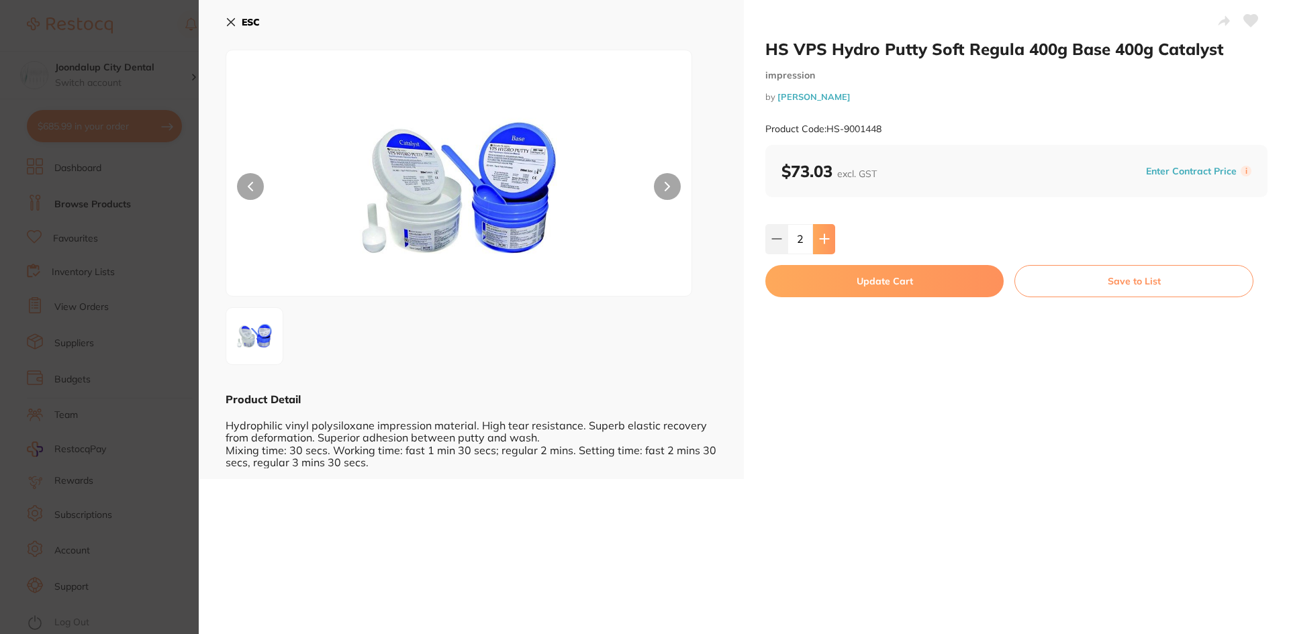
click at [822, 237] on icon at bounding box center [824, 239] width 9 height 9
type input "3"
click at [816, 271] on button "Update Cart" at bounding box center [884, 281] width 238 height 32
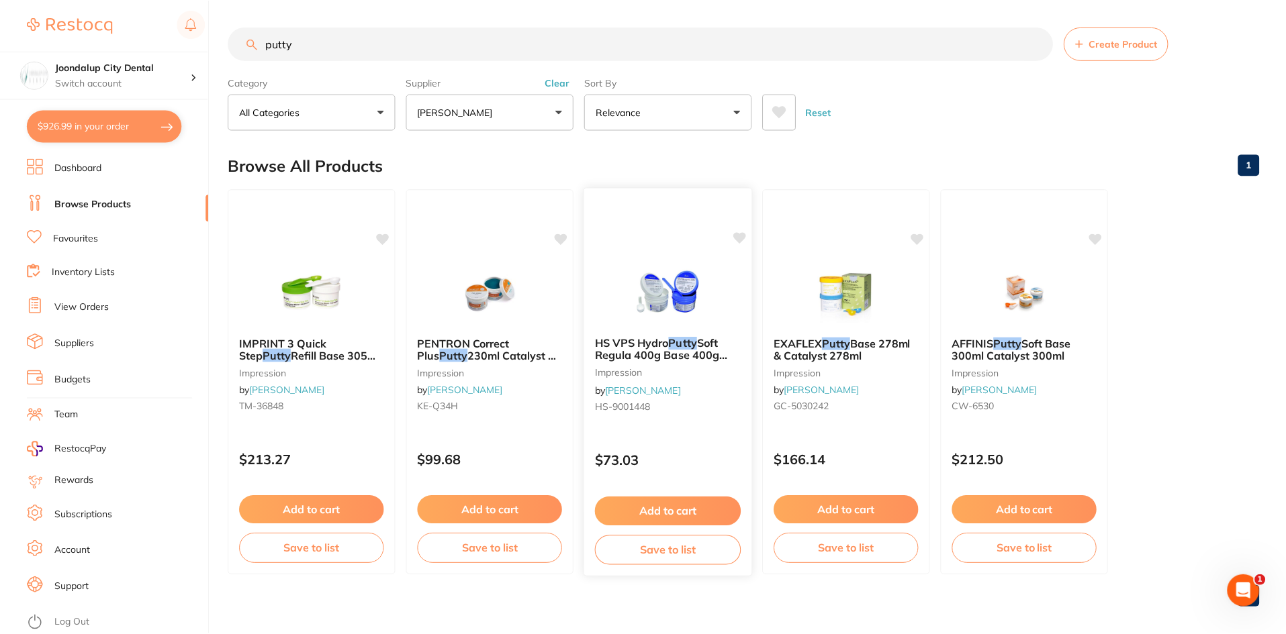
scroll to position [1, 0]
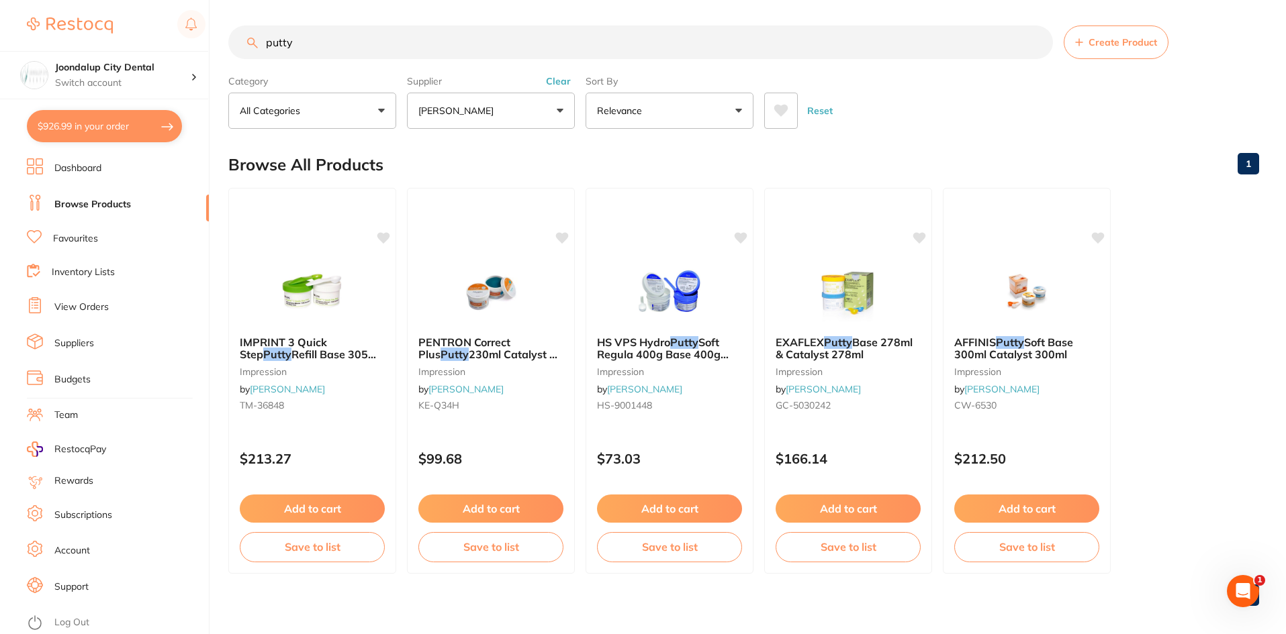
drag, startPoint x: 336, startPoint y: 52, endPoint x: 235, endPoint y: 38, distance: 102.4
click at [235, 38] on input "putty" at bounding box center [640, 43] width 824 height 34
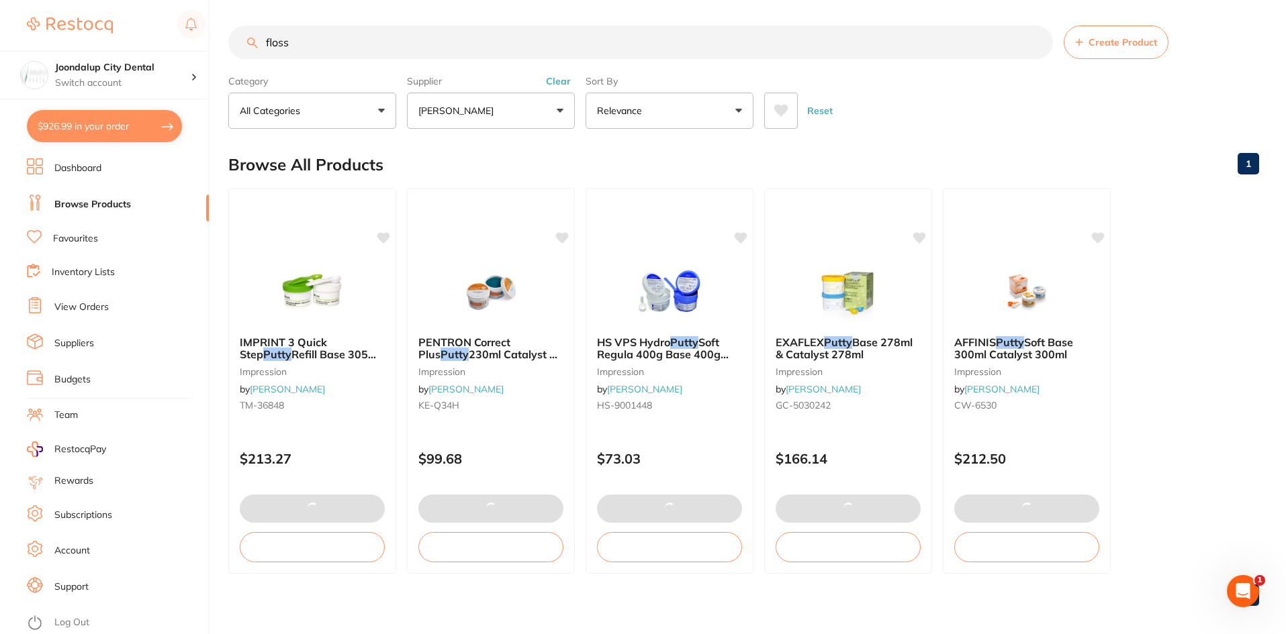
type input "floss"
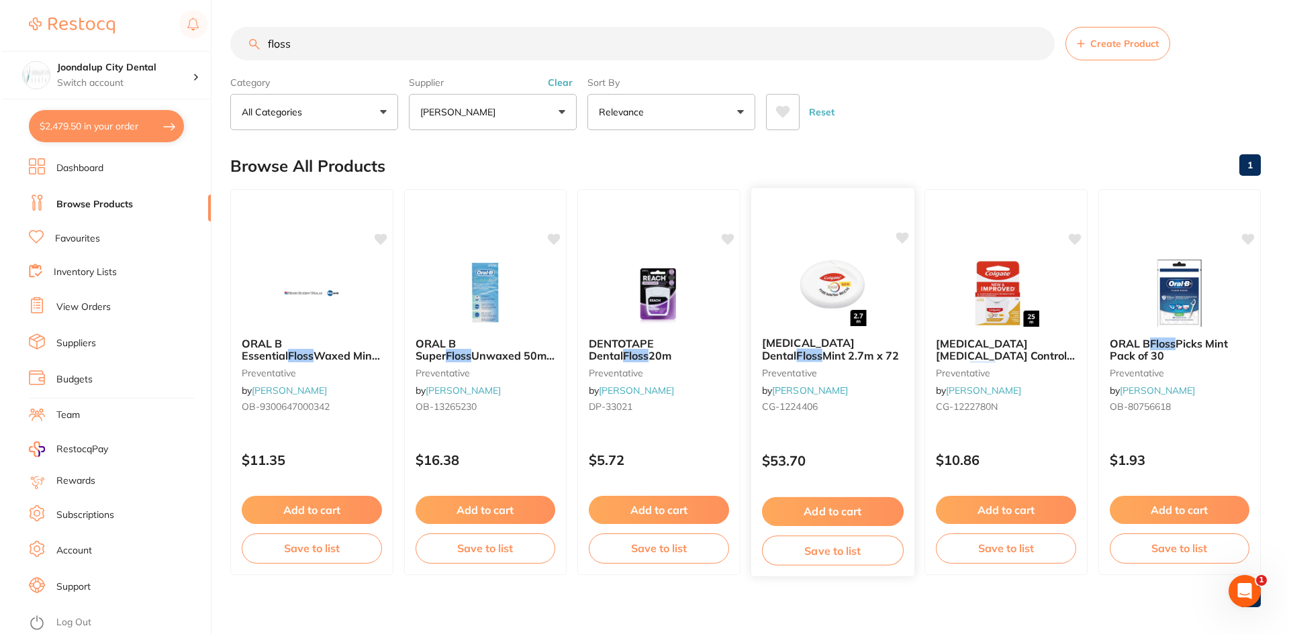
scroll to position [0, 0]
click at [804, 295] on img at bounding box center [830, 292] width 88 height 68
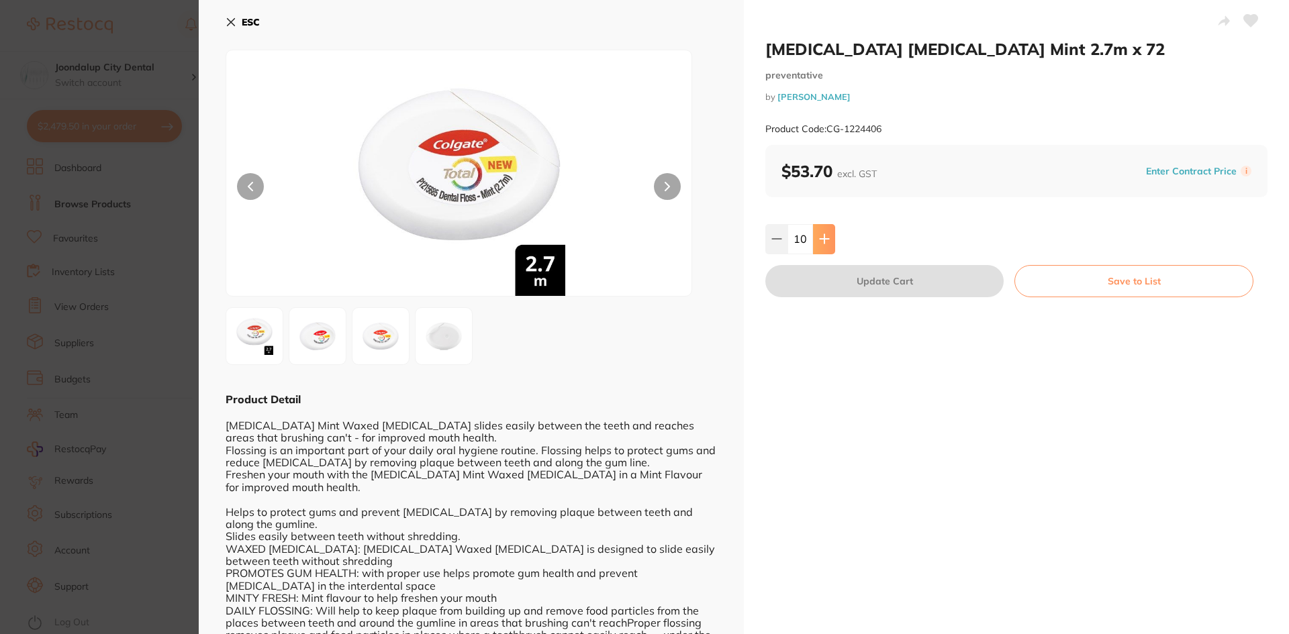
click at [816, 238] on button at bounding box center [824, 239] width 22 height 30
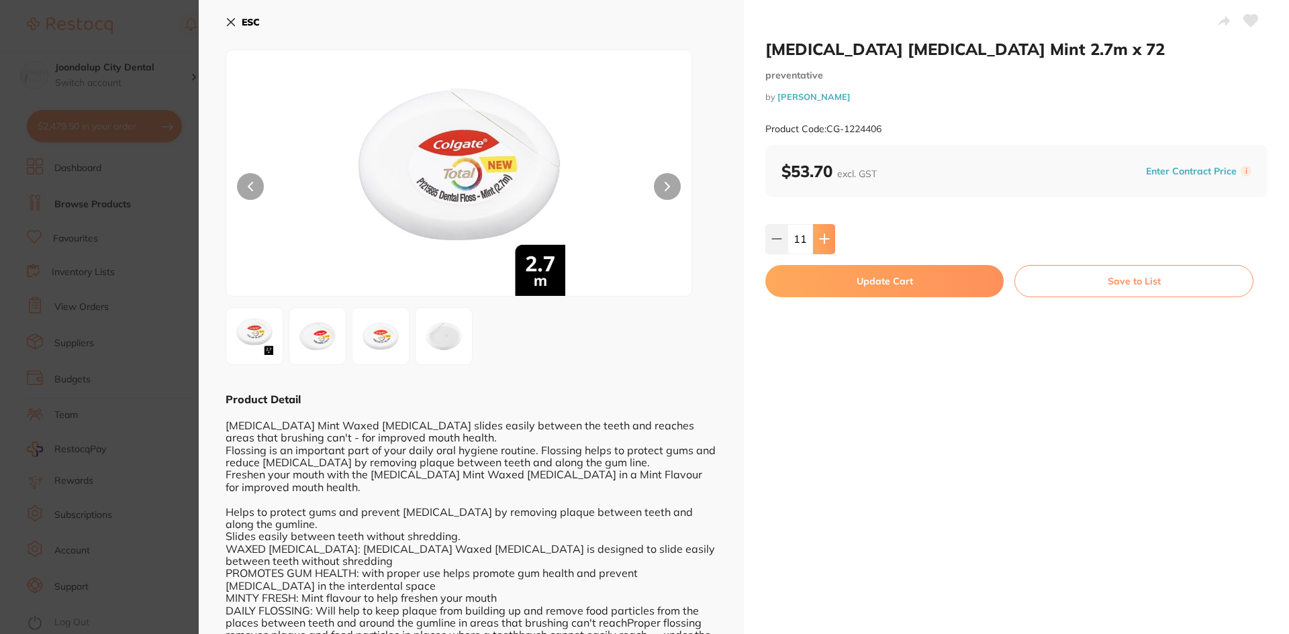
click at [816, 238] on button at bounding box center [824, 239] width 22 height 30
click at [772, 239] on icon at bounding box center [776, 239] width 9 height 0
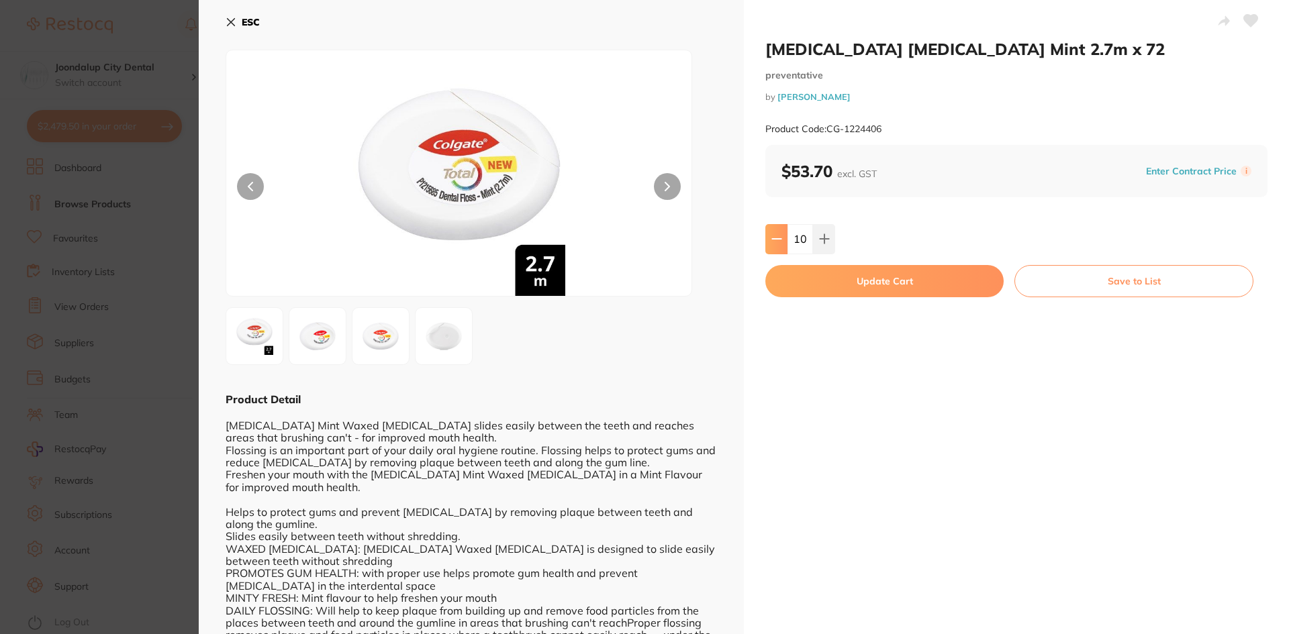
click at [772, 239] on icon at bounding box center [776, 239] width 9 height 0
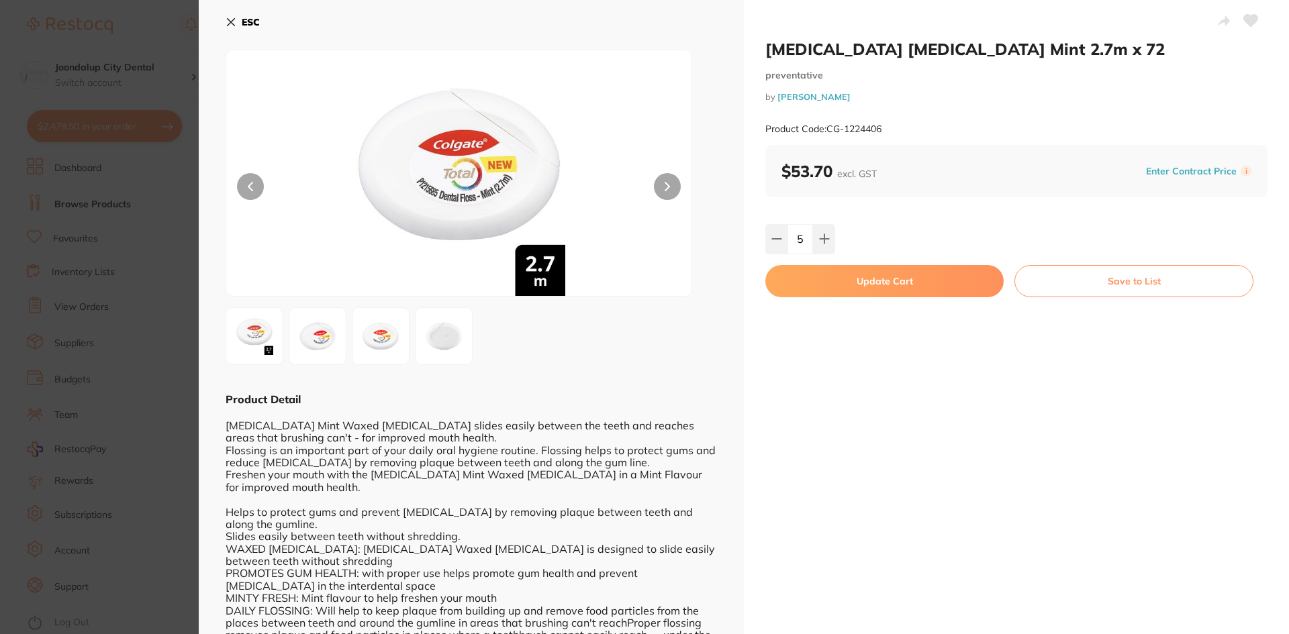
click at [835, 238] on div "5" at bounding box center [1016, 239] width 502 height 30
click at [828, 238] on button at bounding box center [824, 239] width 22 height 30
type input "6"
click at [819, 283] on button "Update Cart" at bounding box center [884, 281] width 238 height 32
type input "6"
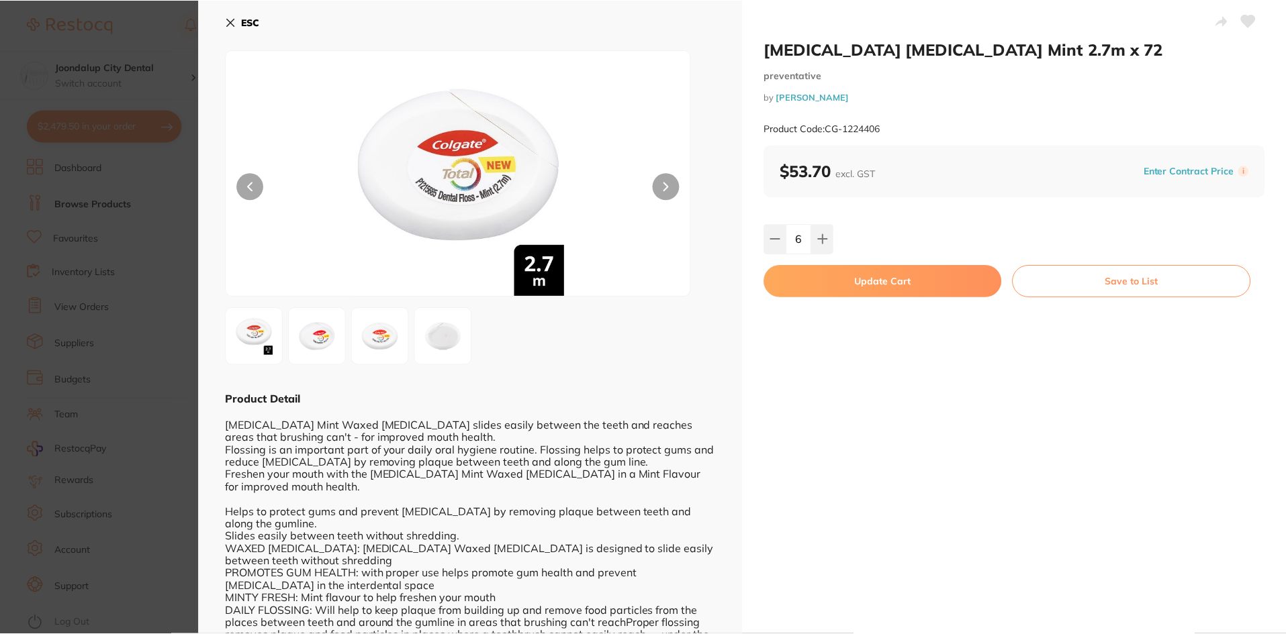
scroll to position [1, 0]
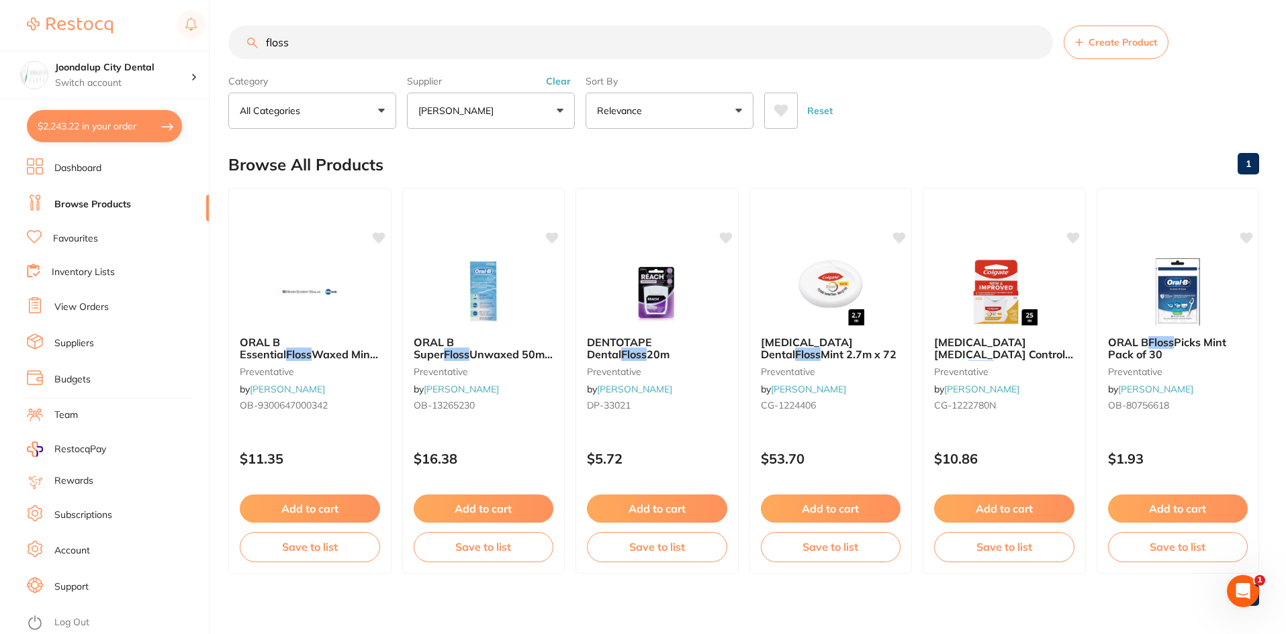
drag, startPoint x: 99, startPoint y: 120, endPoint x: 112, endPoint y: 122, distance: 13.0
click at [99, 120] on button "$2,243.22 in your order" at bounding box center [104, 126] width 155 height 32
checkbox input "true"
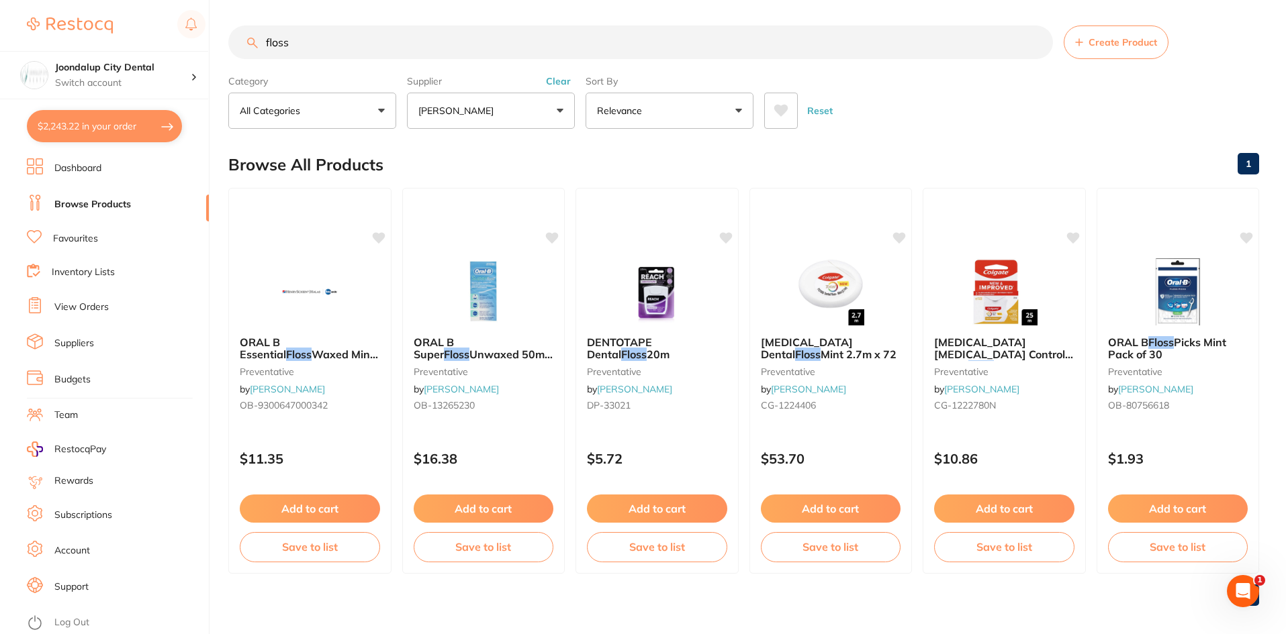
checkbox input "true"
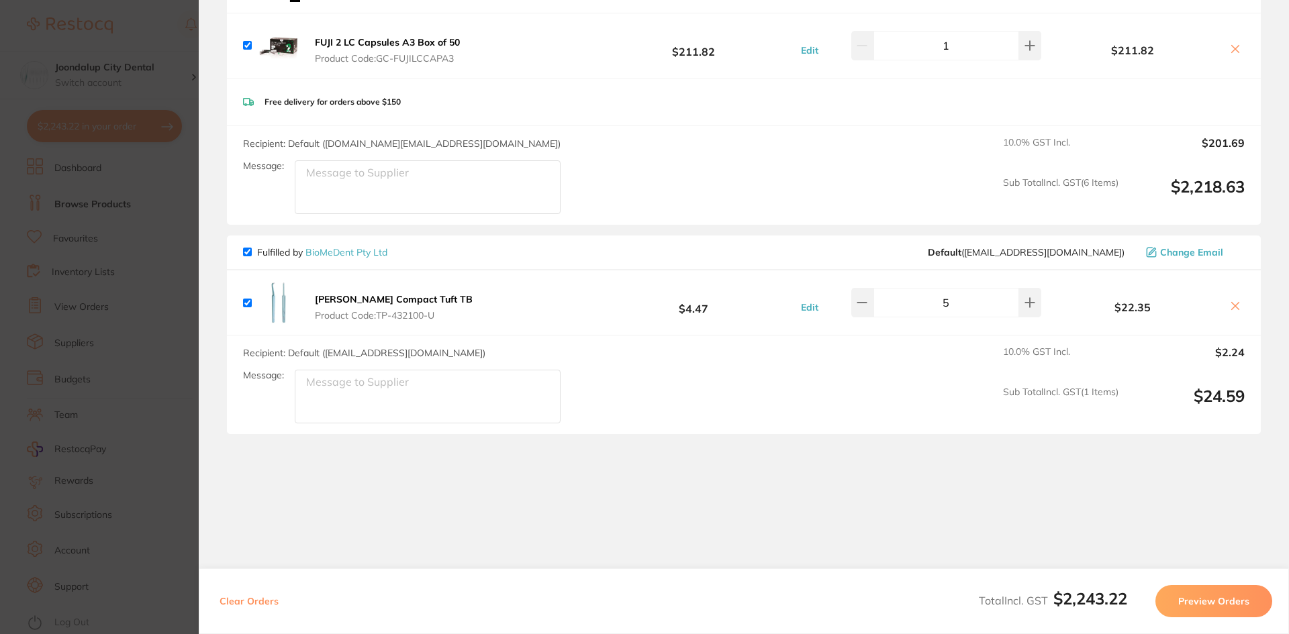
scroll to position [495, 0]
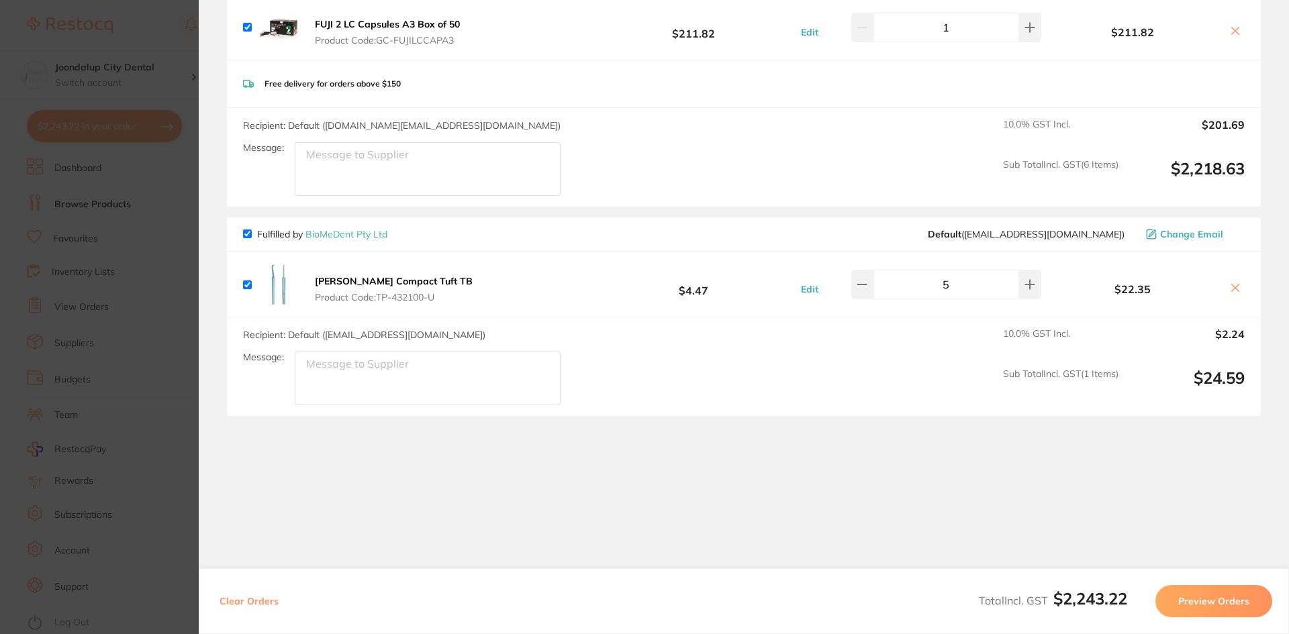
click at [247, 236] on input "checkbox" at bounding box center [247, 234] width 9 height 9
checkbox input "false"
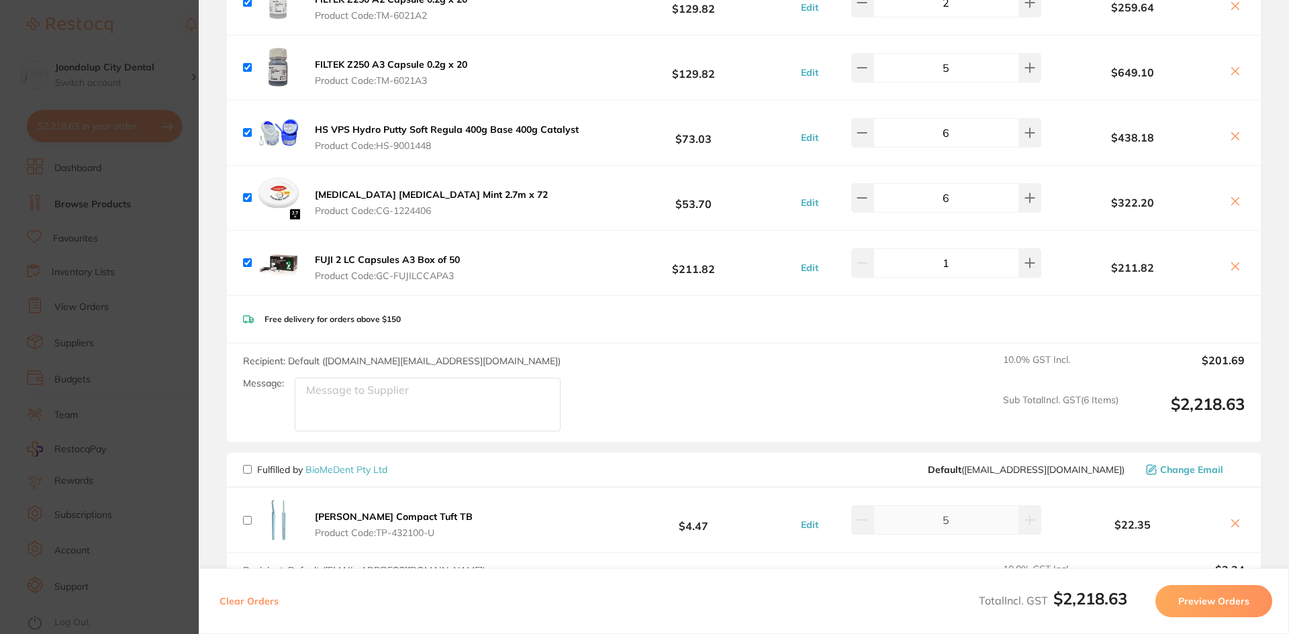
scroll to position [227, 0]
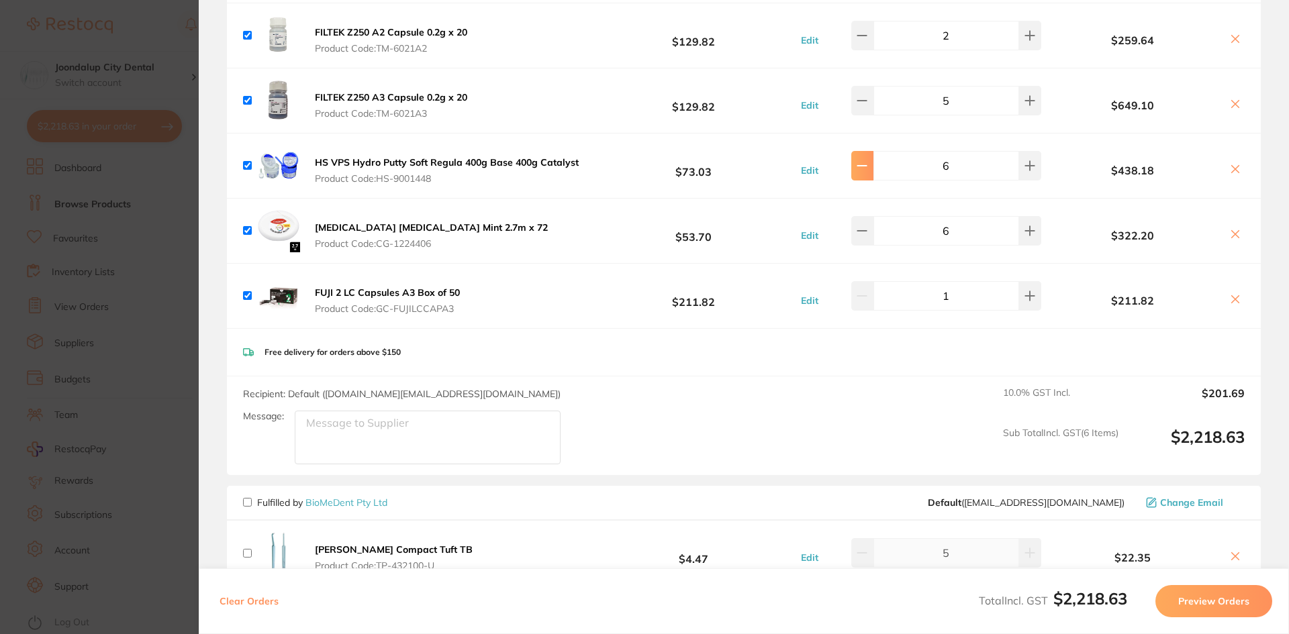
click at [864, 163] on icon at bounding box center [862, 165] width 11 height 11
type input "3"
click at [867, 170] on icon at bounding box center [862, 165] width 11 height 11
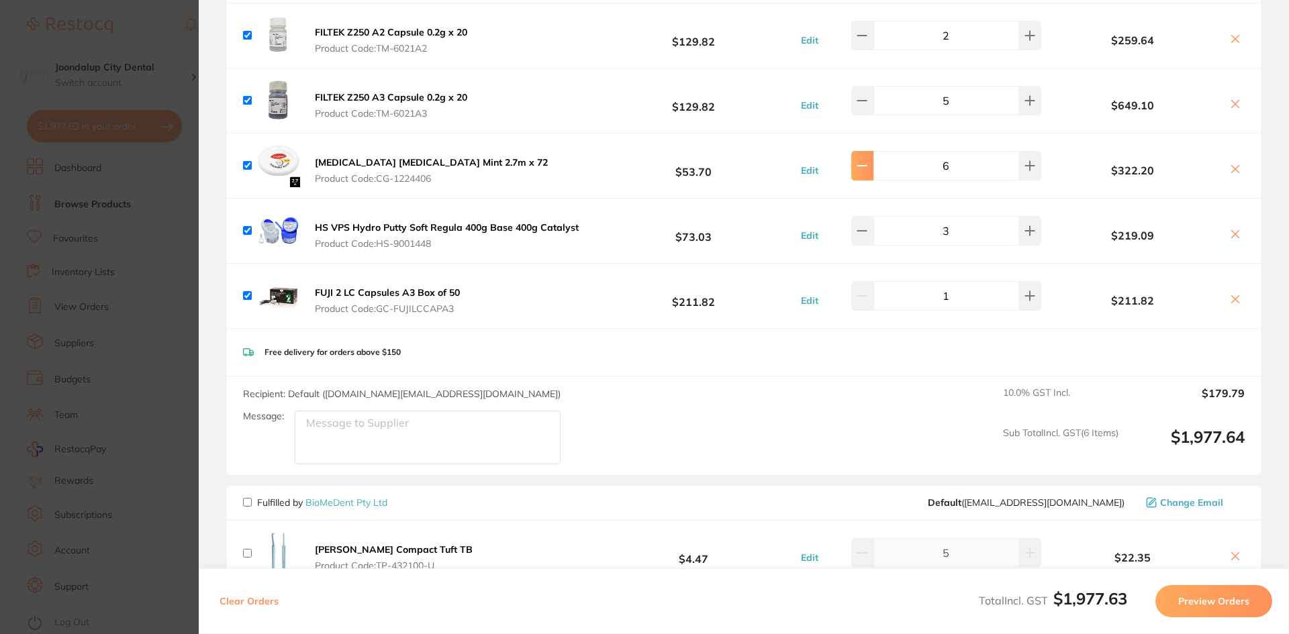
type input "5"
click at [1025, 168] on icon at bounding box center [1030, 165] width 11 height 11
type input "4"
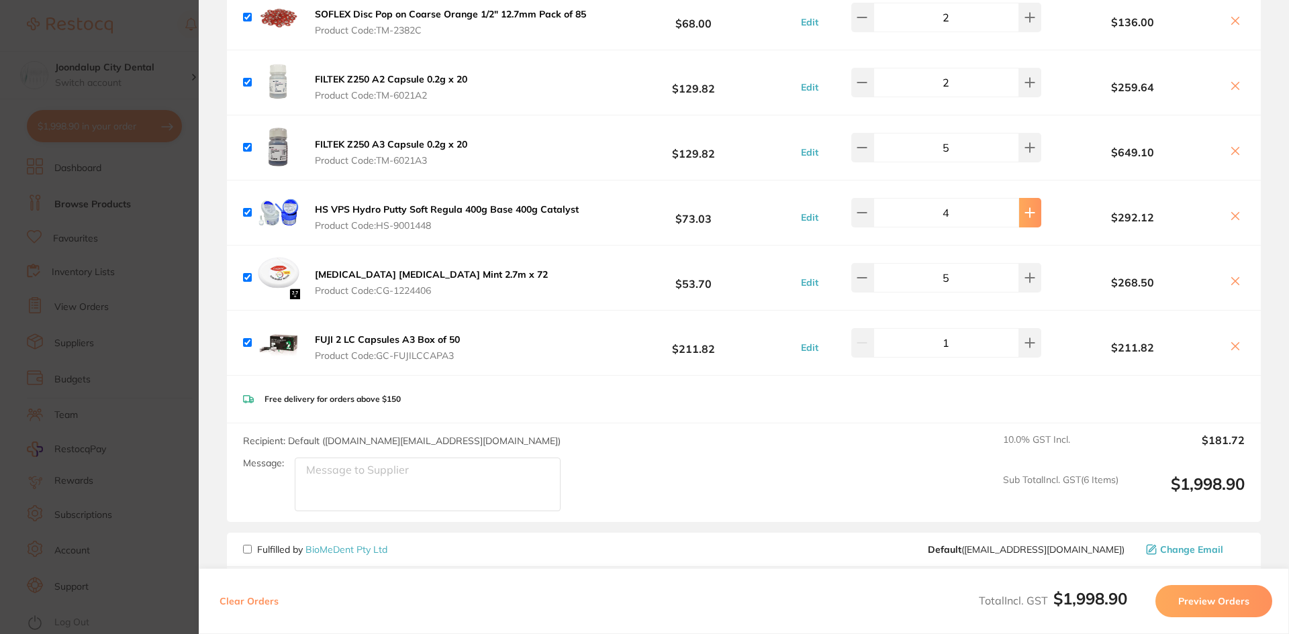
scroll to position [160, 0]
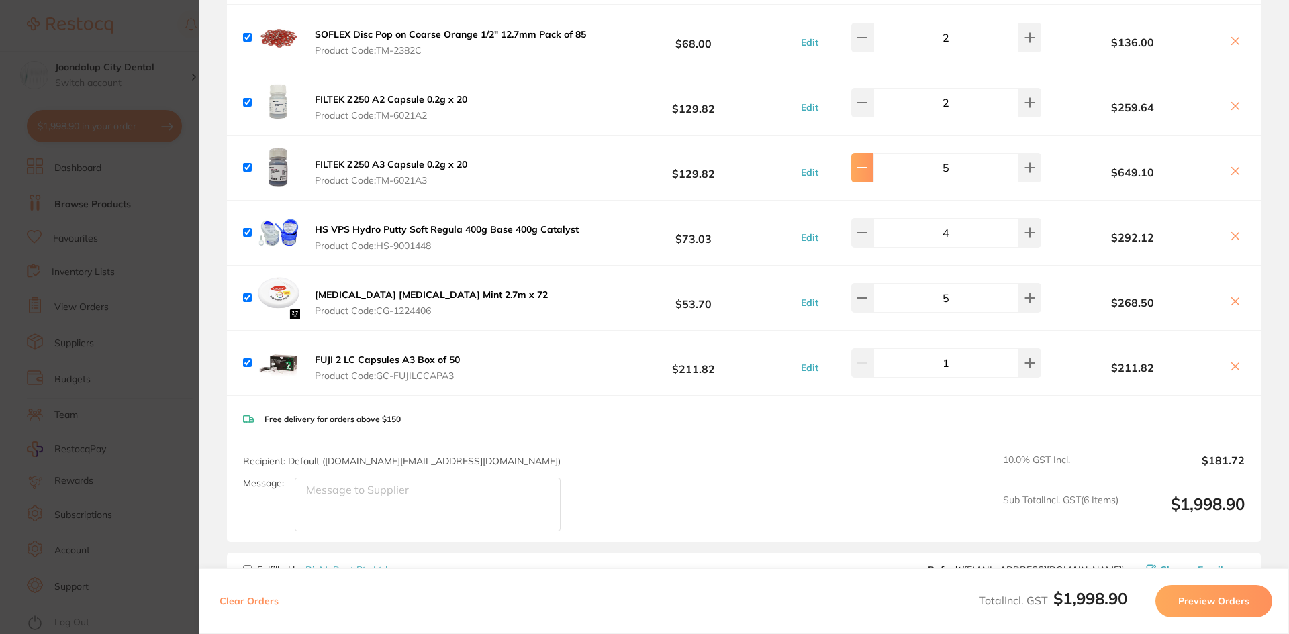
click at [873, 168] on button at bounding box center [862, 168] width 22 height 30
type input "3"
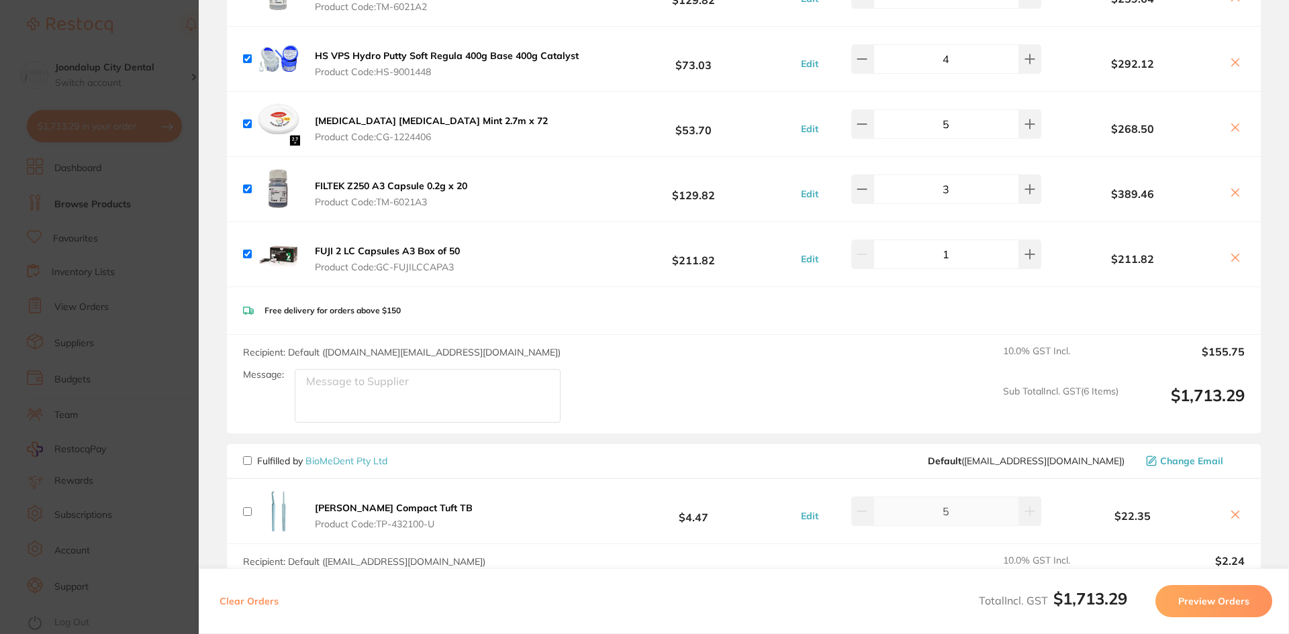
scroll to position [495, 0]
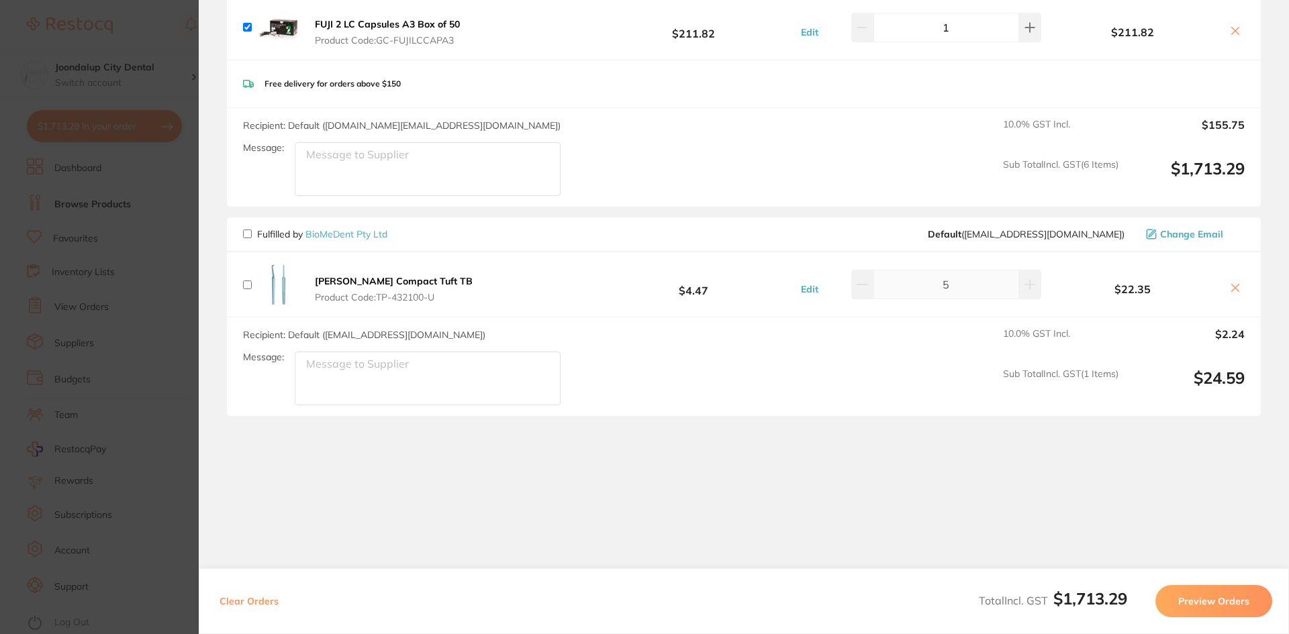
click at [1237, 605] on button "Preview Orders" at bounding box center [1213, 601] width 117 height 32
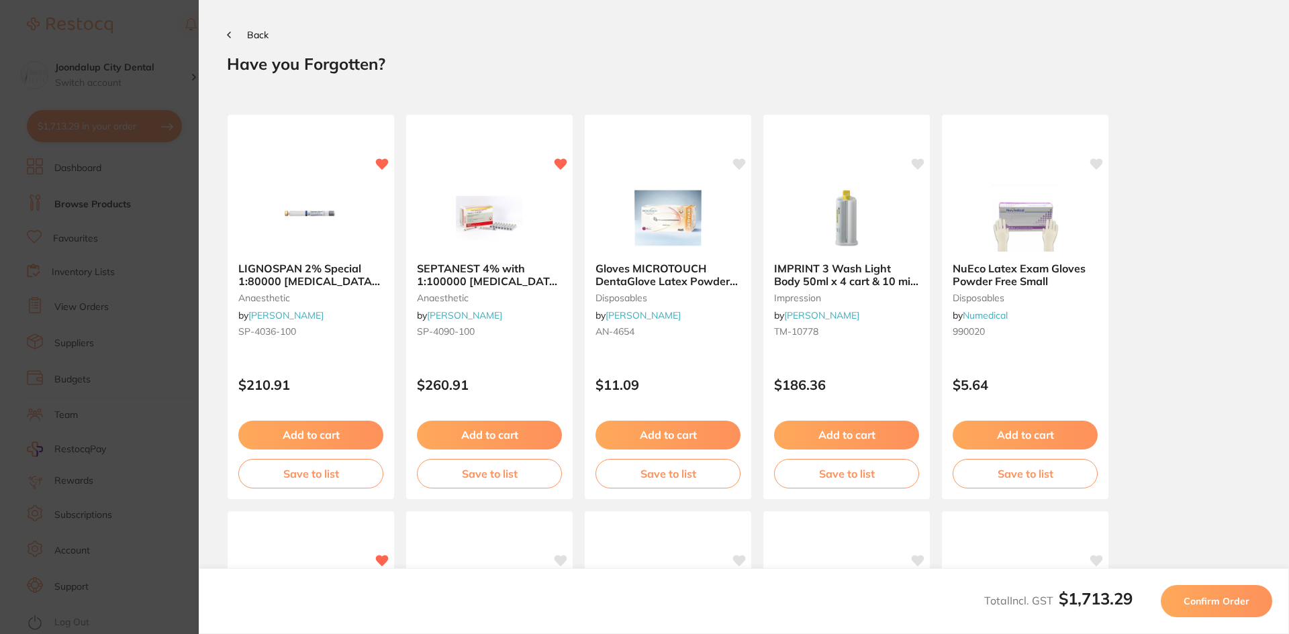
scroll to position [0, 0]
click at [319, 279] on b "LIGNOSPAN 2% Special 1:80000 adrenalin 2.2ml 2xBox 50 Blue" at bounding box center [311, 275] width 146 height 25
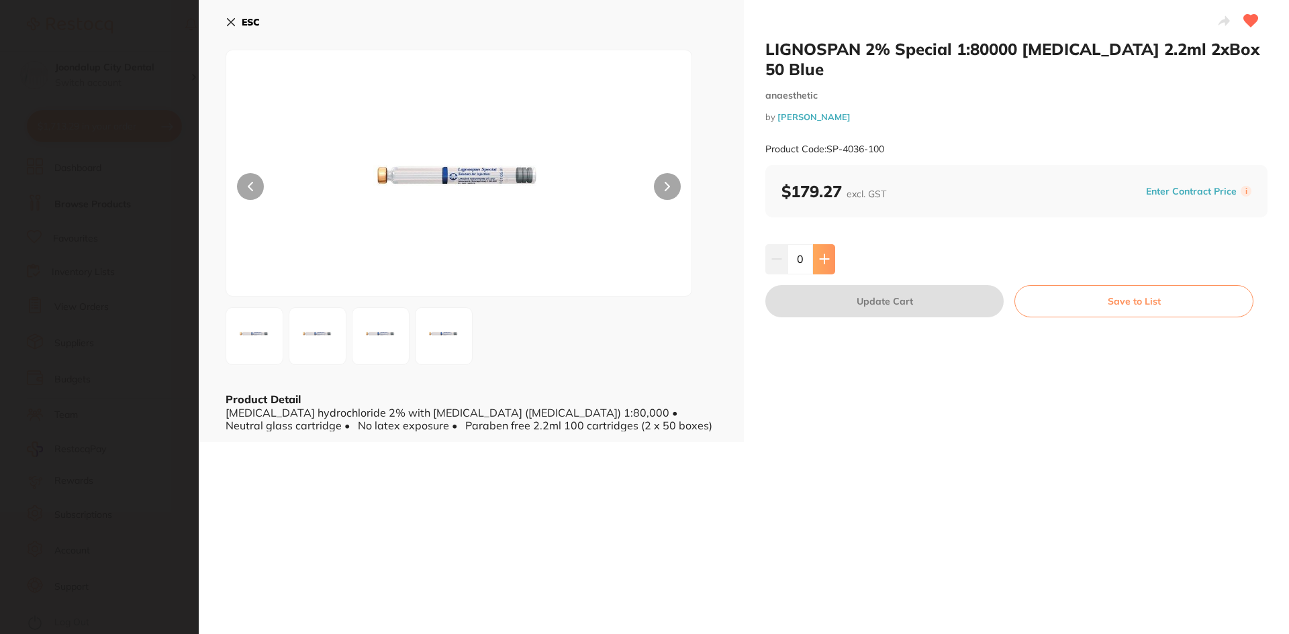
click at [814, 244] on button at bounding box center [824, 259] width 22 height 30
type input "1"
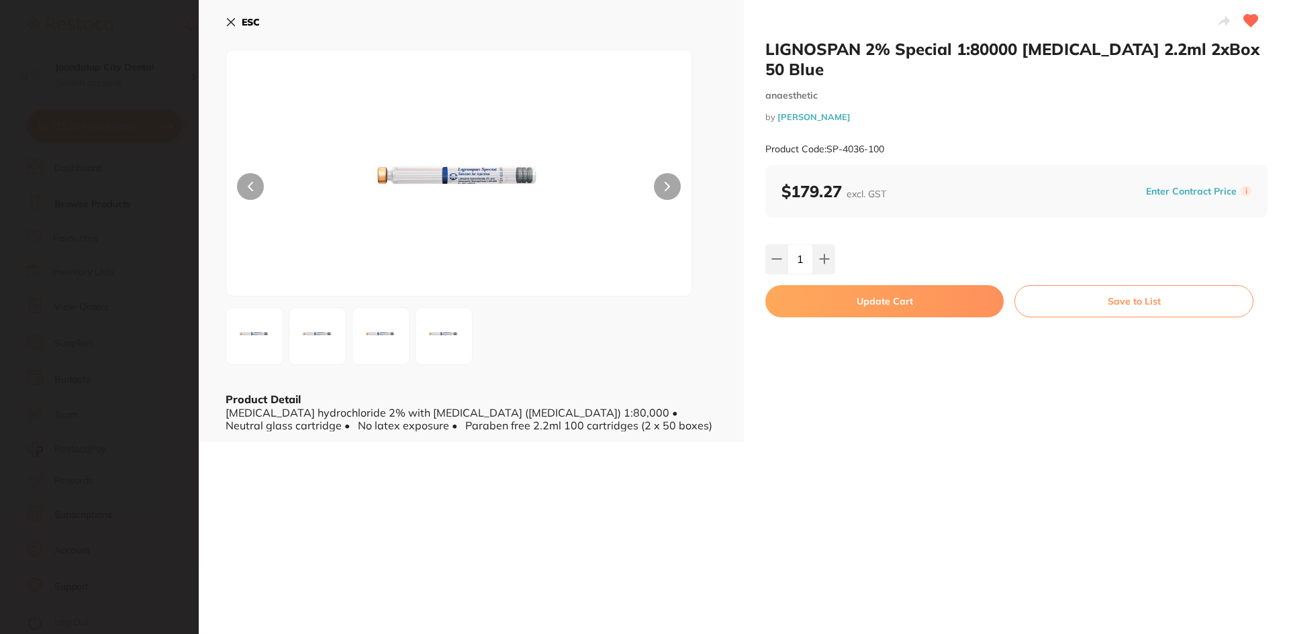
click at [824, 285] on button "Update Cart" at bounding box center [884, 301] width 238 height 32
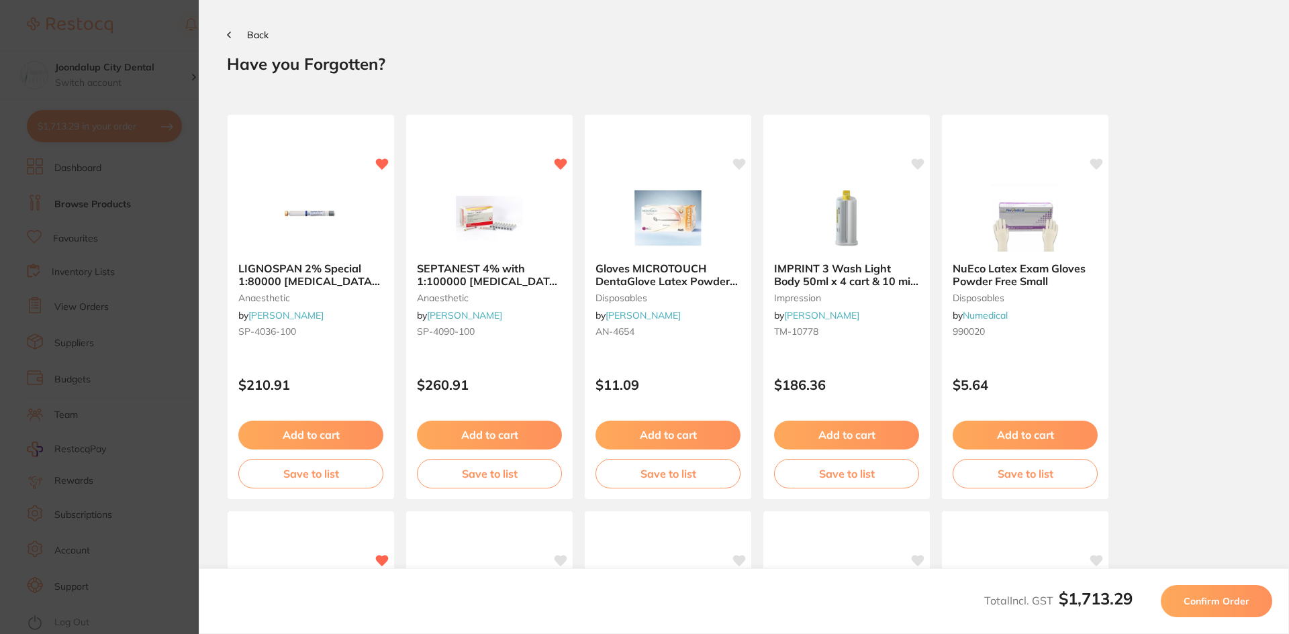
click at [1219, 606] on span "Confirm Order" at bounding box center [1217, 602] width 66 height 12
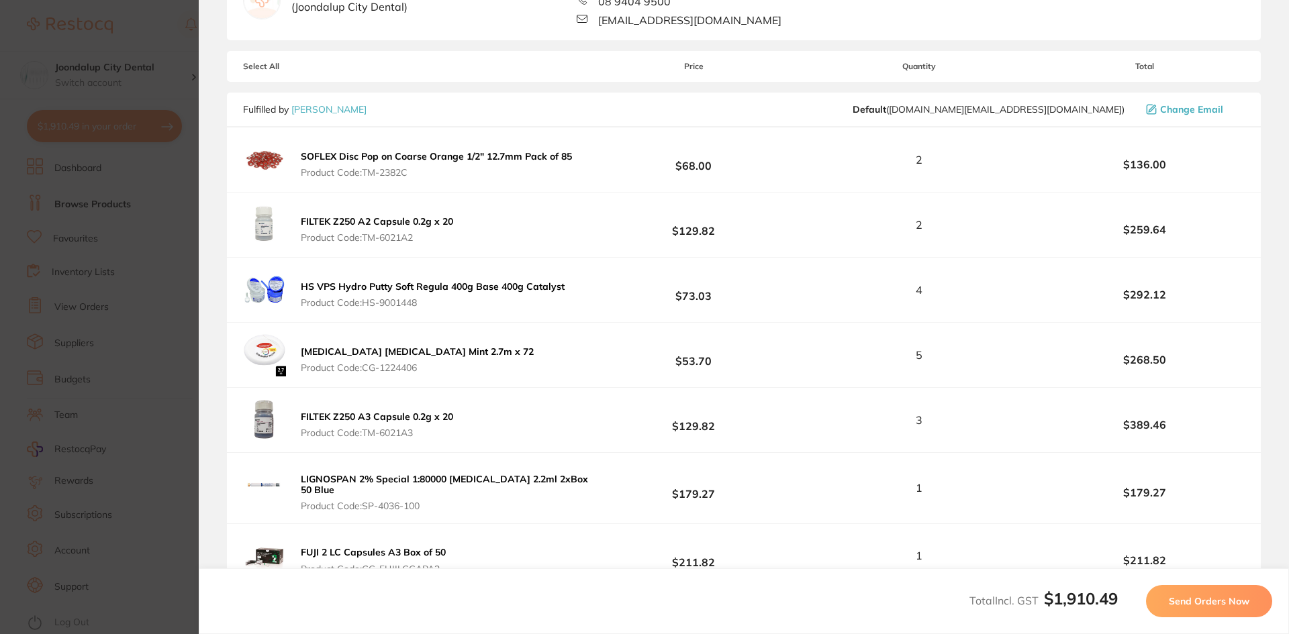
scroll to position [336, 0]
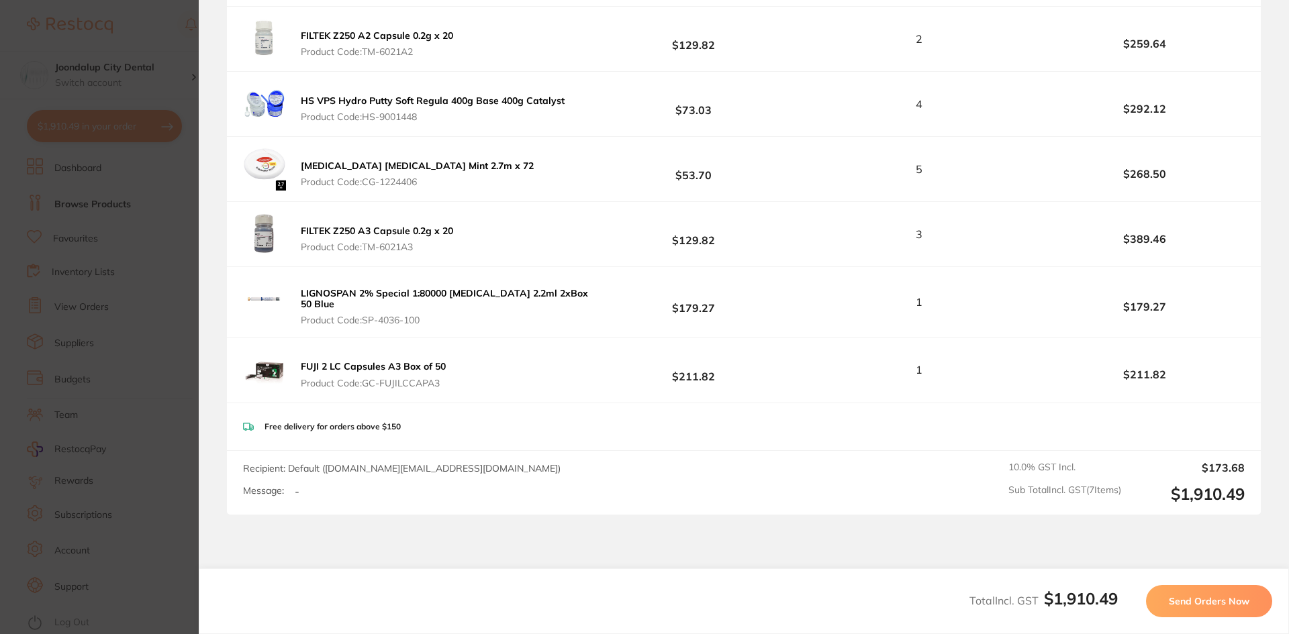
click at [1222, 606] on span "Send Orders Now" at bounding box center [1209, 602] width 81 height 12
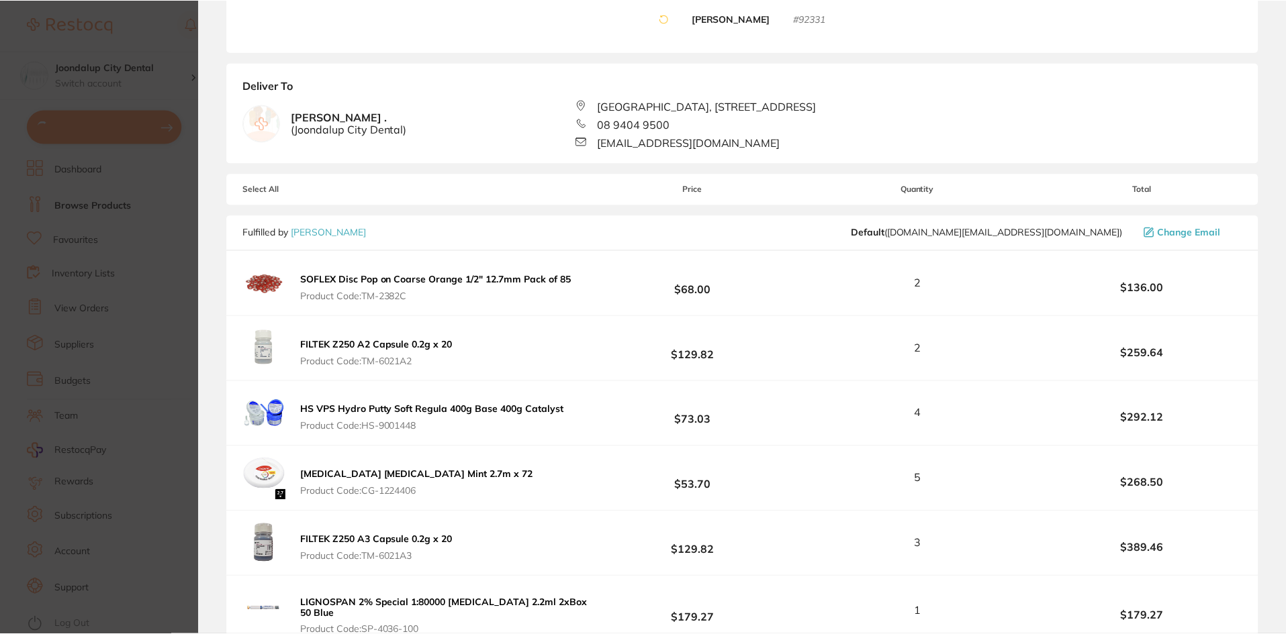
scroll to position [0, 0]
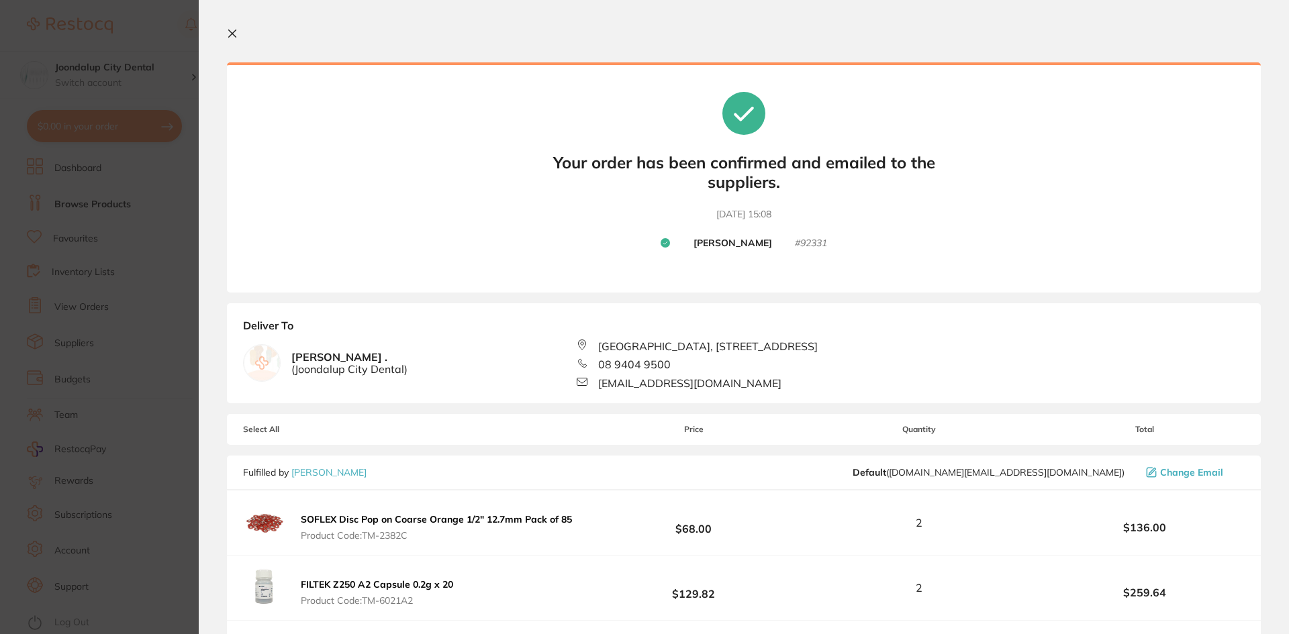
click at [228, 34] on icon at bounding box center [232, 33] width 11 height 11
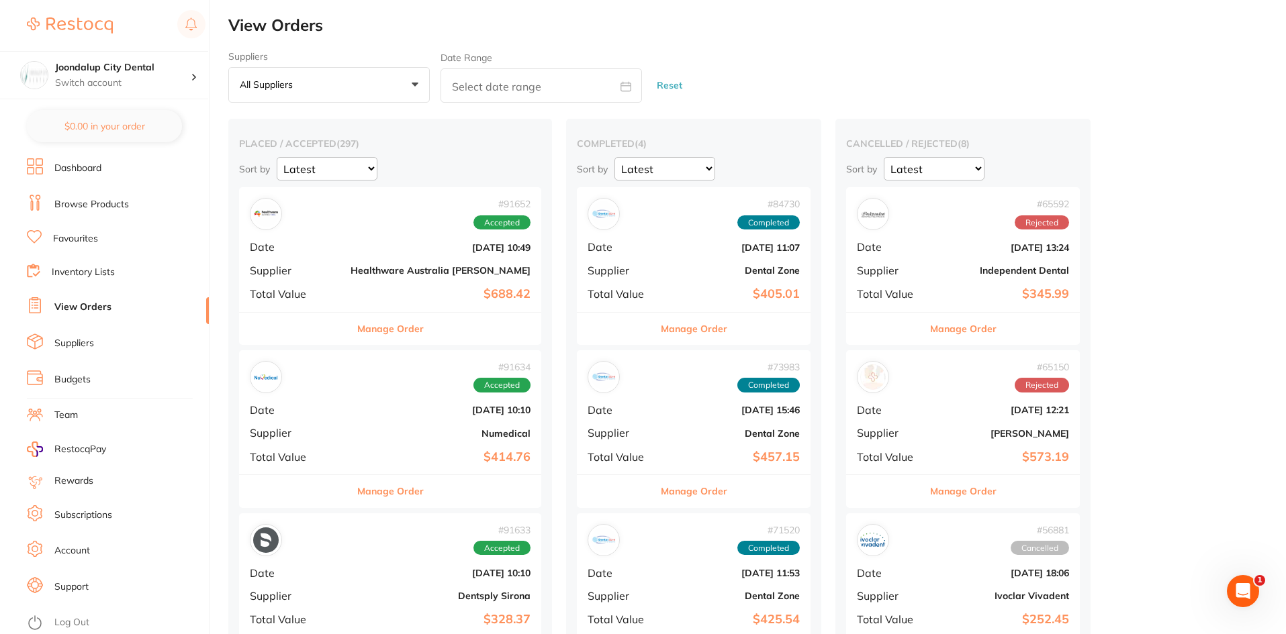
checkbox input "false"
